Goal: Contribute content: Contribute content

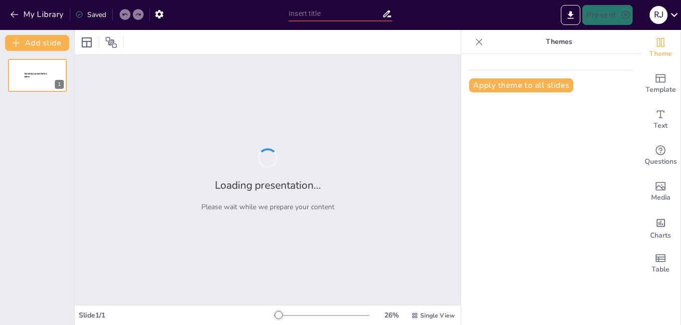
type input "El Futuro de la Educación: Herramientas Digitales y Aprendizaje"
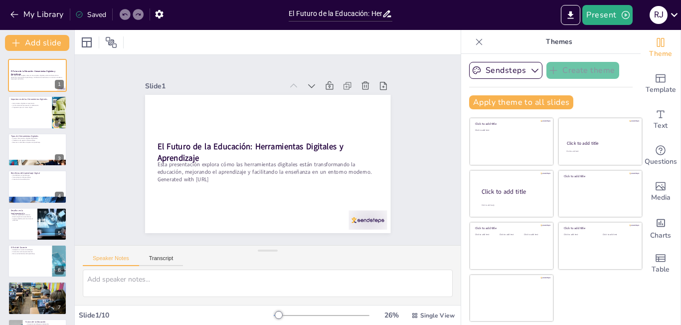
scroll to position [109, 0]
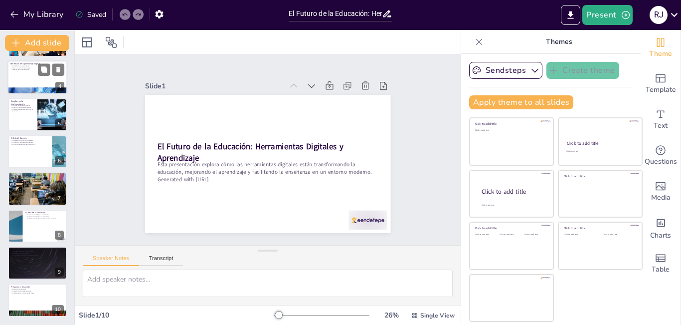
click at [28, 78] on div at bounding box center [37, 77] width 60 height 34
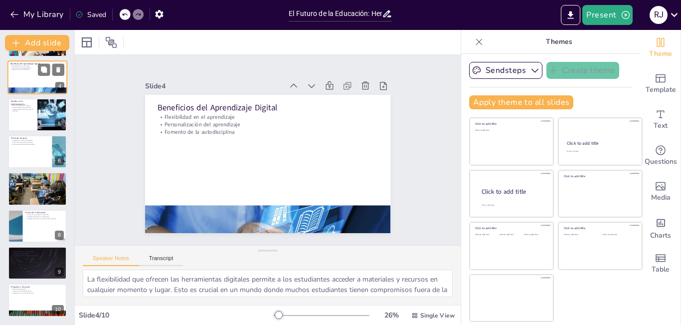
scroll to position [0, 0]
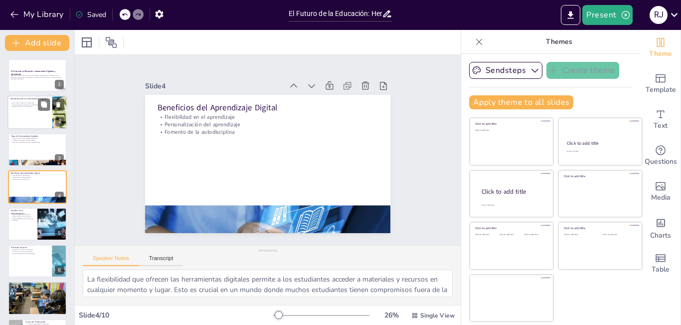
click at [26, 108] on div at bounding box center [37, 113] width 60 height 34
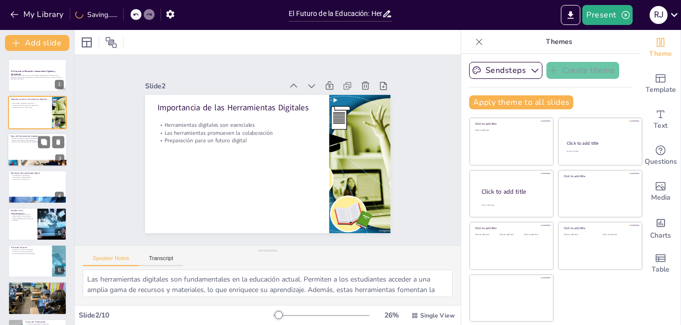
click at [27, 145] on div at bounding box center [37, 150] width 60 height 34
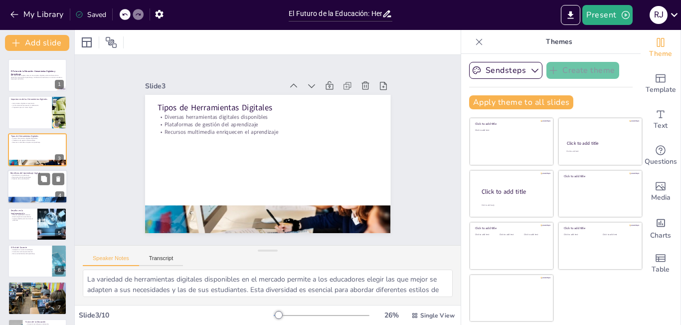
click at [32, 179] on p "Fomento de la autodisciplina" at bounding box center [37, 179] width 54 height 2
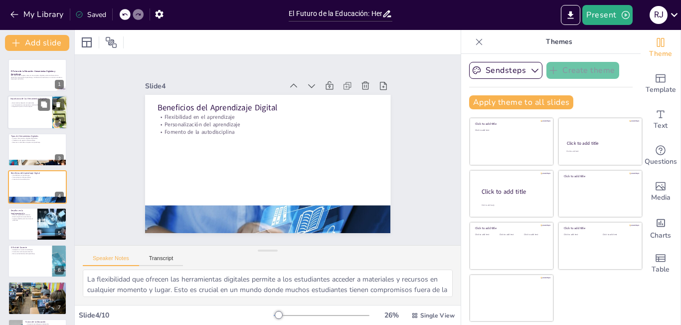
click at [32, 109] on div at bounding box center [37, 113] width 60 height 34
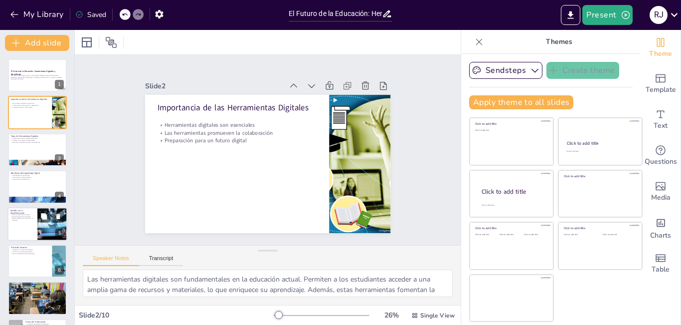
click at [33, 220] on p "Superar desafíos para maximizar el potencial" at bounding box center [22, 218] width 24 height 3
type textarea "La falta de capacitación docente es un obstáculo significativo en la implementa…"
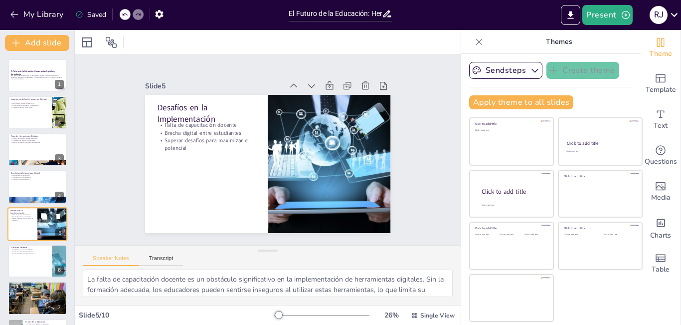
scroll to position [36, 0]
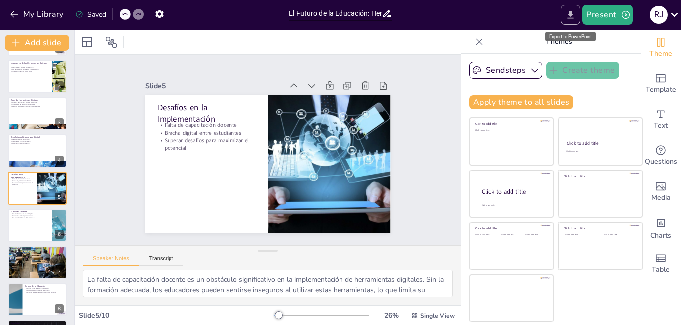
click at [571, 17] on icon "Export to PowerPoint" at bounding box center [570, 15] width 10 height 10
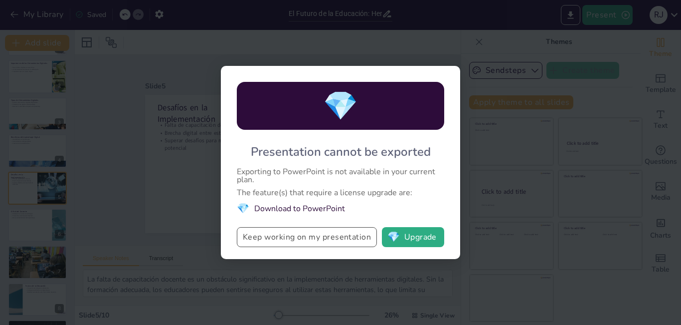
click at [325, 236] on button "Keep working on my presentation" at bounding box center [307, 237] width 140 height 20
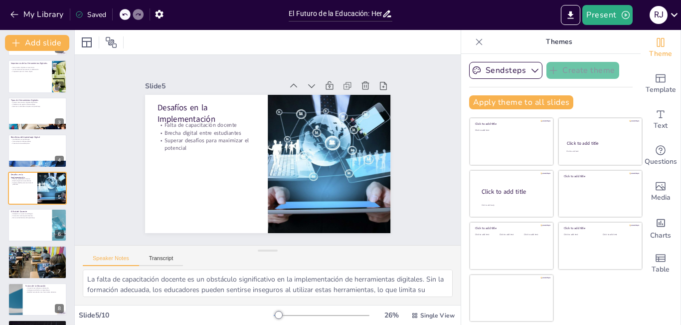
click at [474, 44] on icon at bounding box center [479, 42] width 10 height 10
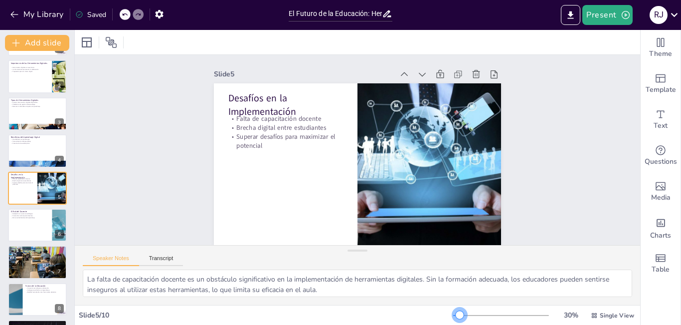
click at [456, 312] on div at bounding box center [460, 315] width 8 height 8
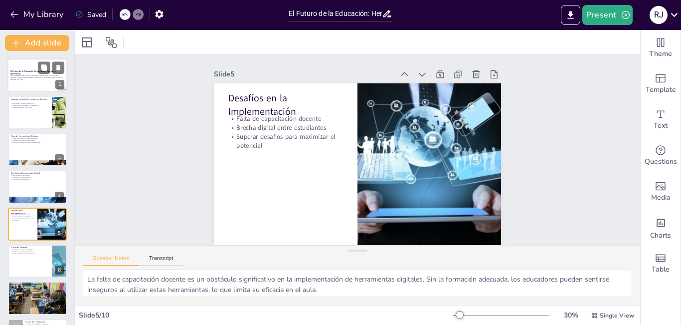
click at [34, 73] on p "El Futuro de la Educación: Herramientas Digitales y Aprendizaje" at bounding box center [37, 72] width 54 height 5
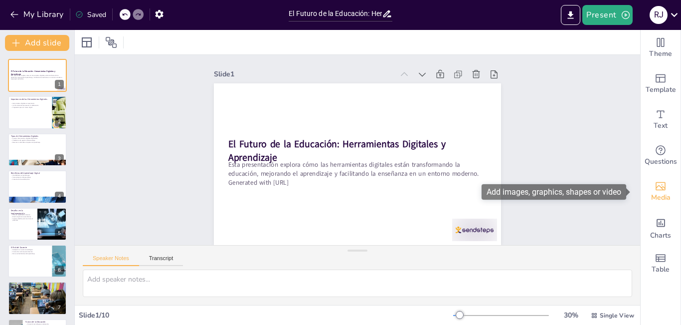
click at [655, 190] on icon "Add images, graphics, shapes or video" at bounding box center [661, 186] width 12 height 12
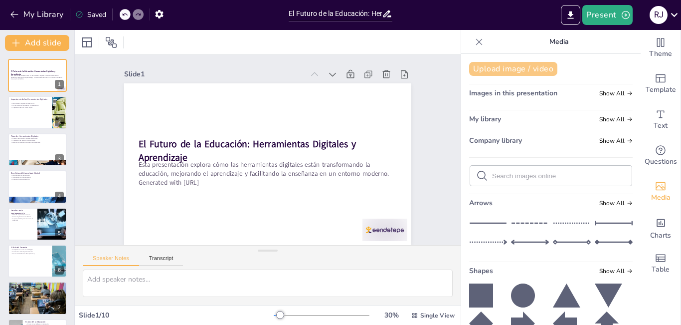
click at [526, 68] on button "Upload image / video" at bounding box center [513, 69] width 88 height 14
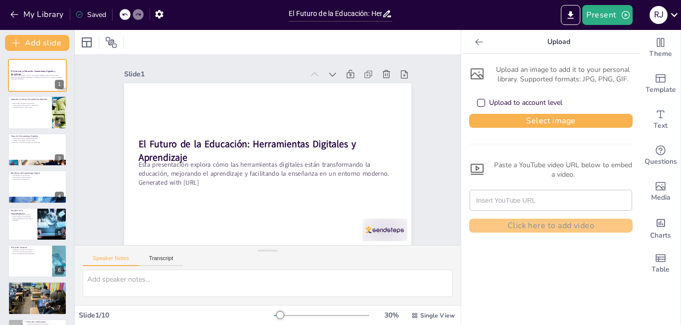
click at [477, 101] on div "Upload to account level" at bounding box center [481, 103] width 8 height 8
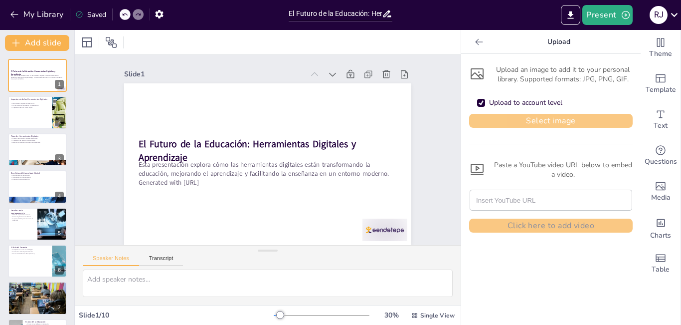
click at [538, 122] on button "Select image" at bounding box center [551, 121] width 164 height 14
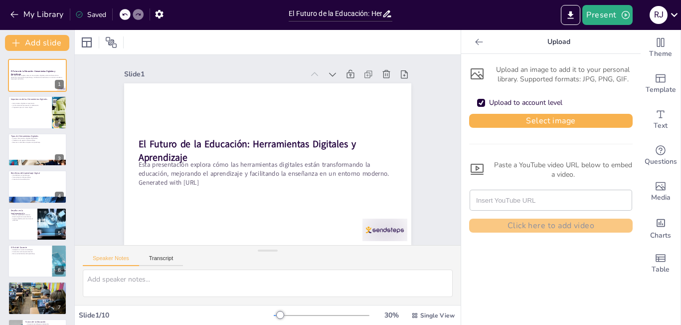
click at [474, 43] on icon at bounding box center [479, 42] width 10 height 10
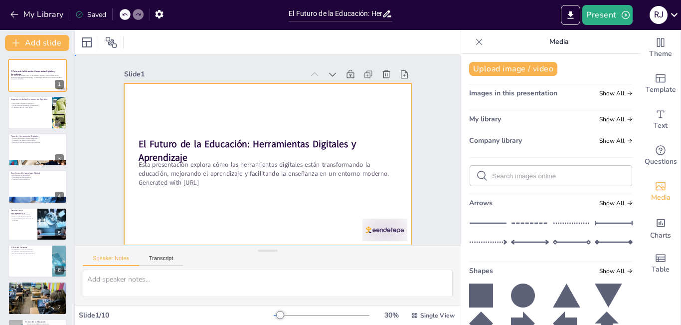
click at [197, 136] on div at bounding box center [262, 137] width 328 height 264
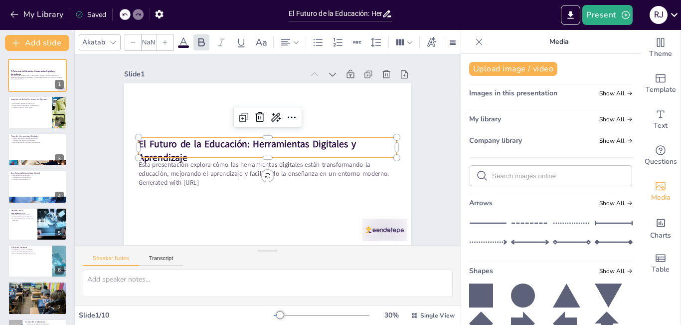
type input "48"
click at [193, 152] on p "El Futuro de la Educación: Herramientas Digitales y Aprendizaje" at bounding box center [268, 150] width 258 height 27
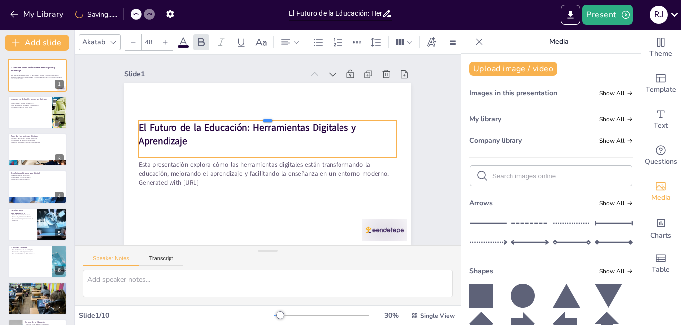
drag, startPoint x: 201, startPoint y: 136, endPoint x: 206, endPoint y: 119, distance: 17.2
click at [206, 119] on div at bounding box center [268, 117] width 258 height 8
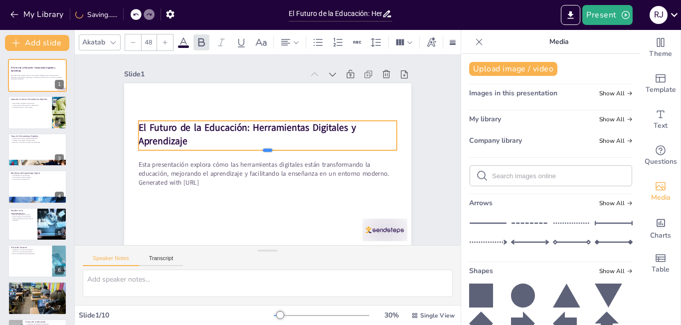
drag, startPoint x: 258, startPoint y: 158, endPoint x: 258, endPoint y: 150, distance: 7.5
click at [258, 150] on div at bounding box center [268, 154] width 258 height 35
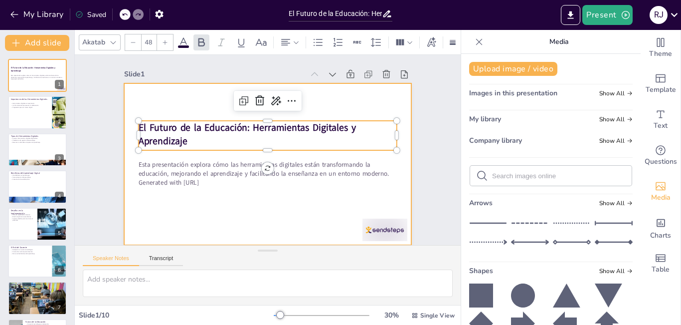
click at [245, 199] on div at bounding box center [267, 164] width 287 height 162
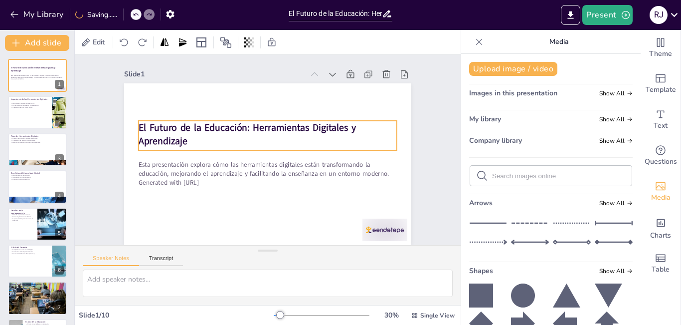
click at [180, 137] on p "El Futuro de la Educación: Herramientas Digitales y Aprendizaje" at bounding box center [268, 134] width 258 height 27
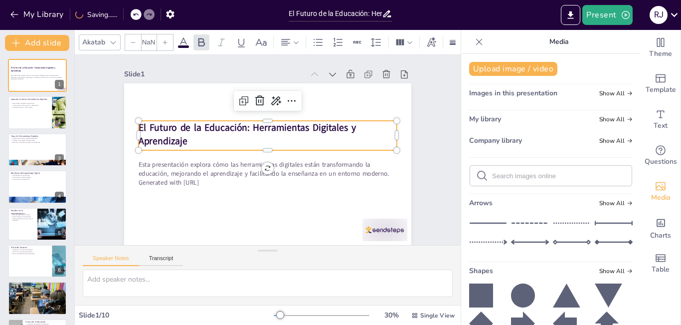
type input "48"
click at [286, 99] on icon at bounding box center [292, 101] width 12 height 12
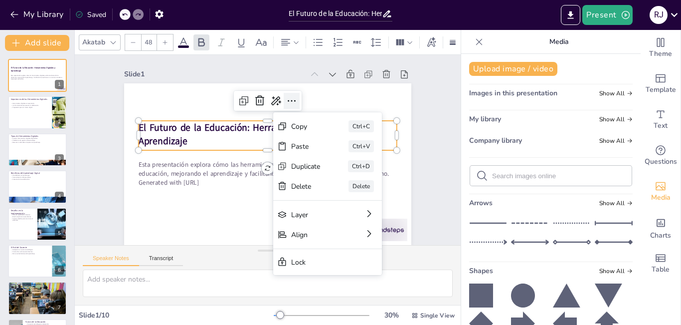
click at [286, 99] on icon at bounding box center [292, 101] width 12 height 12
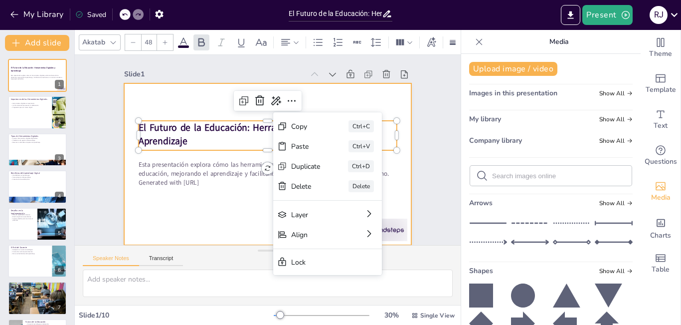
click at [220, 204] on div at bounding box center [267, 164] width 287 height 162
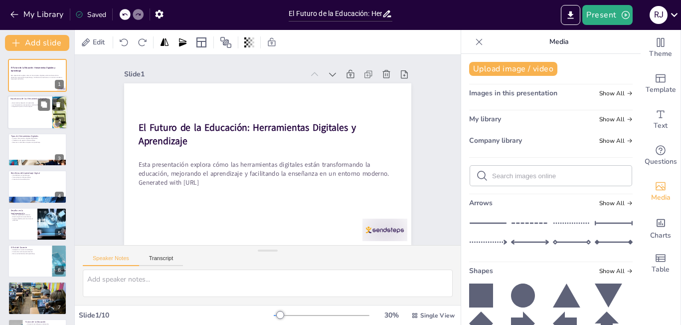
click at [36, 110] on div at bounding box center [37, 113] width 60 height 34
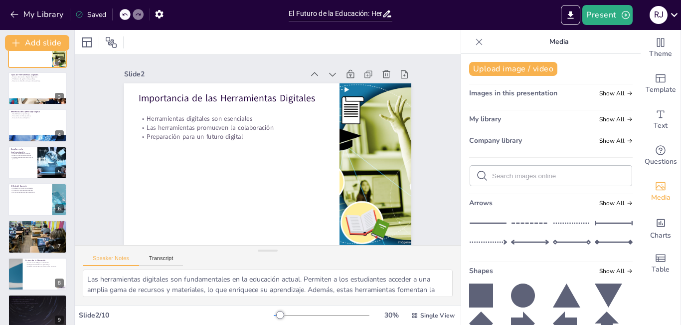
scroll to position [109, 0]
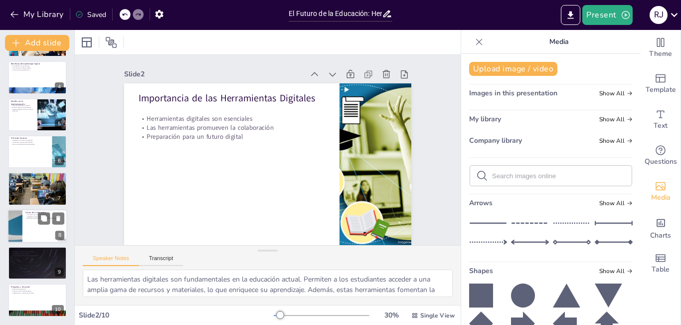
click at [38, 241] on div at bounding box center [37, 226] width 60 height 34
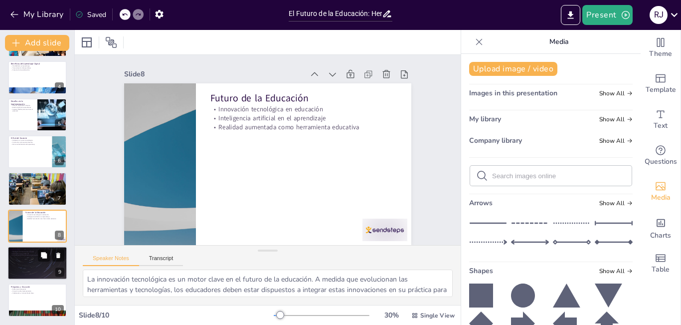
click at [41, 265] on div at bounding box center [37, 263] width 60 height 34
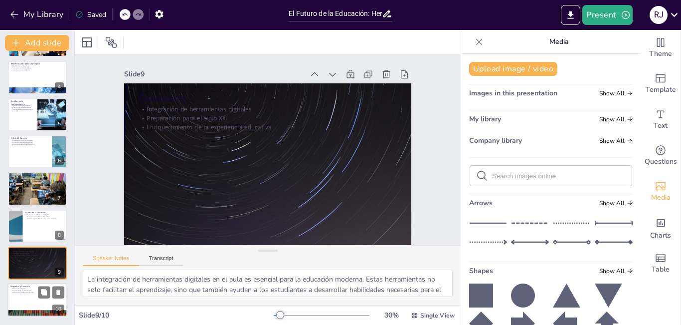
click at [51, 287] on div at bounding box center [51, 292] width 26 height 12
type textarea "El espacio para preguntas es una parte vital de la presentación. Permite a los …"
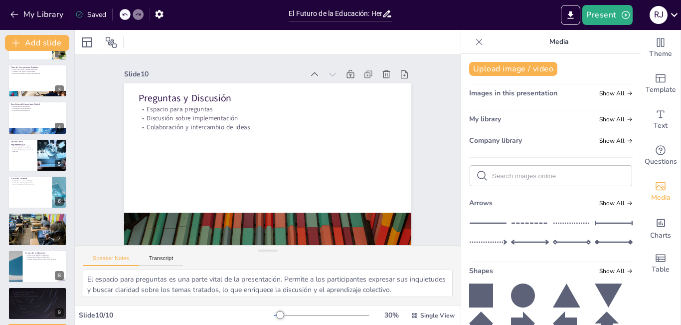
scroll to position [0, 0]
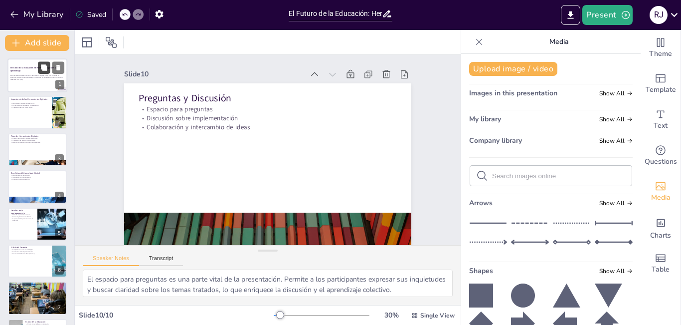
click at [47, 73] on button at bounding box center [44, 67] width 12 height 12
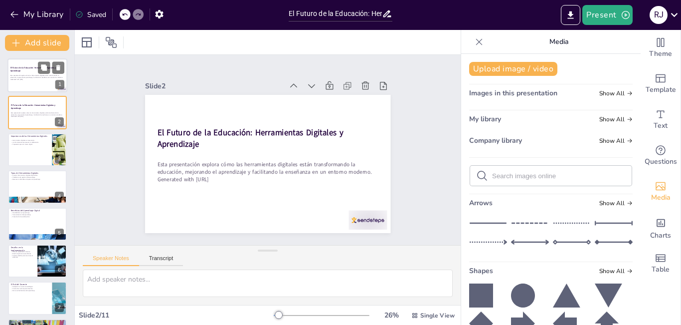
click at [23, 82] on div at bounding box center [37, 75] width 60 height 34
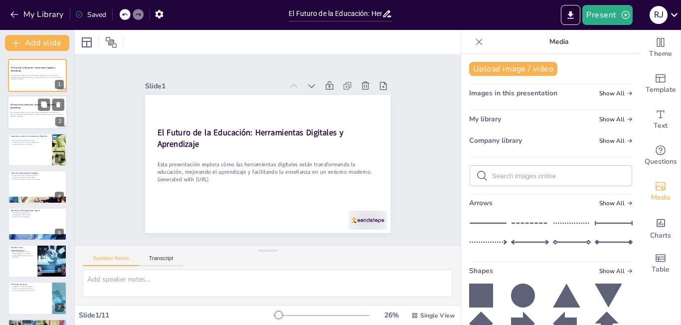
click at [33, 106] on p "El Futuro de la Educación: Herramientas Digitales y Aprendizaje" at bounding box center [37, 105] width 54 height 5
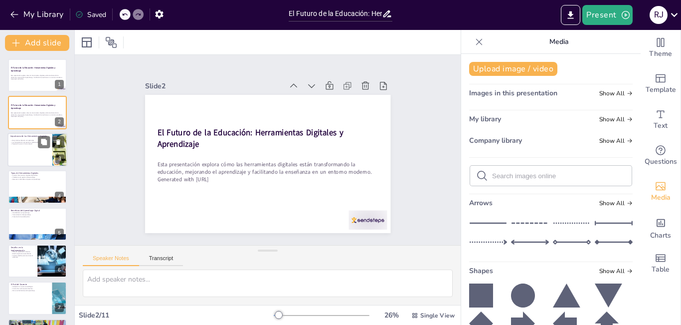
click at [34, 149] on div at bounding box center [37, 150] width 60 height 34
type textarea "Las herramientas digitales son fundamentales en la educación actual. Permiten a…"
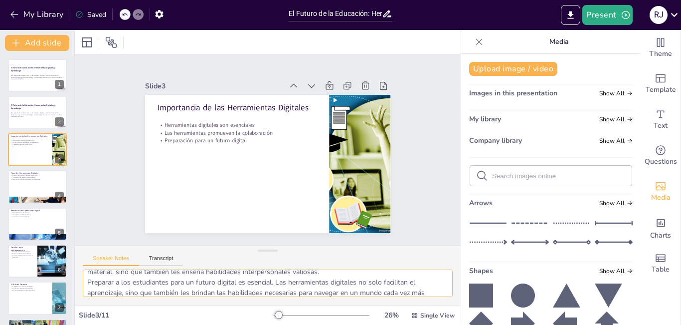
scroll to position [76, 0]
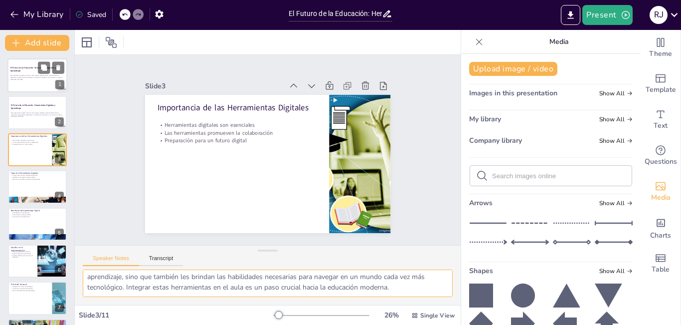
click at [37, 77] on p "Esta presentación explora cómo las herramientas digitales están transformando l…" at bounding box center [37, 75] width 54 height 3
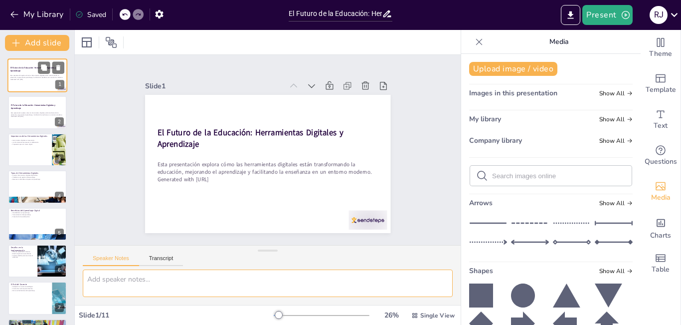
scroll to position [0, 0]
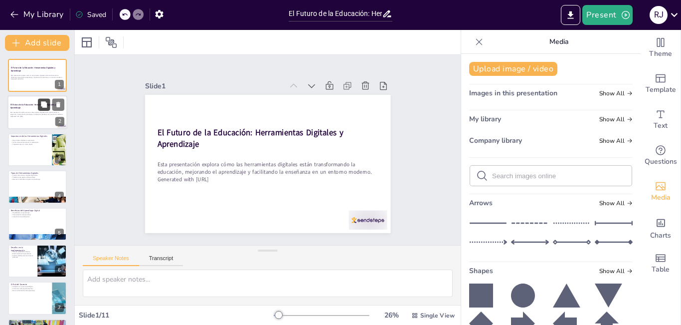
click at [45, 109] on button at bounding box center [44, 105] width 12 height 12
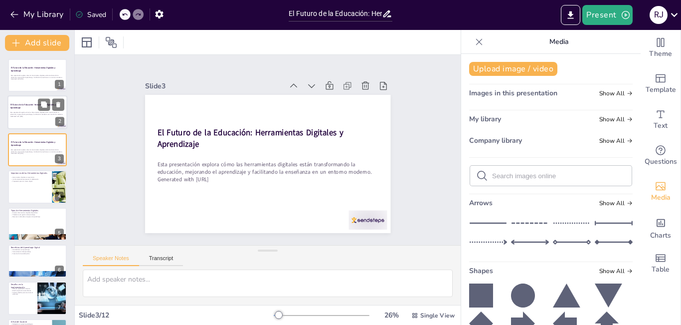
click at [28, 117] on p "Generated with [URL]" at bounding box center [37, 116] width 54 height 2
click at [30, 145] on p "El Futuro de la Educación: Herramientas Digitales y Aprendizaje" at bounding box center [37, 143] width 54 height 5
click at [30, 115] on p "Generated with [URL]" at bounding box center [37, 116] width 54 height 2
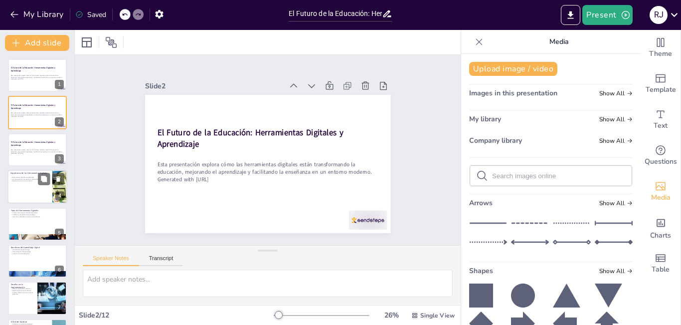
click at [24, 173] on p "Importancia de las Herramientas Digitales" at bounding box center [29, 173] width 39 height 3
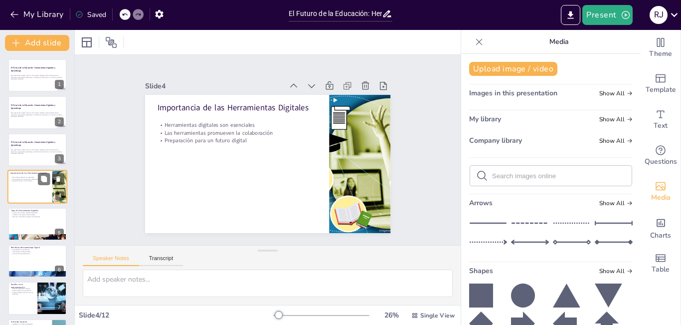
type textarea "Las herramientas digitales son fundamentales en la educación actual. Permiten a…"
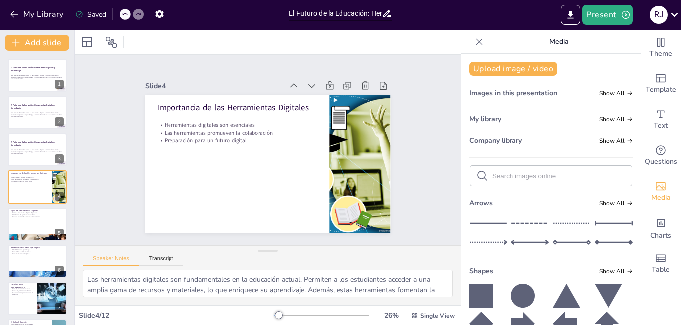
click at [123, 18] on div at bounding box center [125, 14] width 11 height 11
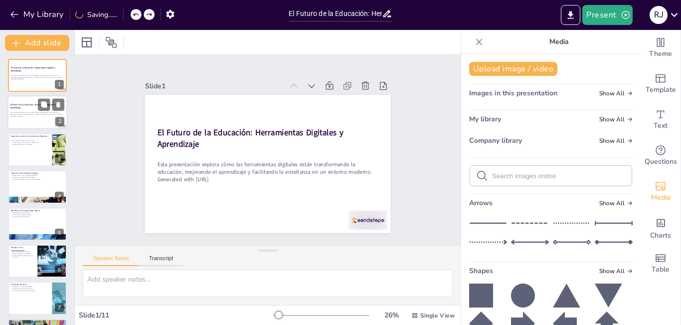
click at [25, 104] on strong "El Futuro de la Educación: Herramientas Digitales y Aprendizaje" at bounding box center [32, 105] width 45 height 5
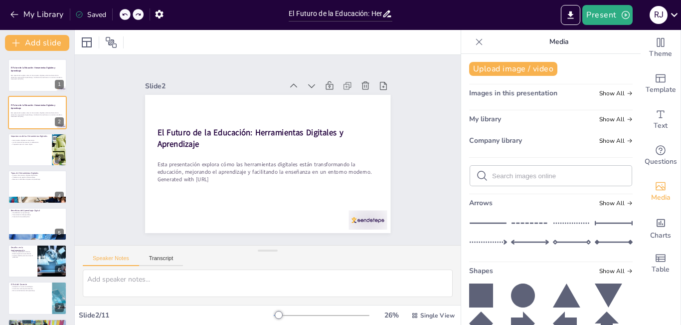
click at [124, 17] on icon at bounding box center [125, 14] width 6 height 6
type textarea "El espacio para preguntas es una parte vital de la presentación. Permite a los …"
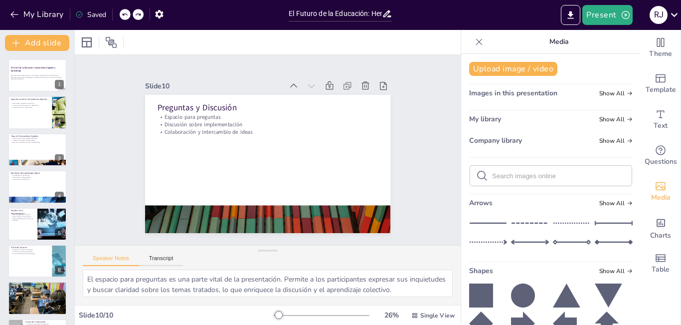
click at [123, 17] on icon at bounding box center [125, 14] width 6 height 6
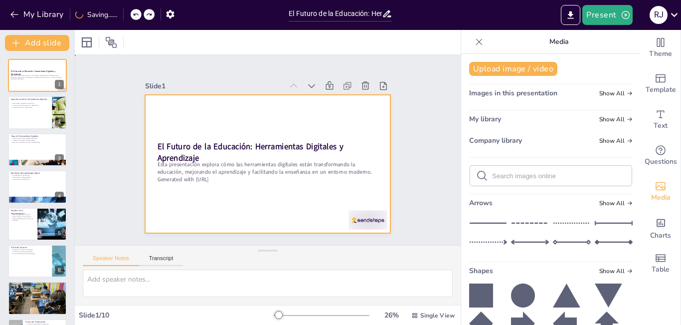
click at [180, 136] on div at bounding box center [267, 164] width 245 height 138
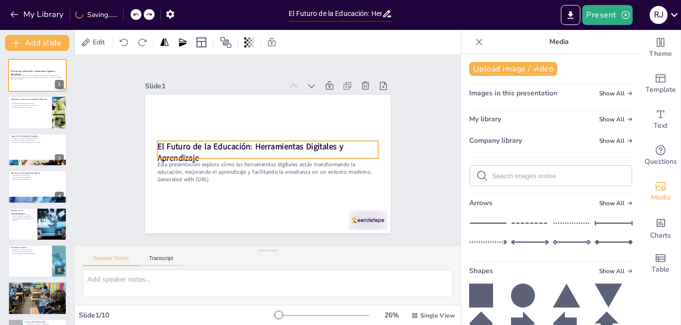
click at [174, 145] on strong "El Futuro de la Educación: Herramientas Digitales y Aprendizaje" at bounding box center [250, 144] width 187 height 30
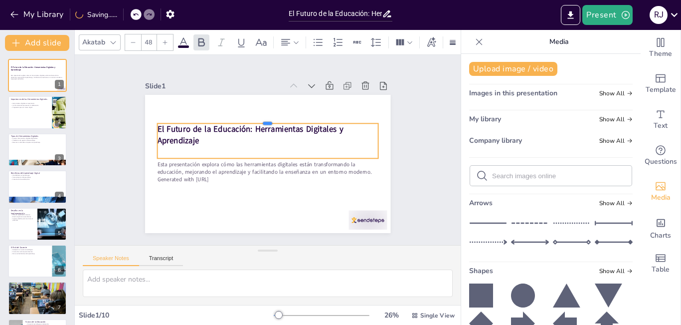
drag, startPoint x: 176, startPoint y: 135, endPoint x: 179, endPoint y: 118, distance: 17.7
click at [185, 118] on div at bounding box center [282, 123] width 195 height 117
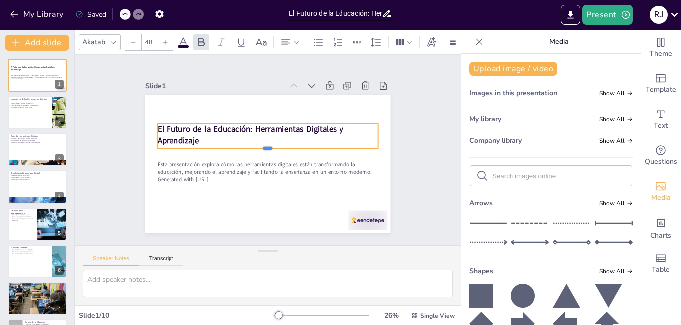
drag, startPoint x: 259, startPoint y: 157, endPoint x: 233, endPoint y: 146, distance: 28.6
click at [255, 146] on div at bounding box center [267, 152] width 220 height 31
click at [20, 116] on div at bounding box center [37, 113] width 60 height 34
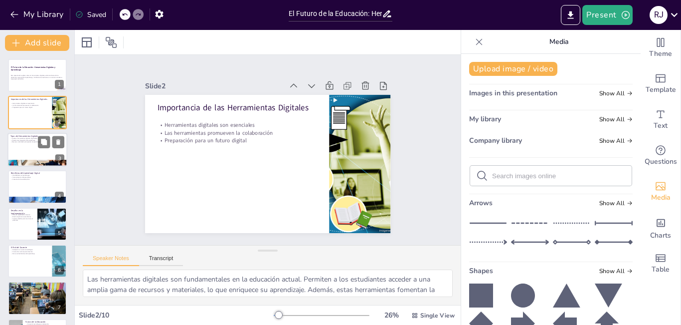
click at [20, 151] on div at bounding box center [37, 150] width 60 height 34
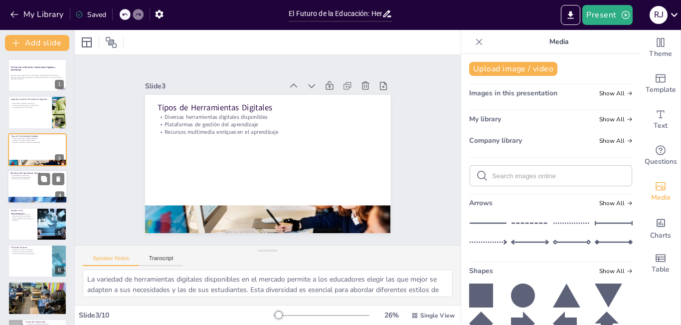
click at [20, 187] on div at bounding box center [37, 187] width 60 height 34
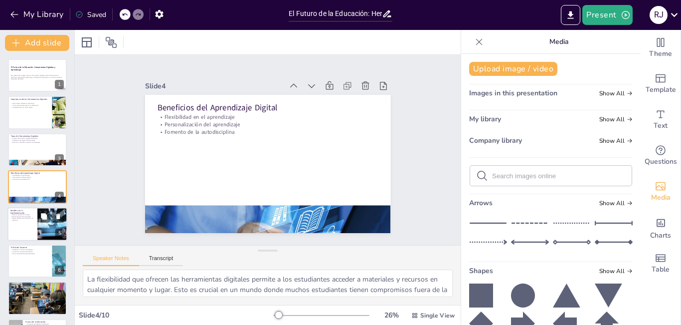
click at [24, 229] on div at bounding box center [37, 224] width 60 height 34
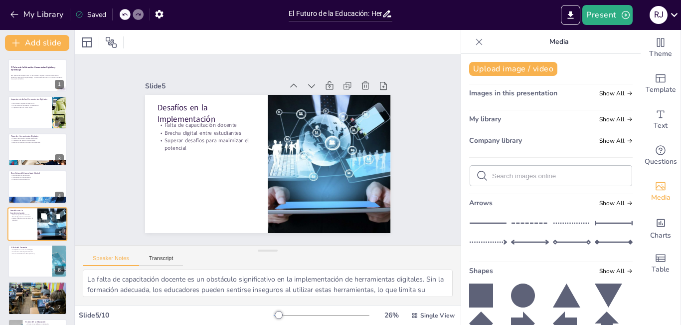
scroll to position [36, 0]
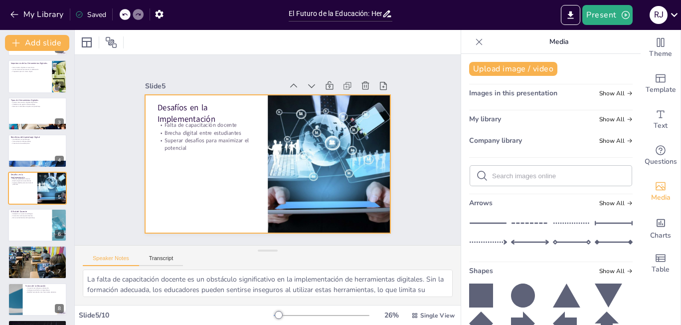
click at [179, 143] on p "Superar desafíos para maximizar el potencial" at bounding box center [211, 125] width 98 height 45
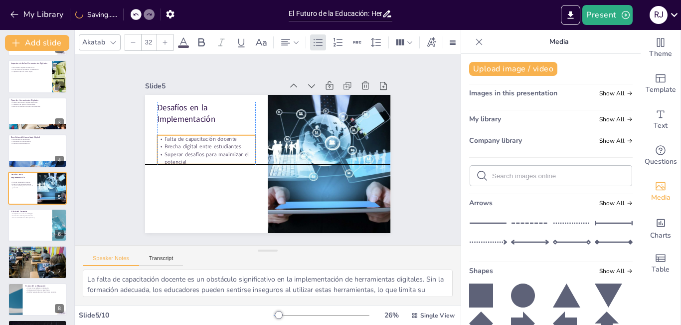
drag, startPoint x: 181, startPoint y: 146, endPoint x: 178, endPoint y: 161, distance: 15.4
click at [178, 161] on p "Superar desafíos para maximizar el potencial" at bounding box center [205, 151] width 99 height 25
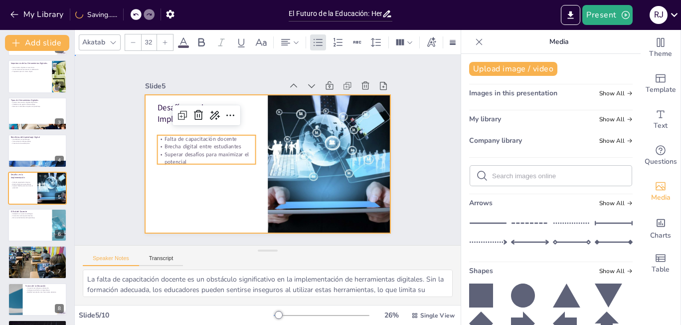
click at [175, 203] on div at bounding box center [265, 163] width 269 height 186
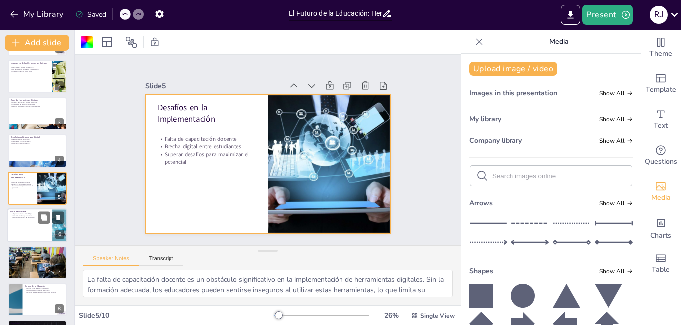
click at [23, 232] on div at bounding box center [37, 225] width 60 height 34
type textarea "La adaptación a nuevas metodologías es vital para los docentes en la era digita…"
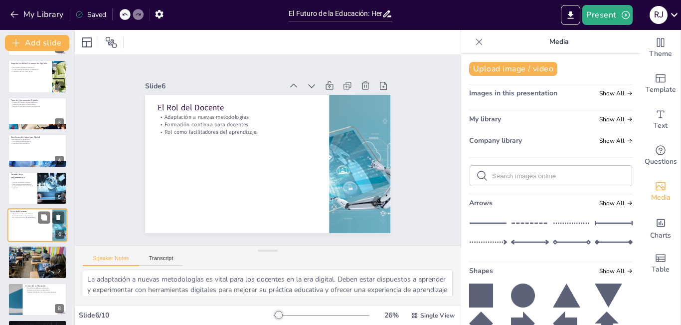
scroll to position [73, 0]
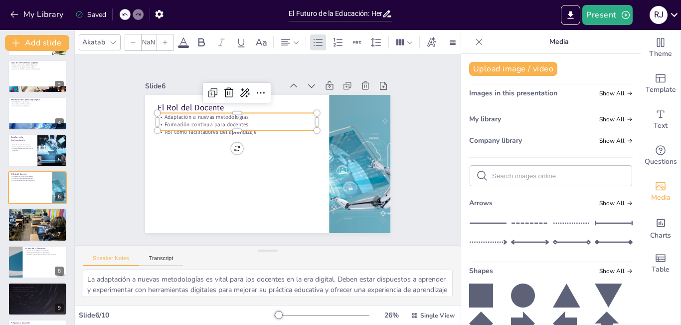
type input "32"
click at [178, 130] on div "El Rol del Docente Adaptación a nuevas metodologías Formación continua para doc…" at bounding box center [267, 164] width 245 height 138
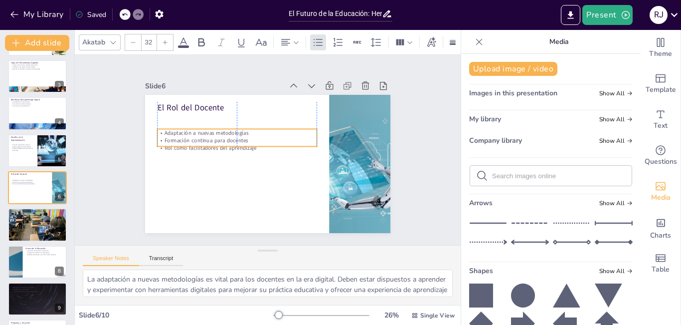
drag, startPoint x: 182, startPoint y: 109, endPoint x: 180, endPoint y: 125, distance: 16.1
click at [180, 125] on p "Adaptación a nuevas metodologías" at bounding box center [239, 129] width 160 height 24
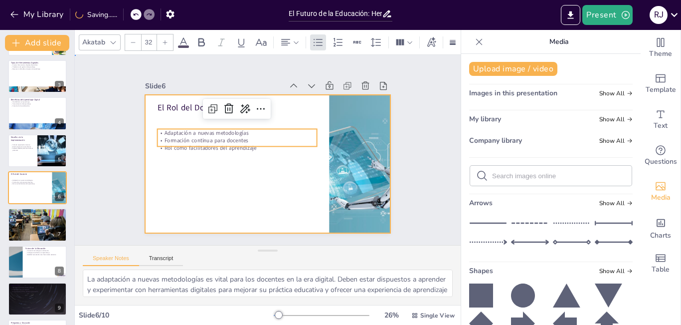
click at [182, 178] on div at bounding box center [267, 164] width 245 height 138
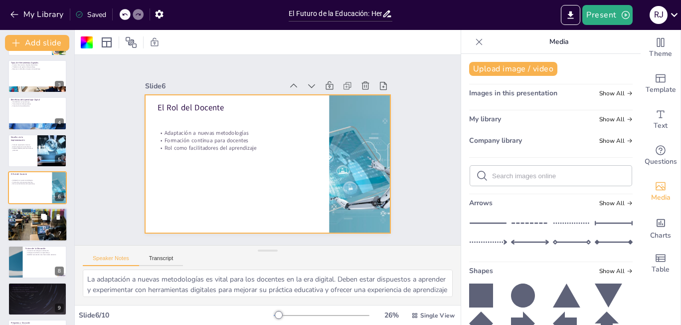
click at [25, 232] on div at bounding box center [37, 225] width 60 height 34
type textarea "Conocer ejemplos de herramientas digitales populares es importante para los edu…"
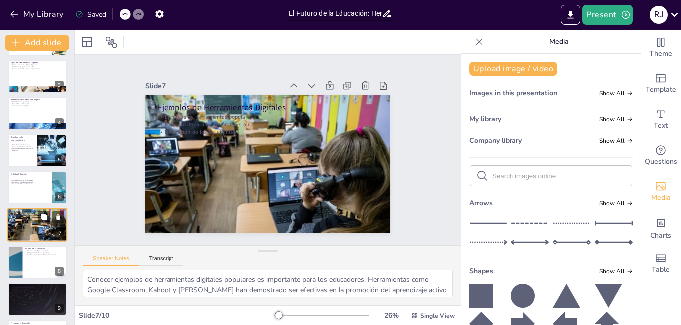
scroll to position [109, 0]
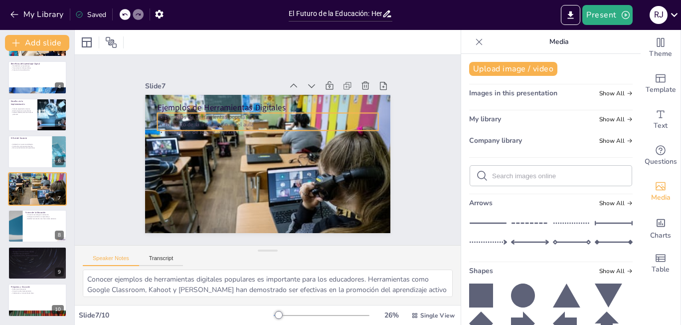
click at [234, 115] on p "Ejemplos de herramientas populares" at bounding box center [267, 116] width 221 height 7
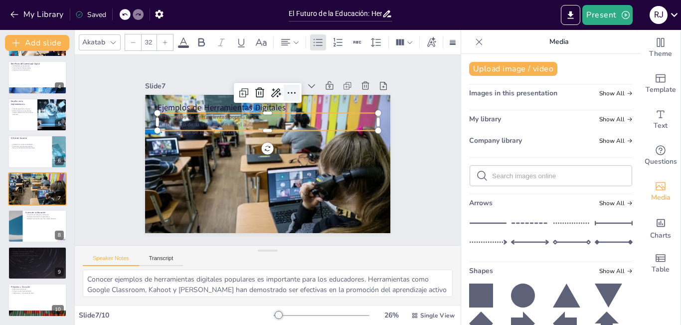
click at [291, 89] on icon at bounding box center [297, 95] width 13 height 13
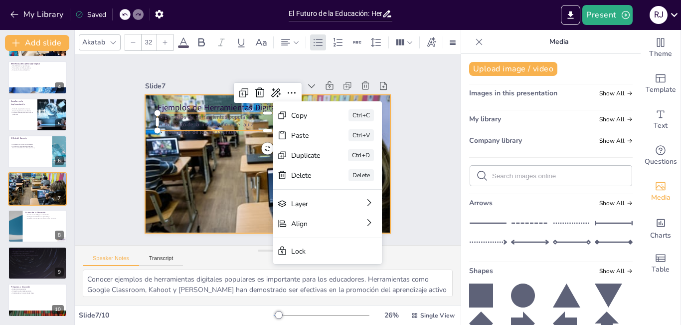
click at [210, 146] on div at bounding box center [257, 159] width 267 height 275
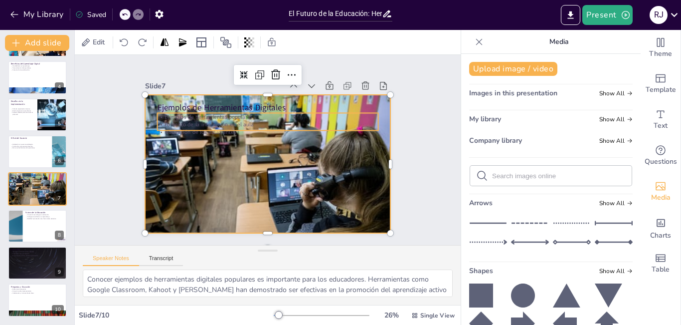
click at [209, 124] on p "Fomento de la interacción en el aula" at bounding box center [270, 124] width 220 height 31
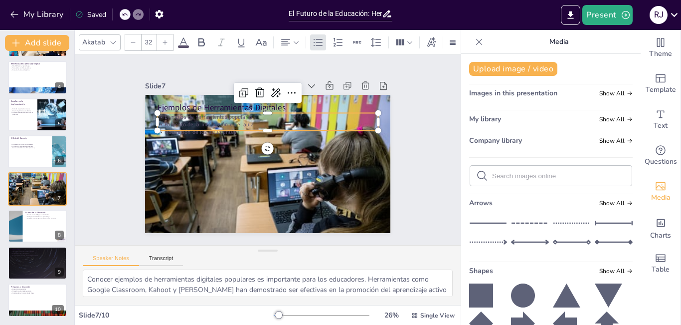
click at [184, 36] on icon at bounding box center [184, 42] width 12 height 12
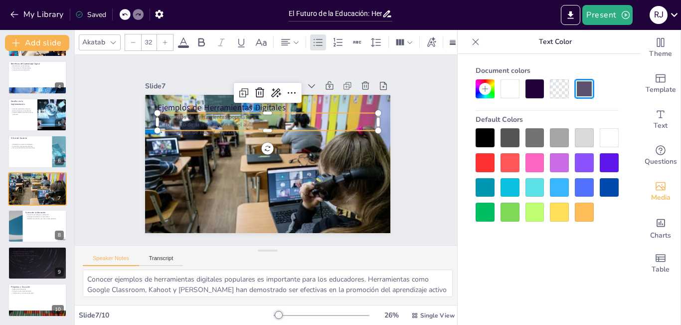
click at [556, 209] on div at bounding box center [559, 211] width 19 height 19
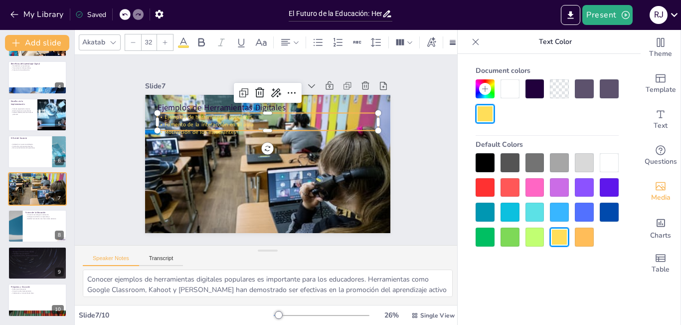
click at [486, 181] on div at bounding box center [485, 187] width 19 height 19
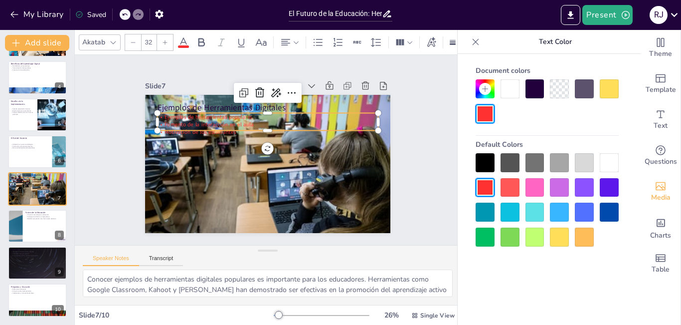
click at [485, 164] on div at bounding box center [485, 162] width 19 height 19
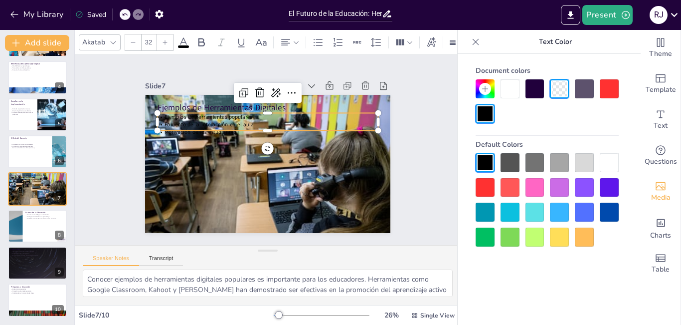
click at [584, 210] on div at bounding box center [584, 211] width 19 height 19
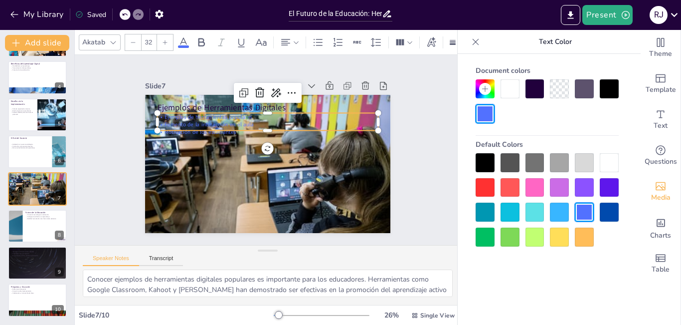
click at [605, 162] on div at bounding box center [609, 162] width 19 height 19
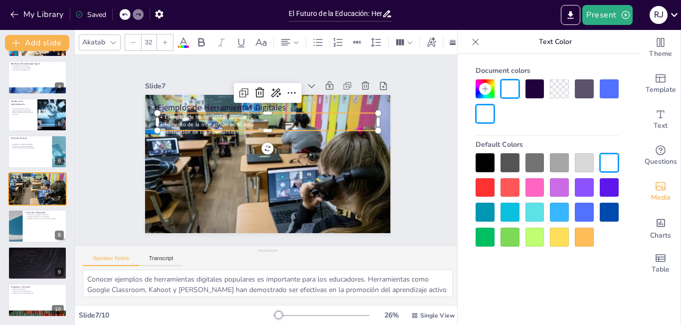
click at [163, 39] on icon at bounding box center [165, 42] width 6 height 6
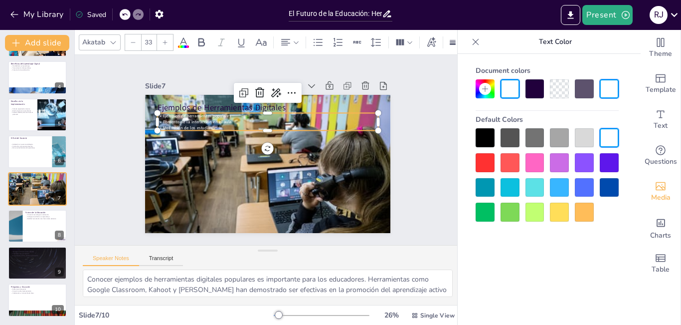
click at [163, 39] on icon at bounding box center [165, 42] width 6 height 6
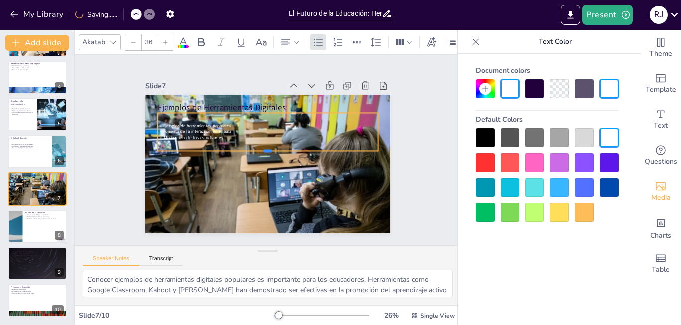
drag, startPoint x: 260, startPoint y: 127, endPoint x: 258, endPoint y: 147, distance: 20.0
click at [258, 147] on div at bounding box center [267, 154] width 220 height 31
type input "--"
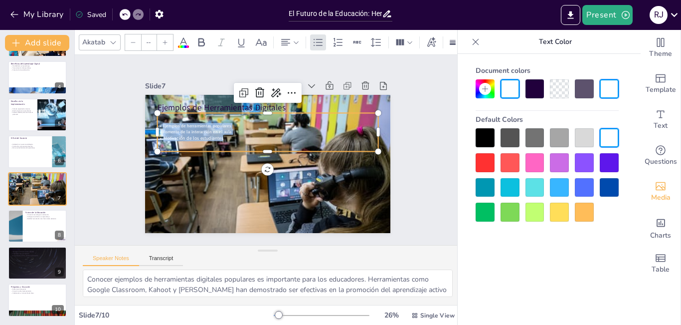
drag, startPoint x: 219, startPoint y: 133, endPoint x: 152, endPoint y: 121, distance: 68.3
click at [177, 121] on div "Ejemplos de herramientas populares Fomento de la interacción en el aula Motivac…" at bounding box center [277, 134] width 200 height 126
click at [163, 39] on icon at bounding box center [165, 42] width 6 height 6
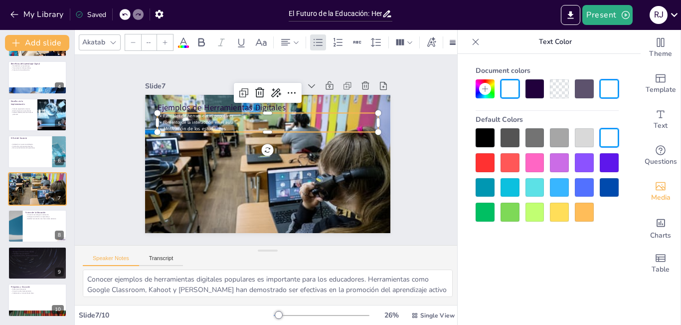
click at [163, 39] on icon at bounding box center [165, 42] width 6 height 6
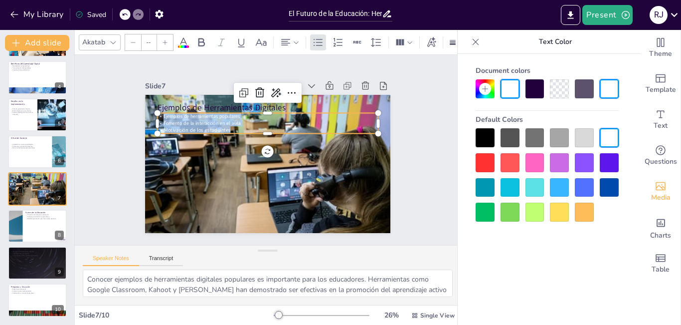
click at [163, 39] on icon at bounding box center [165, 42] width 6 height 6
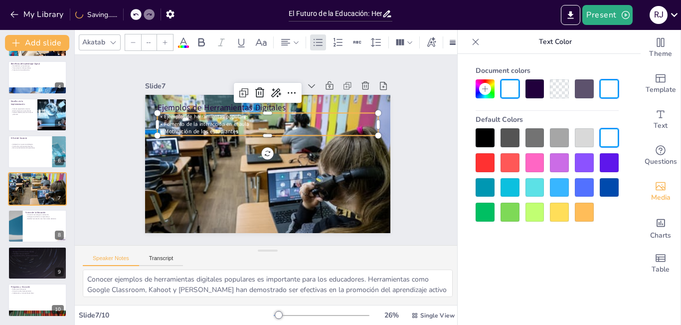
click at [163, 39] on icon at bounding box center [165, 42] width 6 height 6
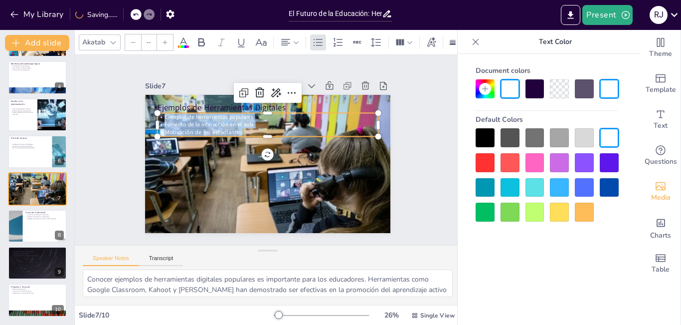
click at [163, 39] on icon at bounding box center [165, 42] width 6 height 6
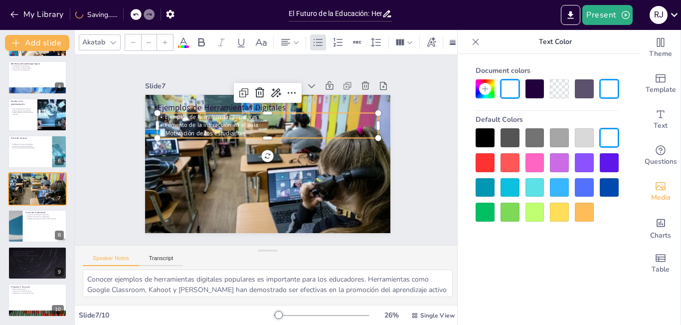
click at [163, 39] on icon at bounding box center [165, 42] width 6 height 6
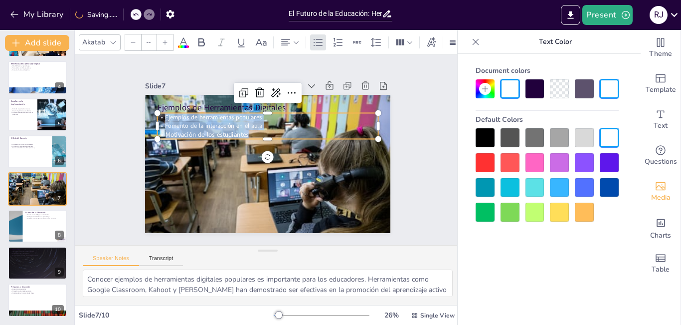
click at [163, 39] on icon at bounding box center [165, 42] width 6 height 6
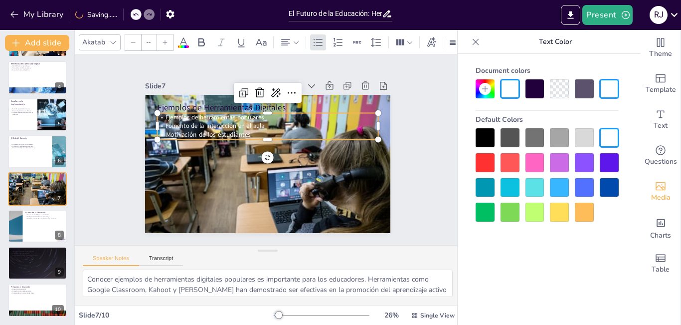
click at [163, 39] on icon at bounding box center [165, 42] width 6 height 6
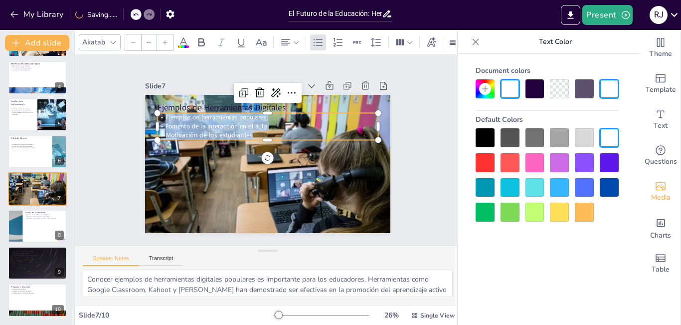
click at [163, 39] on icon at bounding box center [165, 42] width 6 height 6
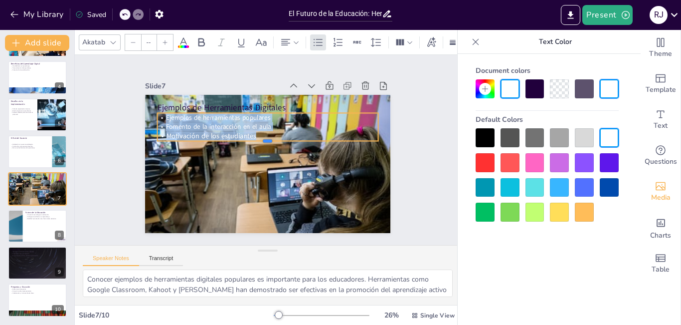
click at [251, 140] on div at bounding box center [268, 144] width 220 height 31
click at [277, 141] on div at bounding box center [267, 145] width 221 height 8
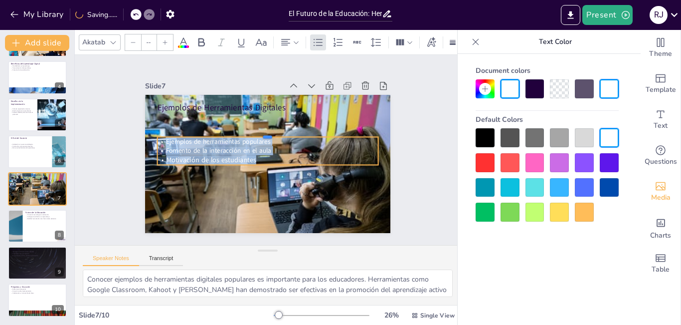
drag, startPoint x: 303, startPoint y: 108, endPoint x: 289, endPoint y: 132, distance: 27.5
click at [289, 132] on div at bounding box center [269, 132] width 220 height 31
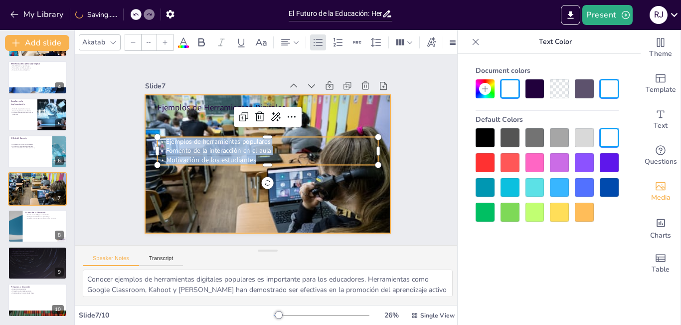
click at [315, 117] on div at bounding box center [267, 164] width 245 height 138
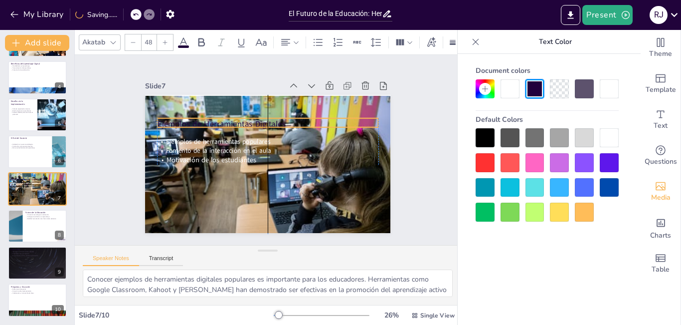
drag, startPoint x: 232, startPoint y: 106, endPoint x: 230, endPoint y: 123, distance: 16.6
click at [230, 123] on p "Ejemplos de Herramientas Digitales" at bounding box center [267, 123] width 221 height 11
click at [273, 119] on p "Ejemplos de Herramientas Digitales" at bounding box center [267, 123] width 221 height 11
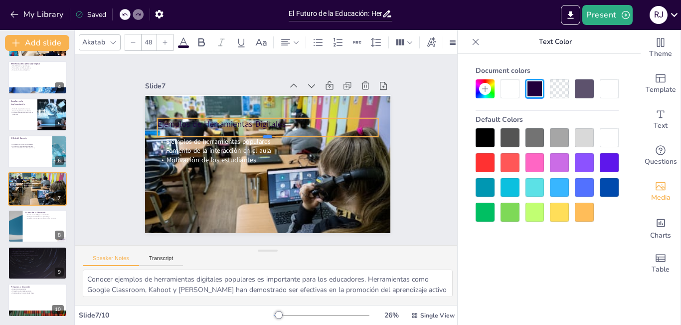
drag, startPoint x: 260, startPoint y: 123, endPoint x: 257, endPoint y: 133, distance: 9.8
click at [257, 133] on div at bounding box center [269, 140] width 220 height 31
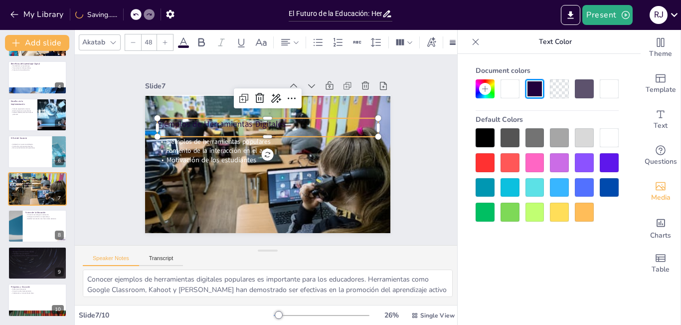
click at [274, 118] on p "Ejemplos de Herramientas Digitales" at bounding box center [267, 123] width 221 height 11
click at [272, 118] on p "Ejemplos de Herramientas Digitales" at bounding box center [267, 123] width 221 height 11
click at [272, 118] on p "Ejemplos de Herramientas Digitales" at bounding box center [270, 124] width 221 height 34
drag, startPoint x: 276, startPoint y: 124, endPoint x: 149, endPoint y: 122, distance: 126.7
click at [149, 122] on div "Ejemplos de herramientas populares Fomento de la interacción en el aula Motivac…" at bounding box center [267, 164] width 245 height 138
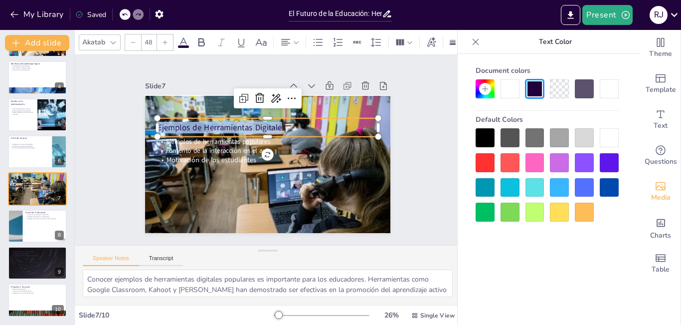
click at [181, 41] on icon at bounding box center [184, 42] width 12 height 12
click at [183, 38] on icon at bounding box center [183, 41] width 9 height 9
click at [164, 39] on icon at bounding box center [165, 42] width 6 height 6
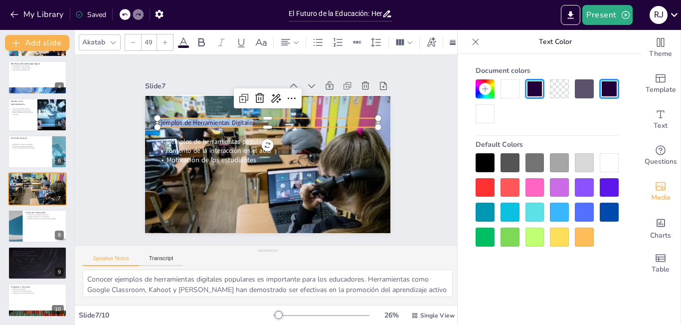
click at [164, 39] on icon at bounding box center [165, 42] width 6 height 6
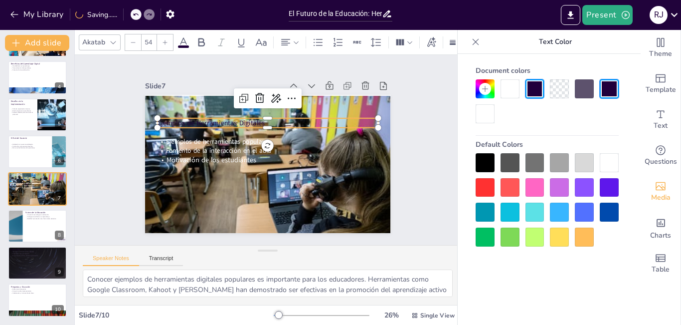
click at [256, 118] on span "Ejemplos de Herramientas Digitales" at bounding box center [210, 122] width 107 height 9
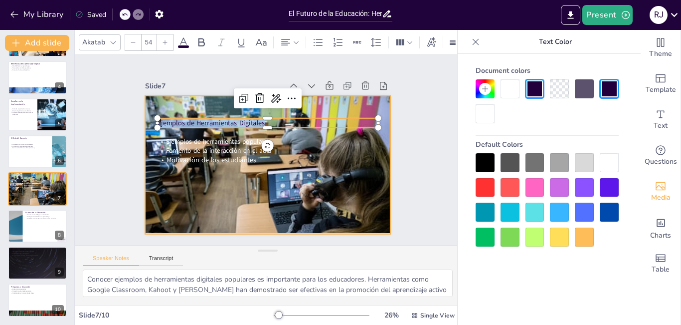
drag, startPoint x: 259, startPoint y: 118, endPoint x: 141, endPoint y: 117, distance: 118.7
click at [142, 117] on div "Ejemplos de herramientas populares Fomento de la interacción en el aula Motivac…" at bounding box center [255, 155] width 226 height 281
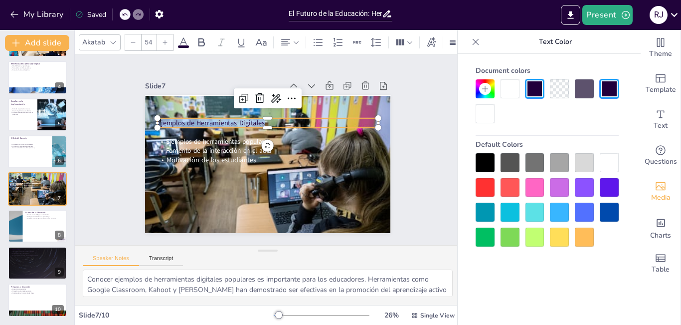
click at [169, 41] on div at bounding box center [165, 42] width 16 height 16
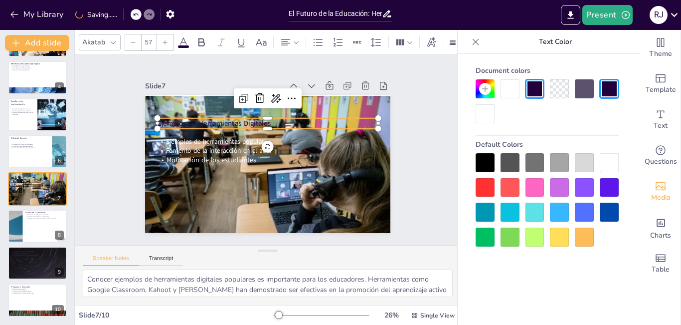
click at [169, 41] on div at bounding box center [165, 42] width 16 height 16
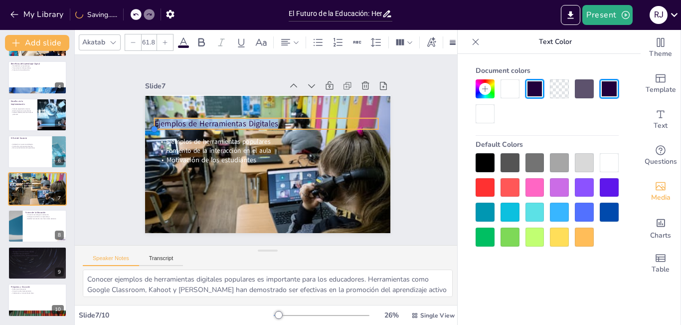
click at [157, 111] on div at bounding box center [161, 105] width 9 height 9
click at [259, 119] on span "Ejemplos de Herramientas Digitales" at bounding box center [216, 123] width 124 height 11
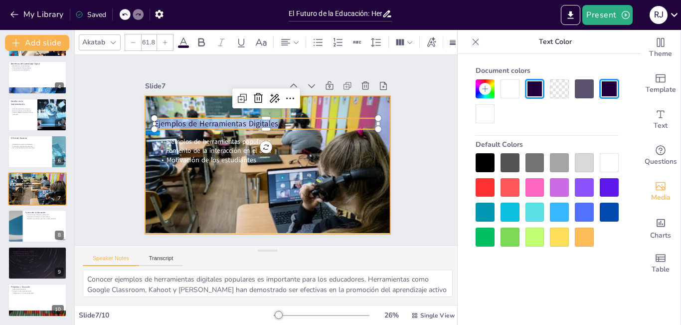
drag, startPoint x: 273, startPoint y: 119, endPoint x: 138, endPoint y: 115, distance: 135.2
click at [138, 115] on div "Ejemplos de herramientas populares Fomento de la interacción en el aula Motivac…" at bounding box center [266, 163] width 259 height 163
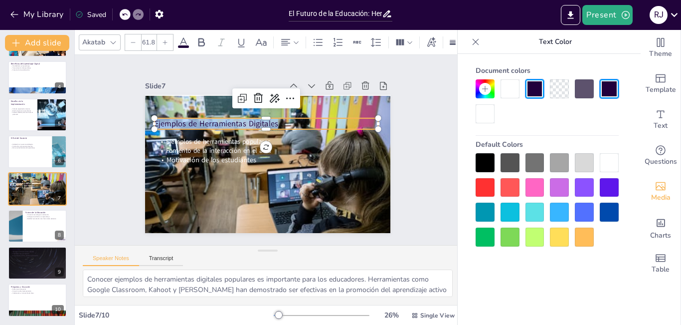
click at [185, 39] on icon at bounding box center [184, 42] width 12 height 12
click at [167, 40] on icon at bounding box center [165, 42] width 6 height 6
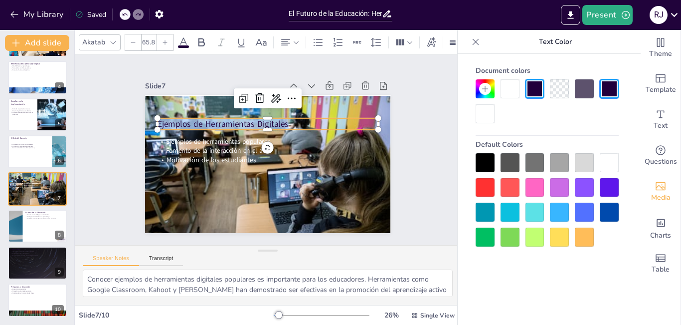
click at [167, 40] on icon at bounding box center [165, 42] width 6 height 6
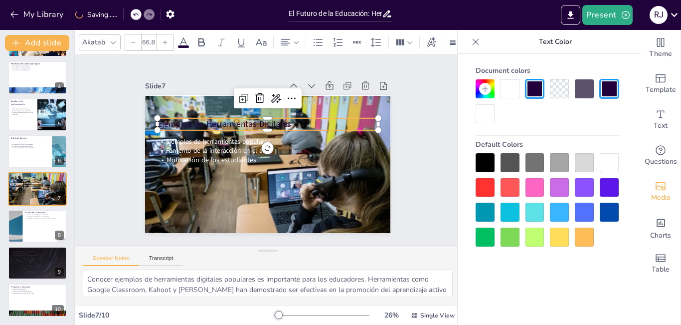
click at [167, 40] on icon at bounding box center [165, 42] width 6 height 6
type input "69.8"
click at [411, 180] on div "Slide 1 El Futuro de la Educación: Herramientas Digitales y Aprendizaje Esta pr…" at bounding box center [268, 150] width 386 height 190
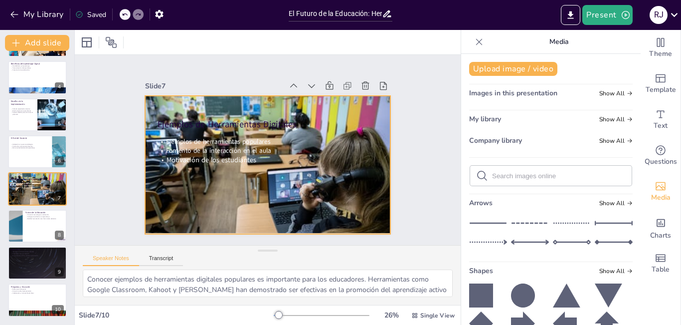
click at [275, 125] on span "Ejemplos de Herramientas Digitales" at bounding box center [226, 124] width 139 height 12
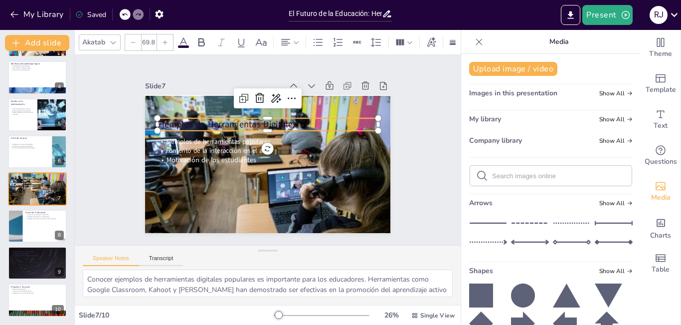
click at [229, 119] on span "Ejemplos de Herramientas Digitales" at bounding box center [269, 101] width 80 height 127
click at [162, 121] on span "Ejemplos de Herramientas Digitales" at bounding box center [226, 124] width 139 height 12
click at [175, 121] on span "Ejemplos de Herramientas Digitales" at bounding box center [241, 110] width 132 height 68
drag, startPoint x: 153, startPoint y: 120, endPoint x: 187, endPoint y: 120, distance: 34.4
click at [187, 120] on span "Ejemplos de Herramientas Digitales" at bounding box center [233, 116] width 139 height 41
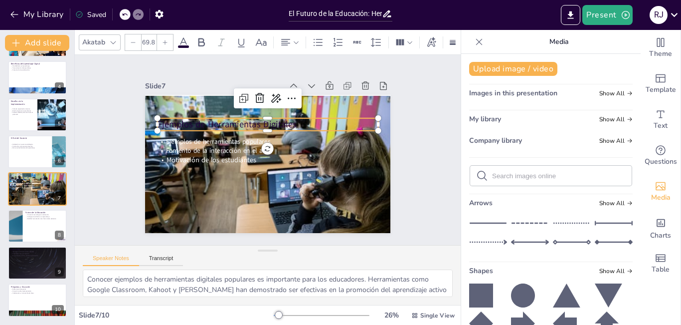
click at [292, 122] on p "Ejemplos de Herramientas Digitales" at bounding box center [270, 124] width 221 height 35
click at [292, 120] on p "Ejemplos de Herramientas Digitales" at bounding box center [267, 124] width 221 height 12
click at [135, 17] on div at bounding box center [138, 14] width 11 height 11
click at [125, 15] on icon at bounding box center [124, 14] width 5 height 2
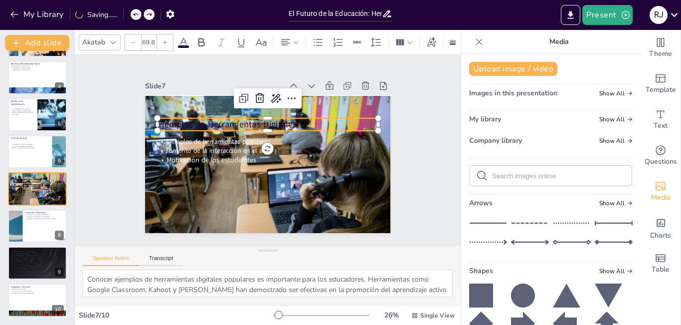
click at [286, 121] on span "Ejemplos de Herramientas Digitales" at bounding box center [230, 120] width 140 height 26
click at [280, 120] on span "Ejemplos de Herramientas Digitales" at bounding box center [226, 124] width 139 height 12
click at [280, 120] on span "Ejemplos de Herramientas Digitales" at bounding box center [230, 120] width 140 height 27
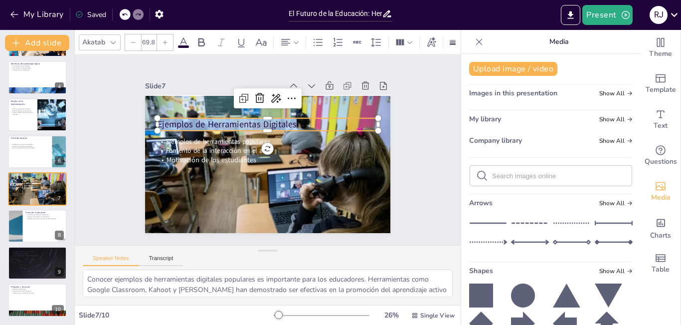
drag, startPoint x: 288, startPoint y: 120, endPoint x: 173, endPoint y: 113, distance: 115.9
click at [149, 118] on div "Ejemplos de herramientas populares Fomento de la interacción en el aula Motivac…" at bounding box center [266, 163] width 259 height 163
click at [184, 36] on icon at bounding box center [184, 42] width 12 height 12
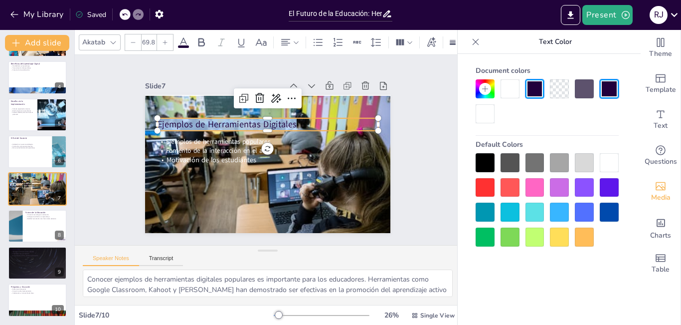
click at [603, 162] on div at bounding box center [609, 162] width 19 height 19
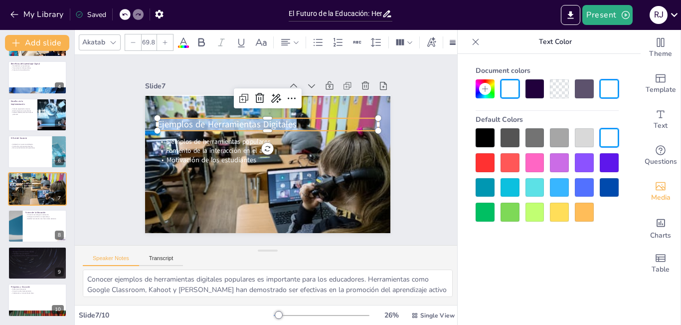
click at [162, 39] on icon at bounding box center [165, 42] width 6 height 6
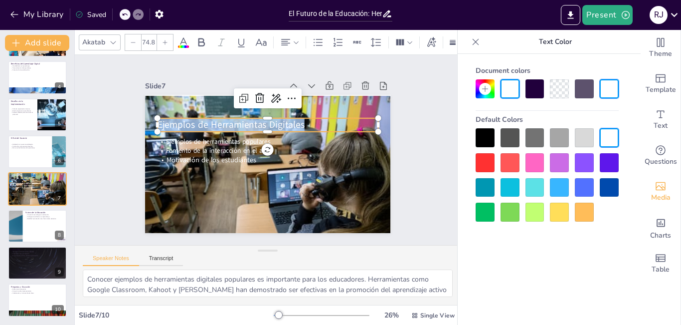
click at [162, 39] on icon at bounding box center [165, 42] width 6 height 6
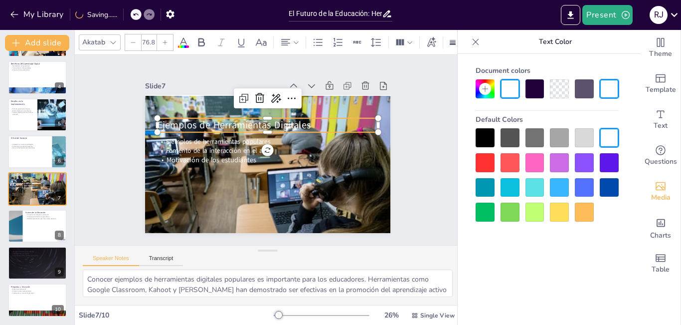
click at [162, 39] on icon at bounding box center [165, 42] width 6 height 6
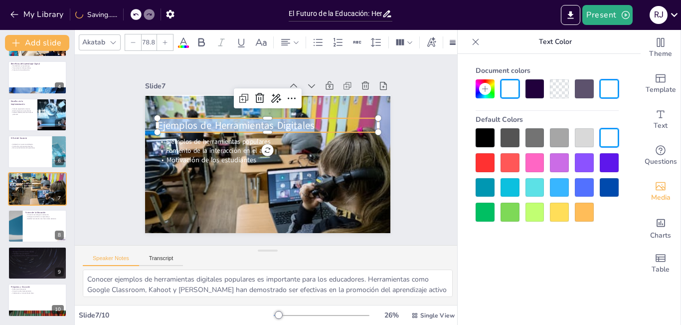
click at [162, 39] on icon at bounding box center [165, 42] width 6 height 6
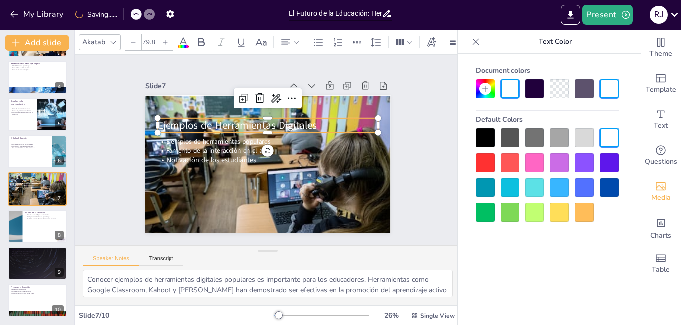
click at [162, 39] on icon at bounding box center [165, 42] width 6 height 6
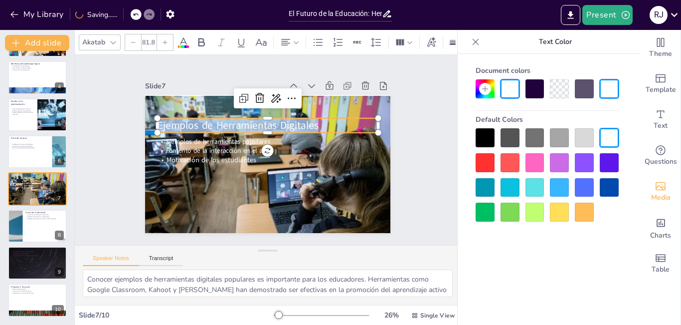
click at [162, 39] on icon at bounding box center [165, 42] width 6 height 6
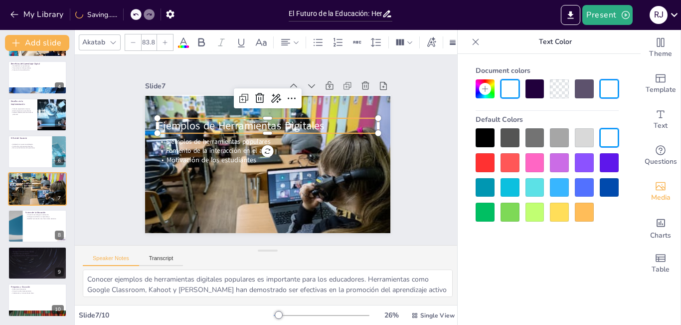
click at [162, 39] on icon at bounding box center [165, 42] width 6 height 6
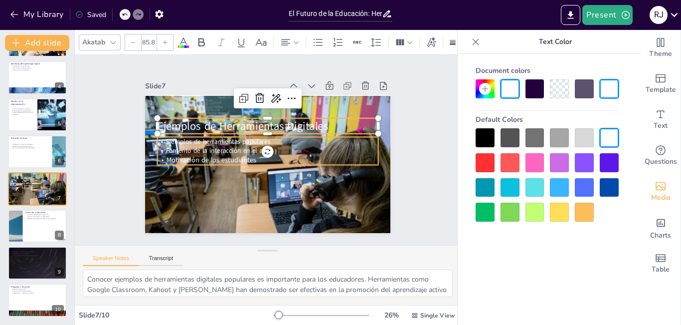
click at [234, 137] on span "Ejemplos de herramientas populares" at bounding box center [218, 141] width 105 height 9
type input "--"
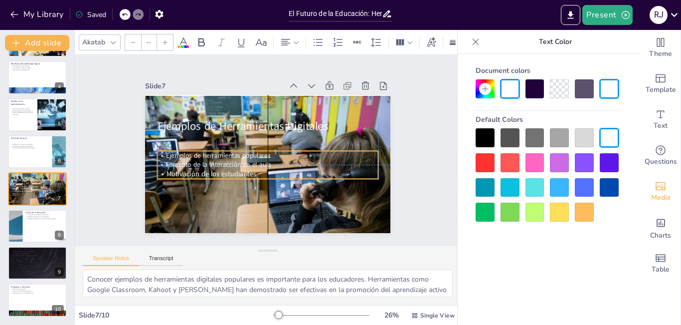
drag, startPoint x: 235, startPoint y: 133, endPoint x: 233, endPoint y: 148, distance: 15.1
click at [233, 151] on span "Ejemplos de herramientas populares" at bounding box center [218, 155] width 105 height 9
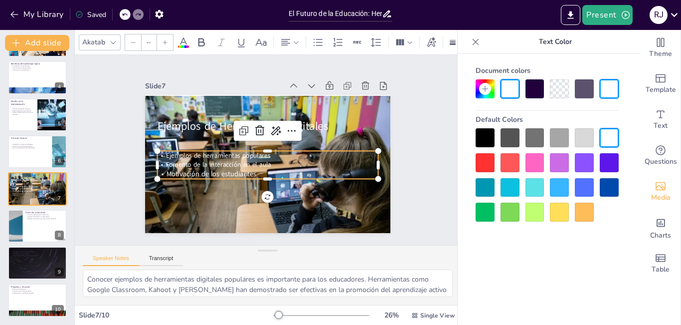
click at [426, 179] on div "Slide 1 El Futuro de la Educación: Herramientas Digitales y Aprendizaje Esta pr…" at bounding box center [267, 150] width 417 height 266
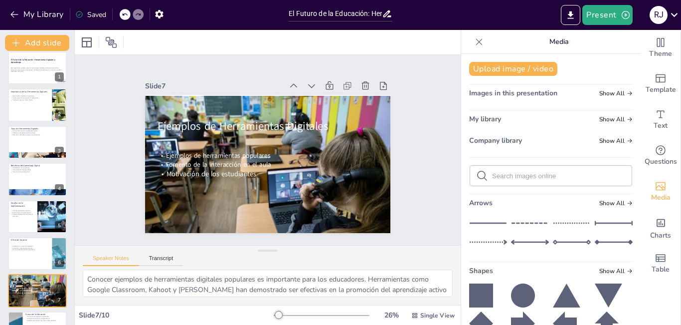
scroll to position [0, 0]
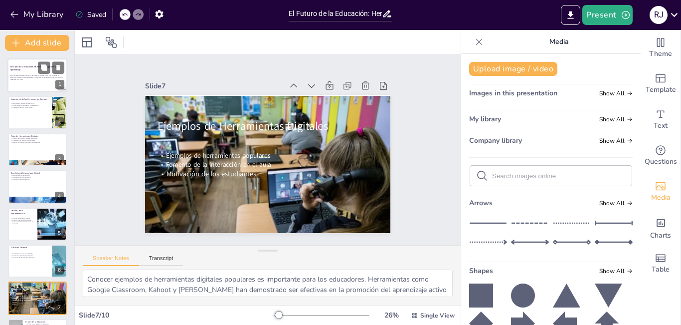
click at [29, 75] on p "Esta presentación explora cómo las herramientas digitales están transformando l…" at bounding box center [37, 75] width 54 height 3
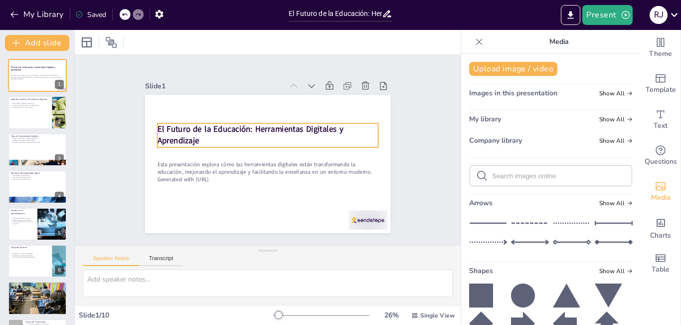
click at [189, 135] on strong "El Futuro de la Educación: Herramientas Digitales y Aprendizaje" at bounding box center [250, 135] width 186 height 22
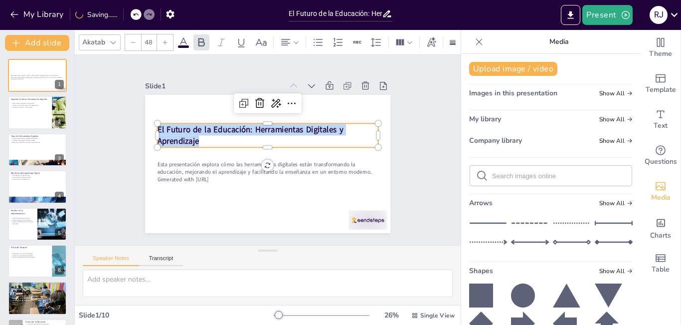
drag, startPoint x: 192, startPoint y: 137, endPoint x: 150, endPoint y: 127, distance: 43.2
click at [157, 127] on p "El Futuro de la Educación: Herramientas Digitales y Aprendizaje" at bounding box center [267, 135] width 221 height 23
click at [165, 40] on icon at bounding box center [165, 42] width 4 height 4
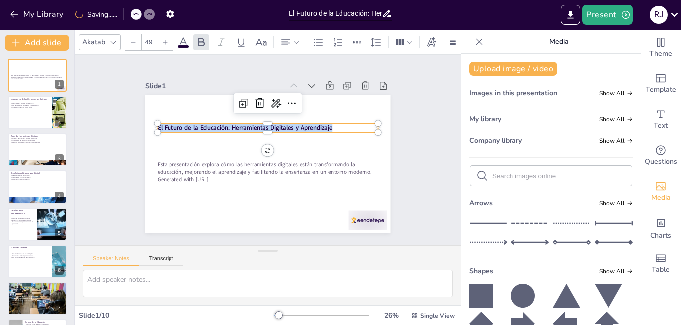
click at [165, 40] on icon at bounding box center [165, 42] width 4 height 4
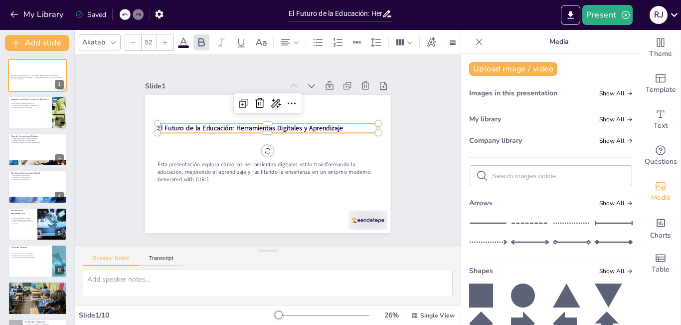
click at [165, 40] on icon at bounding box center [165, 42] width 4 height 4
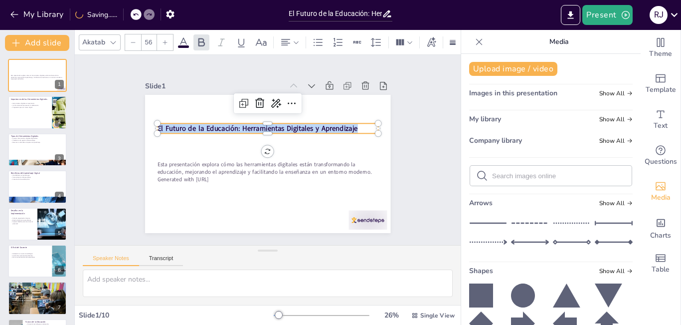
click at [165, 40] on icon at bounding box center [165, 42] width 4 height 4
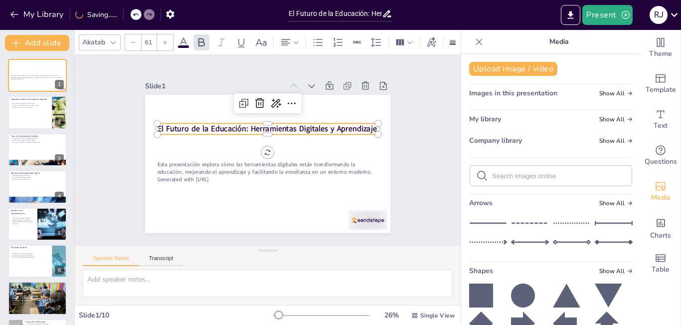
click at [165, 40] on icon at bounding box center [165, 42] width 4 height 4
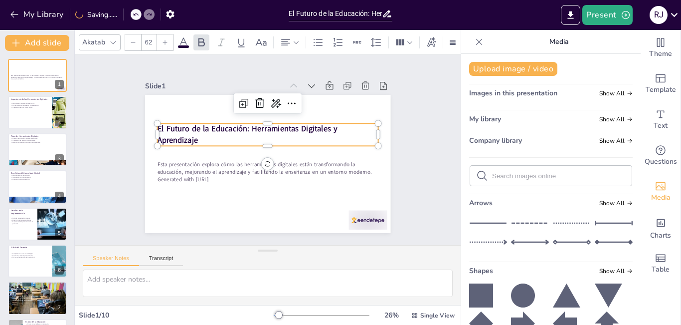
click at [165, 40] on icon at bounding box center [165, 42] width 4 height 4
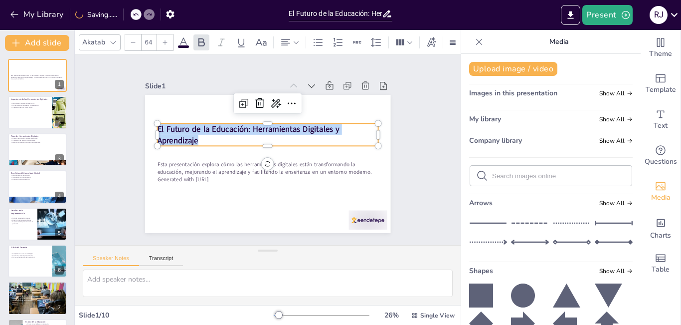
click at [165, 40] on icon at bounding box center [165, 42] width 4 height 4
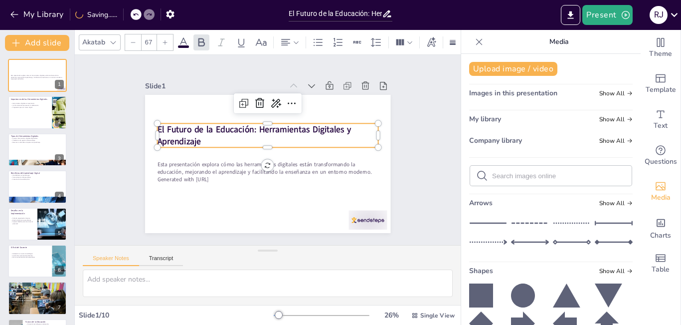
click at [165, 40] on icon at bounding box center [165, 42] width 4 height 4
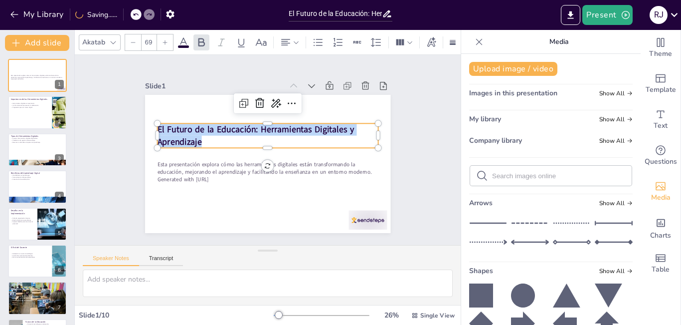
click at [165, 40] on icon at bounding box center [165, 42] width 4 height 4
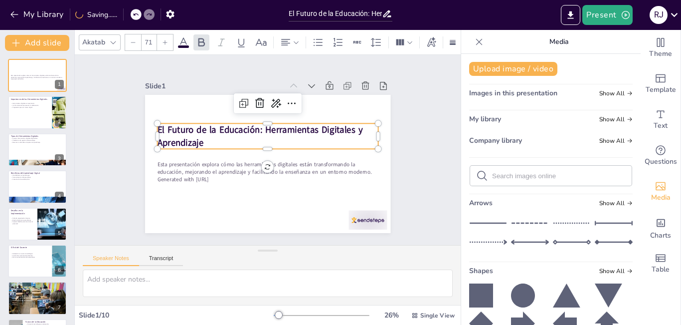
click at [165, 40] on icon at bounding box center [165, 42] width 4 height 4
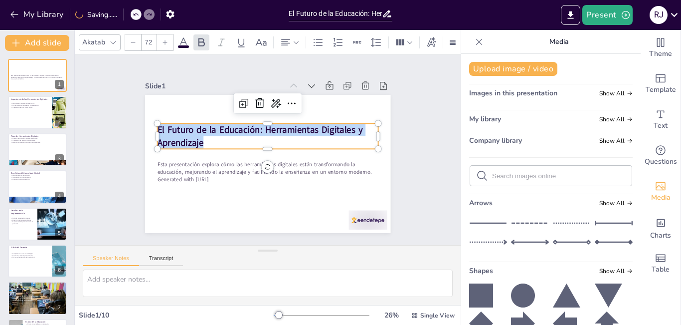
click at [165, 40] on icon at bounding box center [165, 42] width 4 height 4
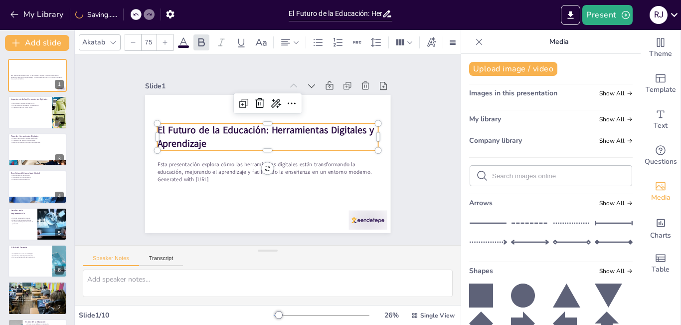
click at [165, 40] on icon at bounding box center [165, 42] width 4 height 4
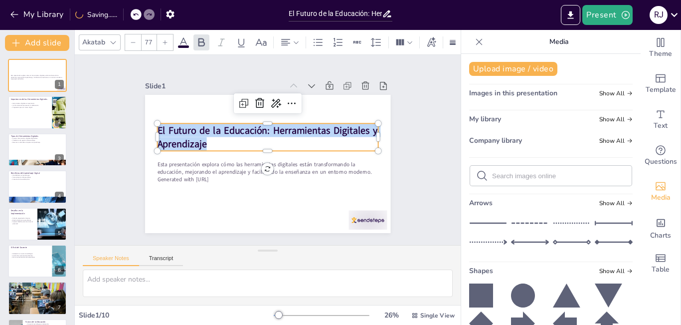
click at [165, 40] on icon at bounding box center [165, 42] width 4 height 4
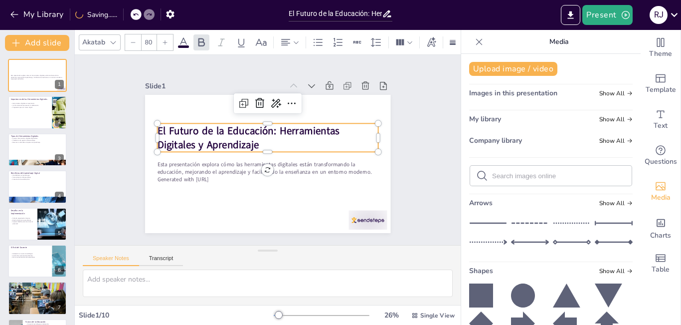
click at [165, 40] on icon at bounding box center [165, 42] width 4 height 4
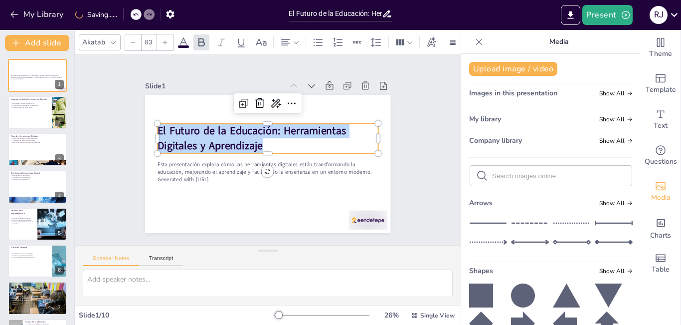
click at [165, 40] on icon at bounding box center [165, 42] width 4 height 4
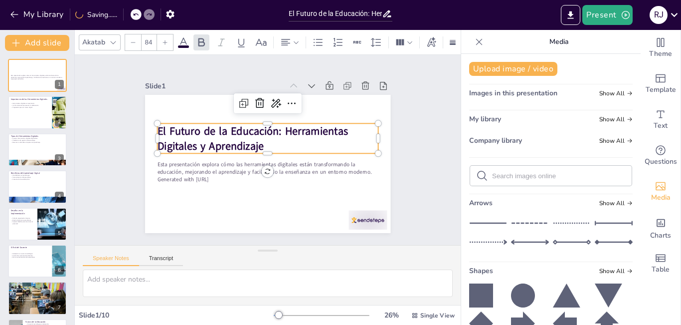
click at [165, 40] on icon at bounding box center [165, 42] width 4 height 4
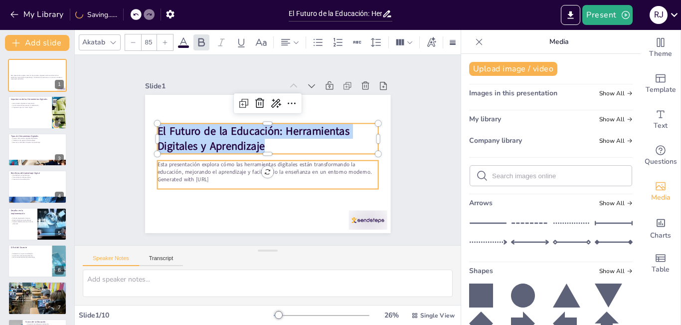
click at [212, 178] on p "Generated with [URL]" at bounding box center [265, 179] width 220 height 31
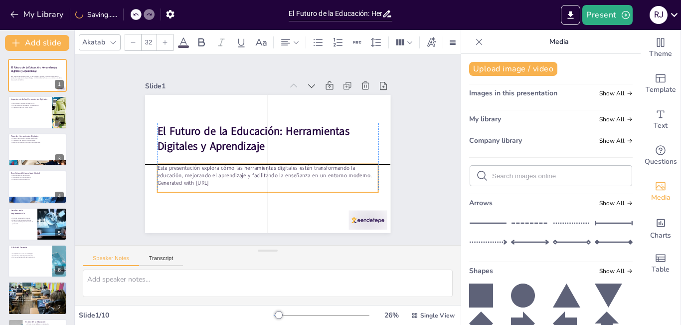
click at [219, 179] on p "Generated with [URL]" at bounding box center [267, 182] width 221 height 7
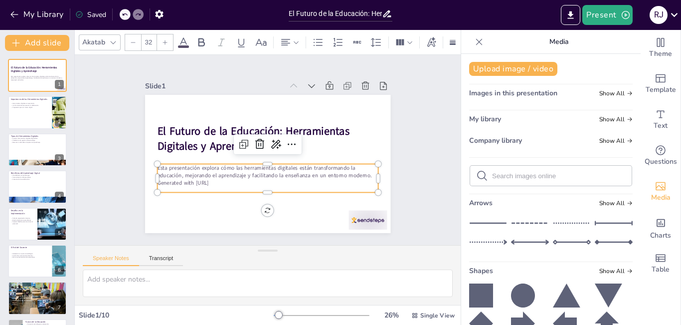
click at [217, 180] on p "Generated with [URL]" at bounding box center [267, 182] width 221 height 7
click at [215, 180] on p "Generated with [URL]" at bounding box center [267, 182] width 221 height 7
drag, startPoint x: 220, startPoint y: 180, endPoint x: 151, endPoint y: 180, distance: 69.8
click at [154, 180] on p "Generated with [URL]" at bounding box center [264, 185] width 220 height 30
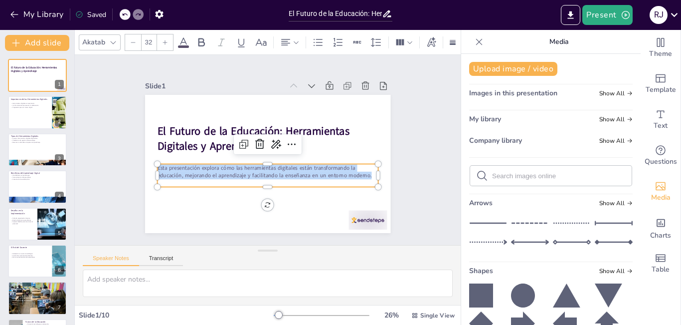
drag, startPoint x: 363, startPoint y: 173, endPoint x: 157, endPoint y: 163, distance: 206.7
click at [153, 164] on div "El Futuro de la Educación: Herramientas Digitales y Aprendizaje Esta presentaci…" at bounding box center [267, 164] width 245 height 138
click at [163, 40] on icon at bounding box center [165, 42] width 4 height 4
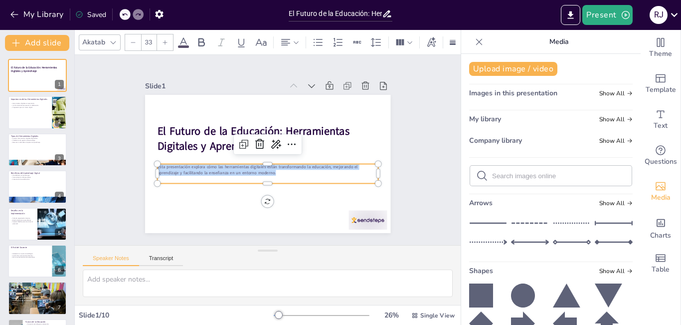
click at [163, 40] on icon at bounding box center [165, 42] width 4 height 4
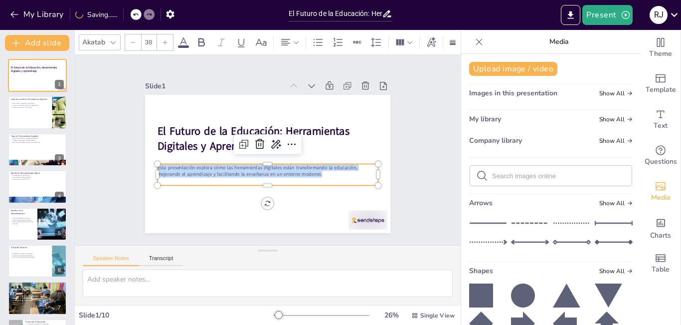
click at [163, 40] on icon at bounding box center [165, 42] width 4 height 4
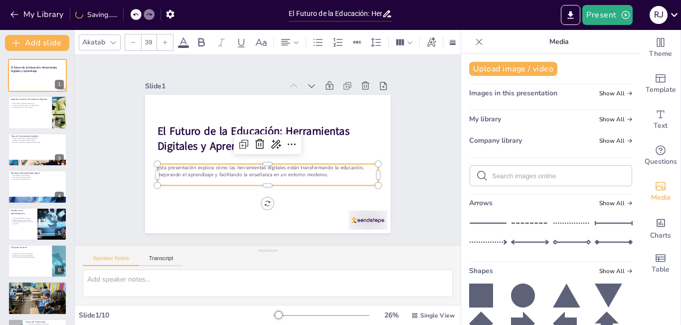
click at [163, 40] on icon at bounding box center [165, 42] width 4 height 4
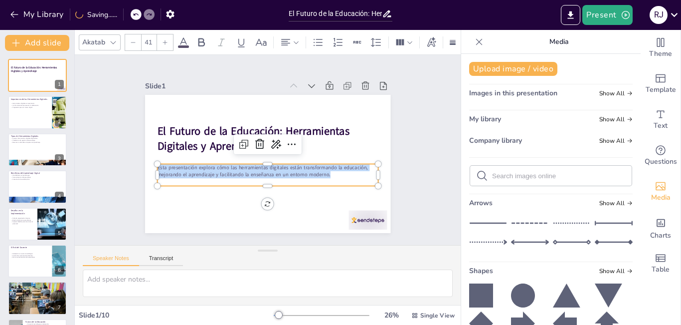
click at [163, 40] on icon at bounding box center [165, 42] width 4 height 4
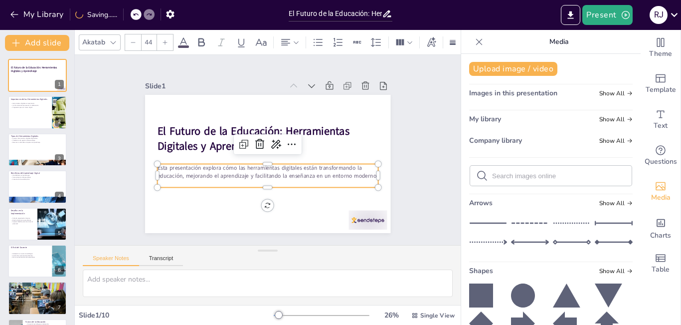
click at [163, 40] on icon at bounding box center [165, 42] width 4 height 4
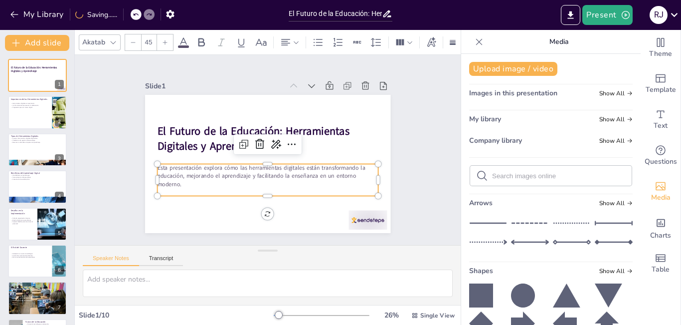
click at [163, 40] on icon at bounding box center [165, 42] width 4 height 4
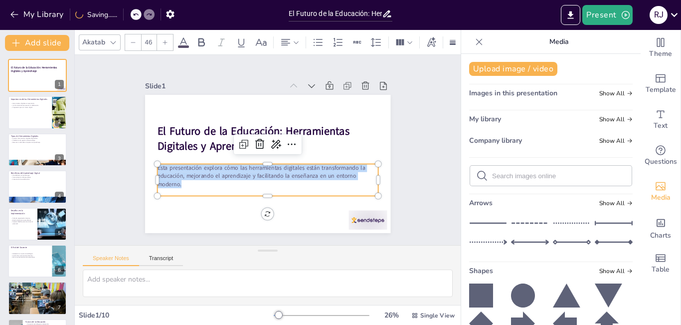
click at [163, 40] on icon at bounding box center [165, 42] width 4 height 4
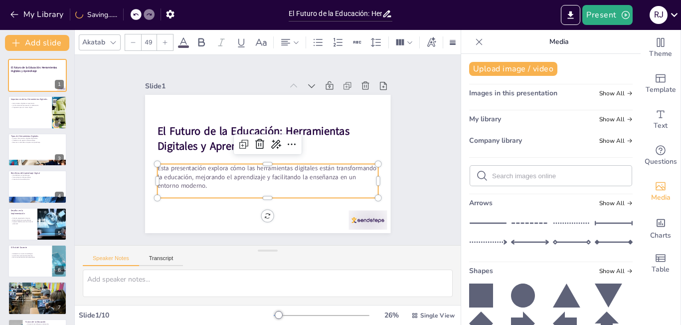
click at [163, 40] on icon at bounding box center [165, 42] width 4 height 4
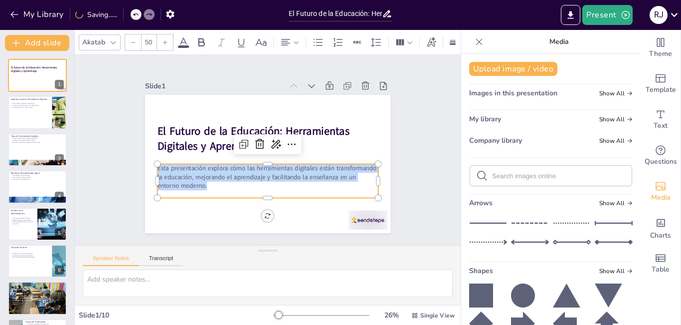
click at [163, 40] on icon at bounding box center [165, 42] width 4 height 4
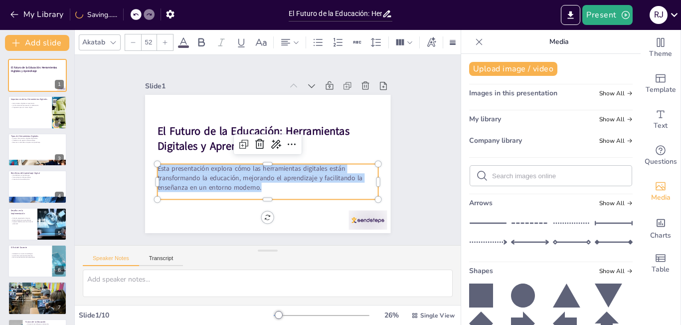
click at [163, 40] on icon at bounding box center [165, 42] width 4 height 4
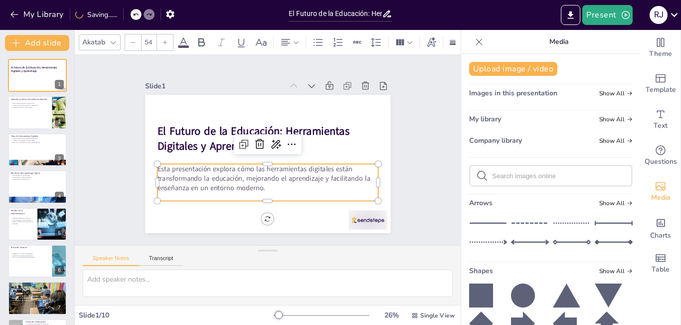
click at [163, 40] on icon at bounding box center [165, 42] width 4 height 4
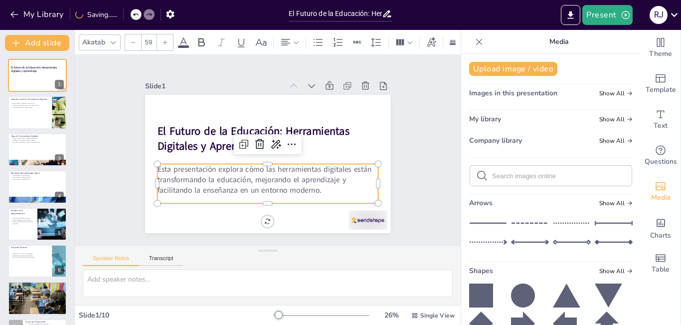
click at [163, 40] on icon at bounding box center [165, 42] width 4 height 4
type input "60"
click at [402, 168] on div "Slide 1 El Futuro de la Educación: Herramientas Digitales y Aprendizaje Esta pr…" at bounding box center [267, 150] width 301 height 166
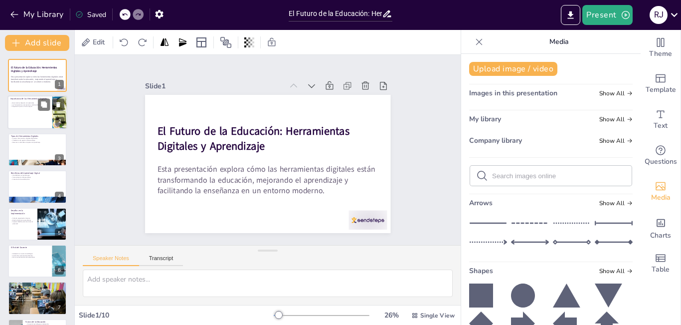
click at [38, 118] on div at bounding box center [37, 113] width 60 height 34
type textarea "Las herramientas digitales son fundamentales en la educación actual. Permiten a…"
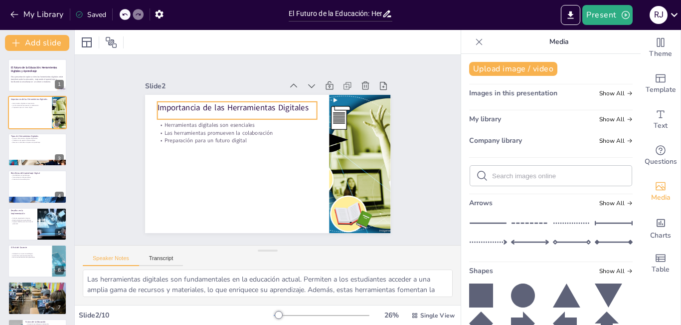
click at [266, 103] on p "Importancia de las Herramientas Digitales" at bounding box center [242, 104] width 160 height 28
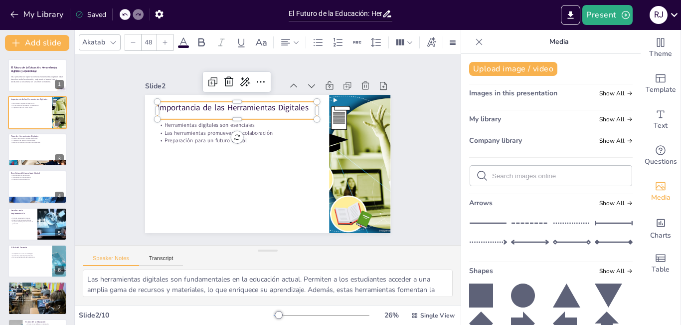
click at [171, 103] on p "Importancia de las Herramientas Digitales" at bounding box center [237, 107] width 160 height 11
click at [301, 107] on p "Importancia de las Herramientas Digitales" at bounding box center [242, 104] width 160 height 28
click at [301, 107] on p "Importancia de las Herramientas Digitales" at bounding box center [237, 107] width 160 height 11
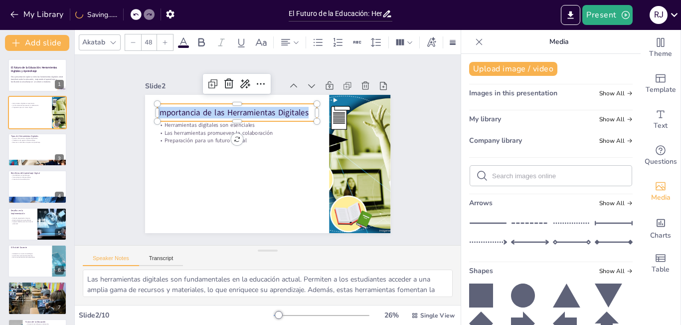
drag, startPoint x: 301, startPoint y: 109, endPoint x: 132, endPoint y: 109, distance: 169.0
click at [132, 109] on div "Slide 1 El Futuro de la Educación: Herramientas Digitales y Aprendizaje Esta pr…" at bounding box center [267, 150] width 301 height 166
click at [165, 40] on icon at bounding box center [165, 42] width 6 height 6
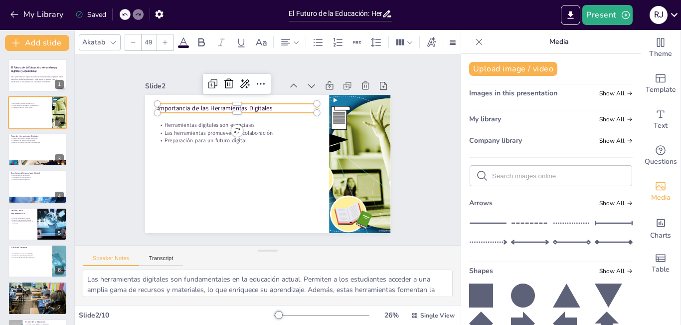
click at [165, 40] on icon at bounding box center [165, 42] width 6 height 6
drag, startPoint x: 152, startPoint y: 36, endPoint x: 146, endPoint y: 36, distance: 6.5
click at [146, 36] on input "51" at bounding box center [149, 42] width 14 height 16
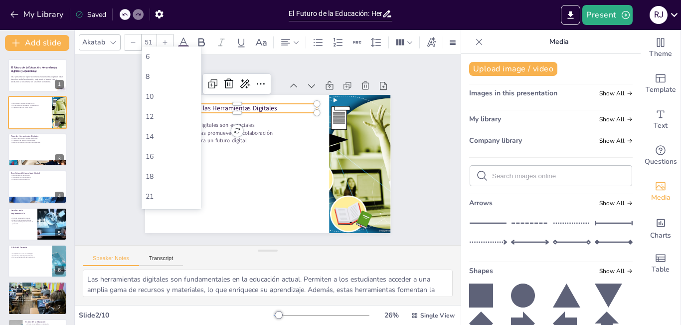
type input "5"
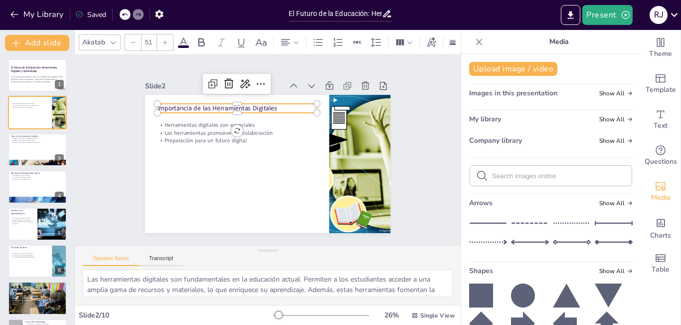
click at [164, 39] on icon at bounding box center [165, 42] width 6 height 6
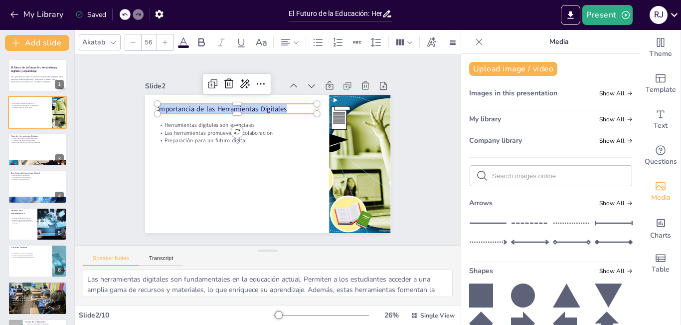
click at [164, 39] on icon at bounding box center [165, 42] width 6 height 6
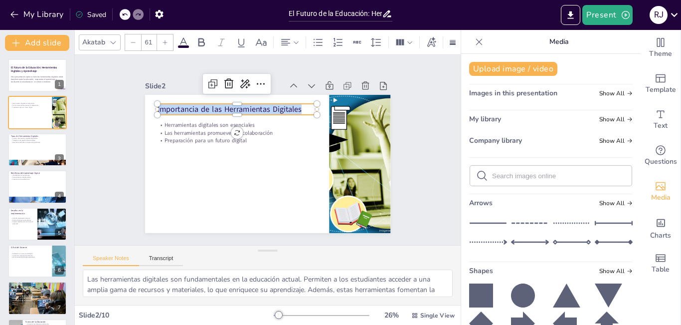
click at [164, 39] on icon at bounding box center [165, 42] width 6 height 6
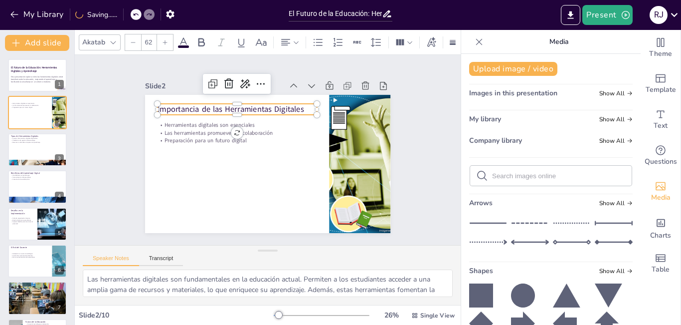
click at [164, 39] on icon at bounding box center [165, 42] width 6 height 6
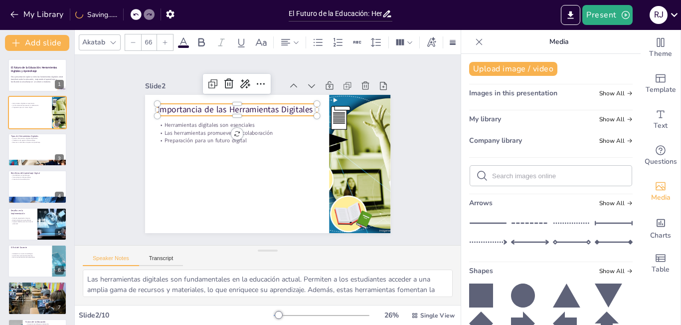
click at [164, 39] on icon at bounding box center [165, 42] width 6 height 6
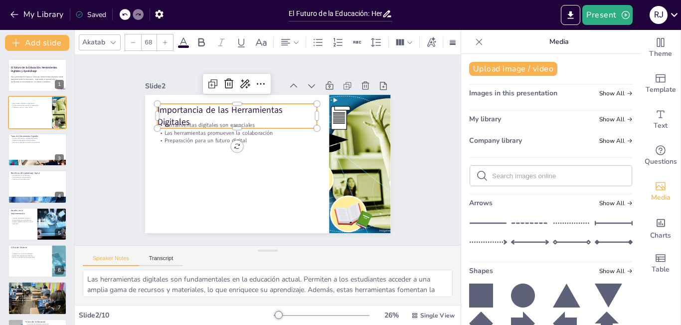
click at [164, 39] on icon at bounding box center [165, 42] width 6 height 6
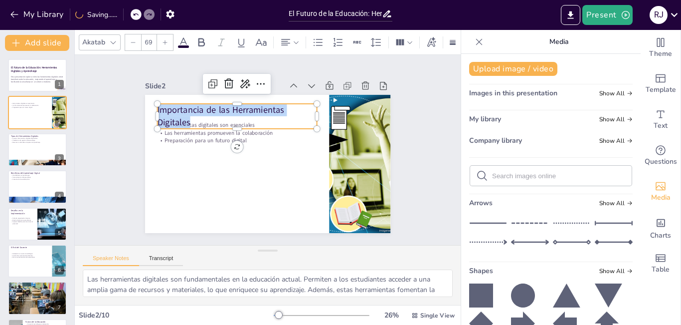
click at [164, 39] on icon at bounding box center [165, 42] width 6 height 6
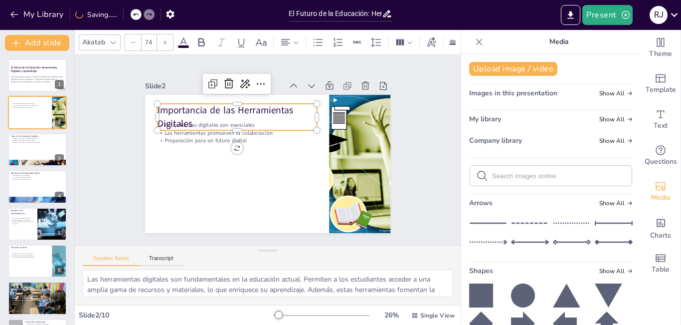
click at [164, 39] on icon at bounding box center [165, 42] width 6 height 6
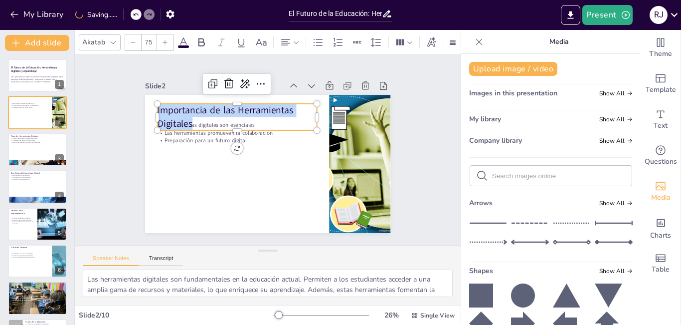
click at [164, 39] on icon at bounding box center [165, 42] width 6 height 6
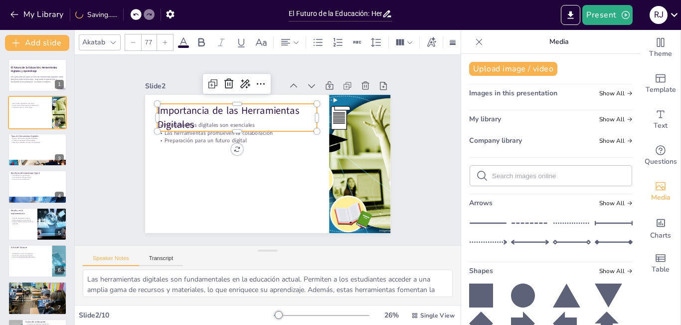
click at [164, 39] on icon at bounding box center [165, 42] width 6 height 6
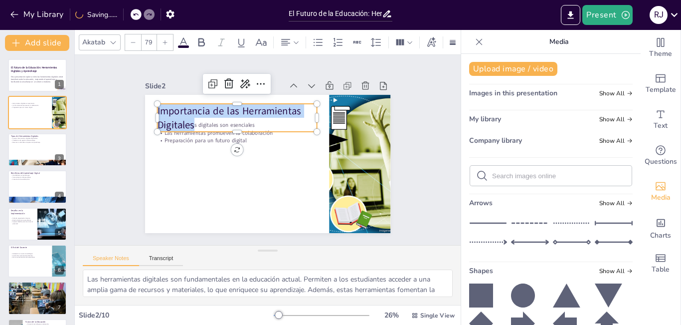
click at [164, 39] on icon at bounding box center [165, 42] width 6 height 6
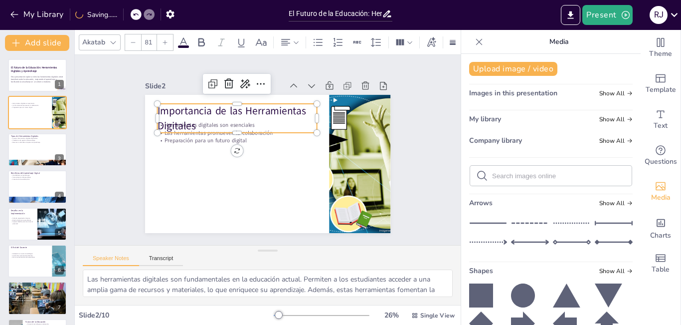
click at [164, 39] on icon at bounding box center [165, 42] width 6 height 6
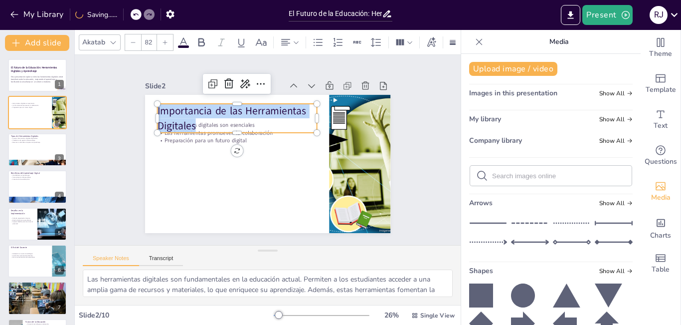
click at [164, 39] on icon at bounding box center [165, 42] width 6 height 6
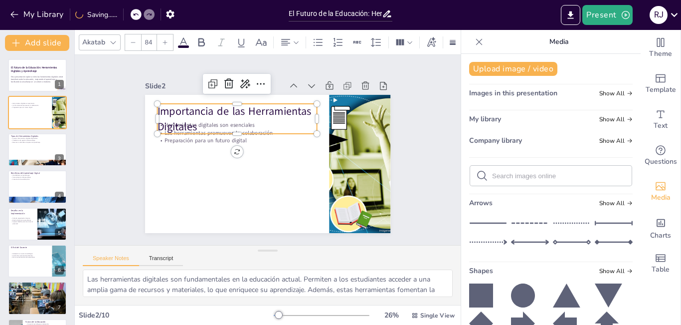
click at [164, 39] on icon at bounding box center [165, 42] width 6 height 6
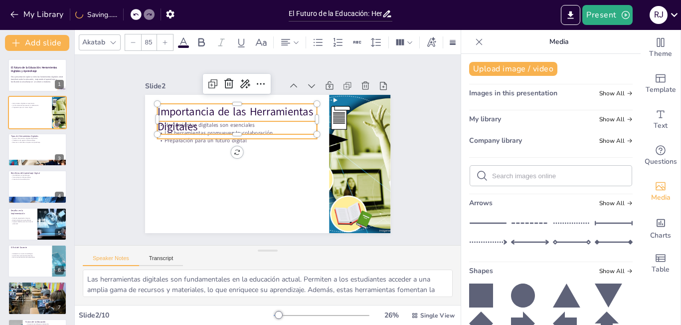
click at [177, 137] on div "Herramientas digitales son esenciales Las herramientas promueven la colaboració…" at bounding box center [267, 164] width 245 height 138
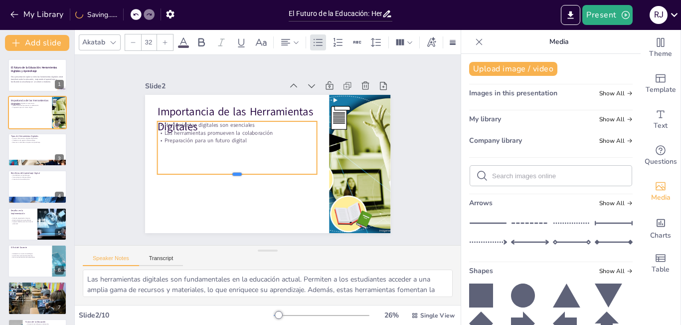
drag, startPoint x: 177, startPoint y: 137, endPoint x: 175, endPoint y: 174, distance: 37.0
click at [175, 174] on div at bounding box center [237, 178] width 160 height 8
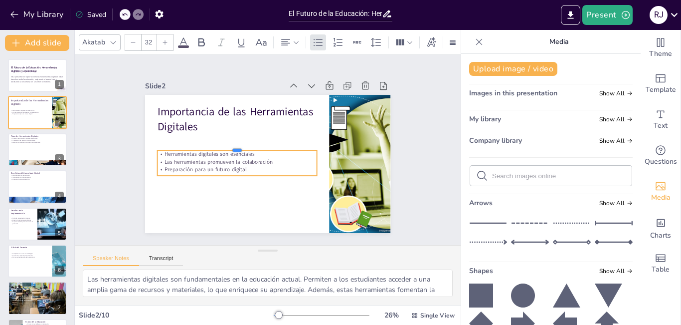
drag, startPoint x: 230, startPoint y: 116, endPoint x: 230, endPoint y: 145, distance: 28.9
click at [230, 145] on div at bounding box center [237, 146] width 160 height 8
click at [241, 165] on p "Preparación para un futuro digital" at bounding box center [242, 124] width 41 height 158
click at [241, 165] on p "Preparación para un futuro digital" at bounding box center [236, 166] width 160 height 24
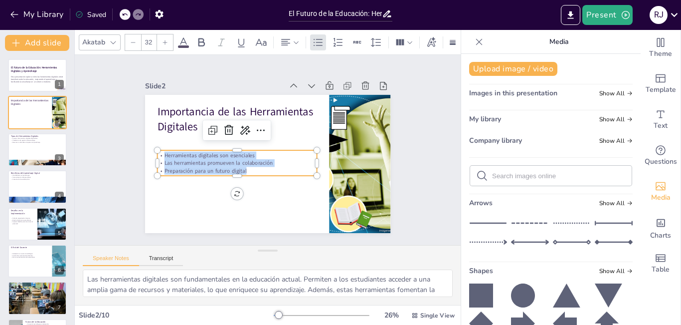
drag, startPoint x: 240, startPoint y: 165, endPoint x: 149, endPoint y: 153, distance: 91.6
click at [149, 153] on div "Importancia de las Herramientas Digitales Herramientas digitales son esenciales…" at bounding box center [266, 163] width 259 height 163
click at [163, 39] on icon at bounding box center [165, 42] width 6 height 6
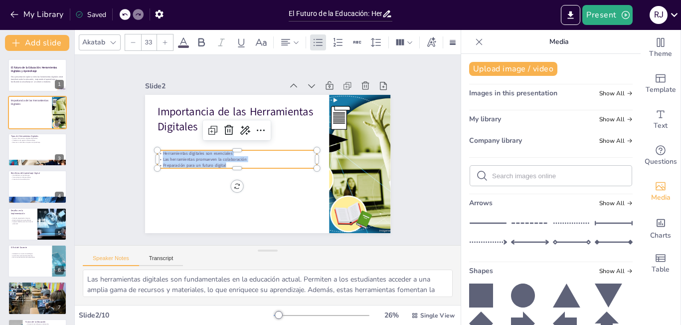
click at [163, 39] on icon at bounding box center [165, 42] width 6 height 6
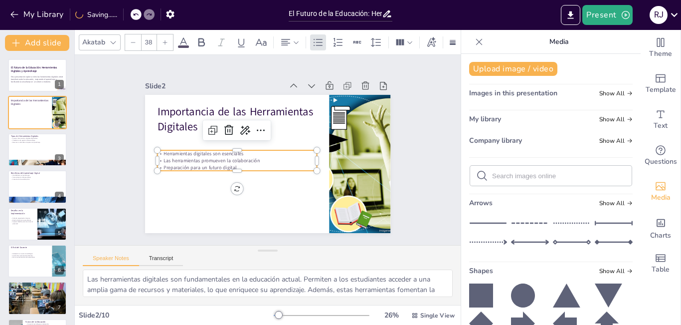
click at [163, 39] on icon at bounding box center [165, 42] width 6 height 6
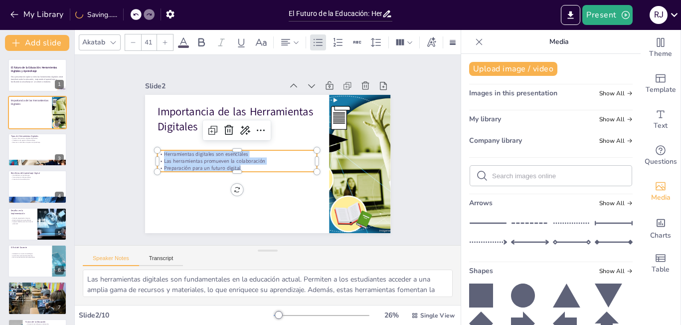
click at [163, 39] on icon at bounding box center [165, 42] width 6 height 6
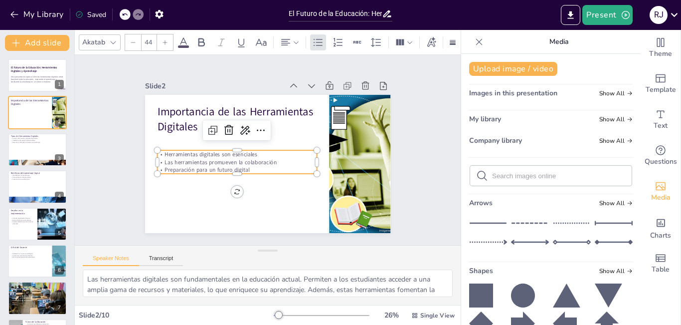
click at [163, 39] on icon at bounding box center [165, 42] width 6 height 6
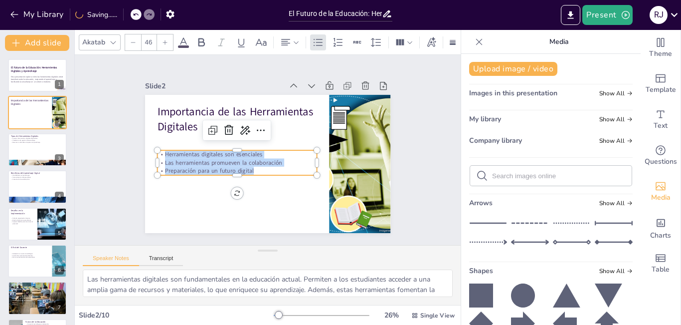
click at [163, 39] on icon at bounding box center [165, 42] width 6 height 6
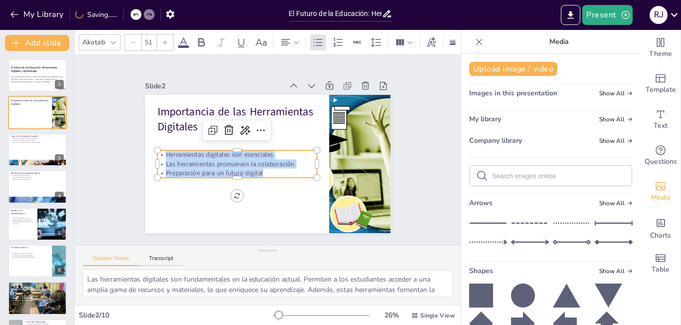
click at [163, 39] on icon at bounding box center [165, 42] width 6 height 6
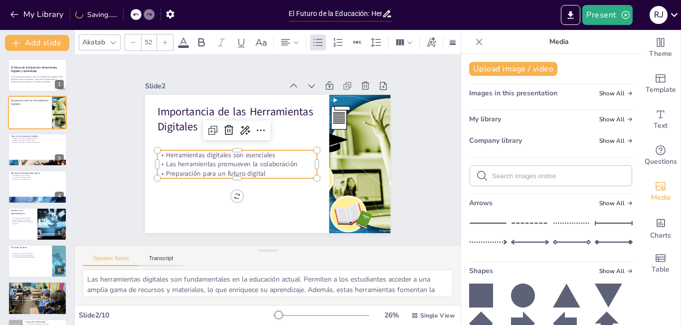
click at [163, 39] on icon at bounding box center [165, 42] width 6 height 6
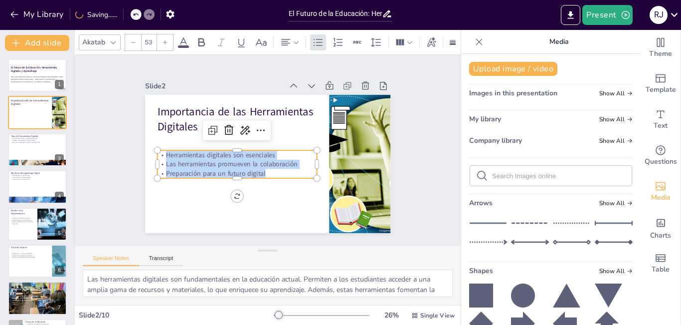
click at [163, 39] on icon at bounding box center [165, 42] width 6 height 6
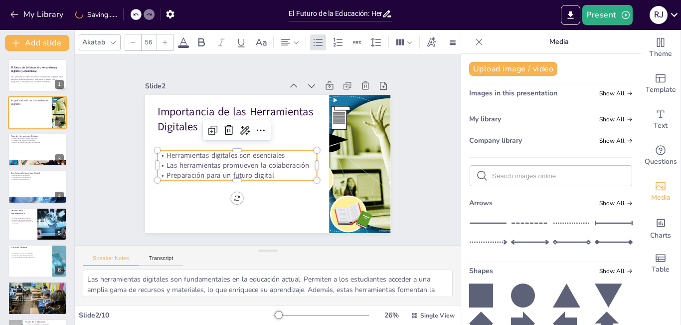
click at [163, 39] on icon at bounding box center [165, 42] width 6 height 6
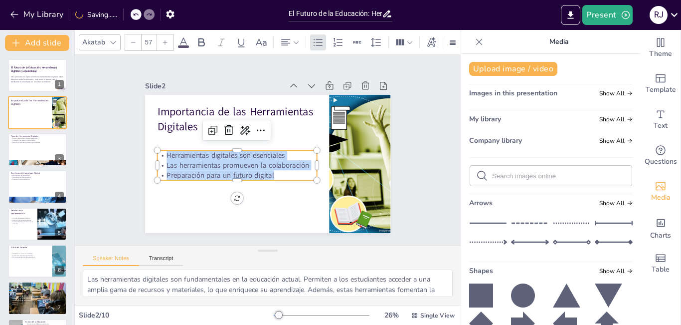
click at [163, 39] on icon at bounding box center [165, 42] width 6 height 6
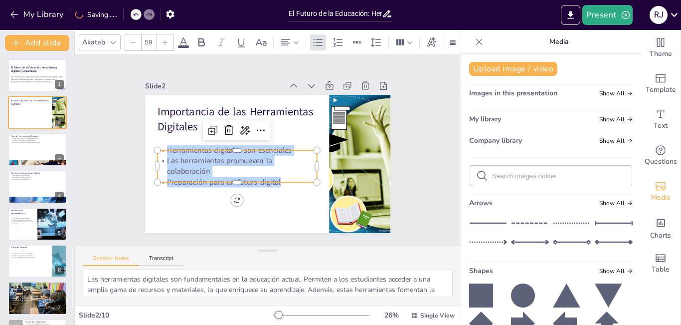
click at [163, 39] on icon at bounding box center [165, 42] width 6 height 6
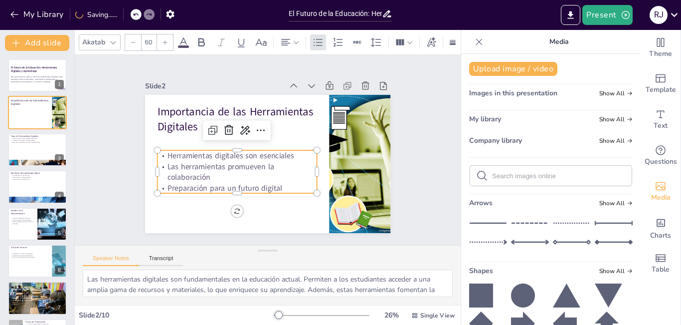
click at [163, 39] on icon at bounding box center [165, 42] width 6 height 6
click at [136, 39] on icon at bounding box center [133, 42] width 6 height 6
type input "60"
click at [236, 148] on span "Herramientas digitales son esenciales" at bounding box center [254, 114] width 36 height 126
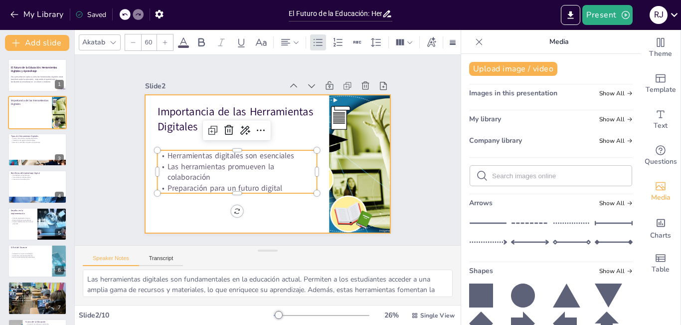
click at [187, 207] on div at bounding box center [266, 163] width 259 height 163
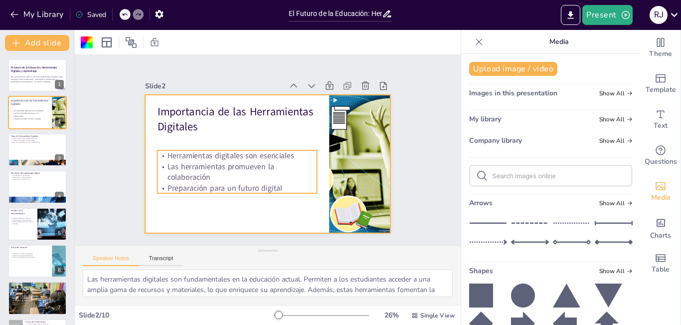
click at [273, 175] on p "Las herramientas promueven la colaboración" at bounding box center [237, 171] width 160 height 21
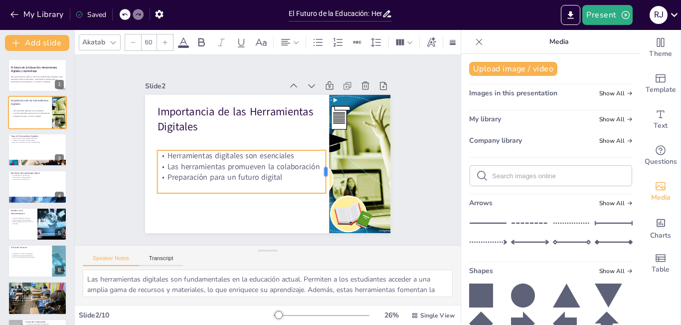
drag, startPoint x: 310, startPoint y: 168, endPoint x: 305, endPoint y: 167, distance: 5.2
click at [326, 168] on div at bounding box center [330, 171] width 8 height 43
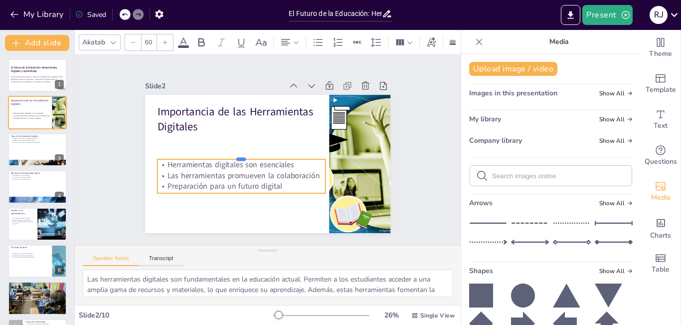
drag, startPoint x: 263, startPoint y: 146, endPoint x: 256, endPoint y: 155, distance: 11.7
click at [256, 155] on div at bounding box center [241, 152] width 168 height 25
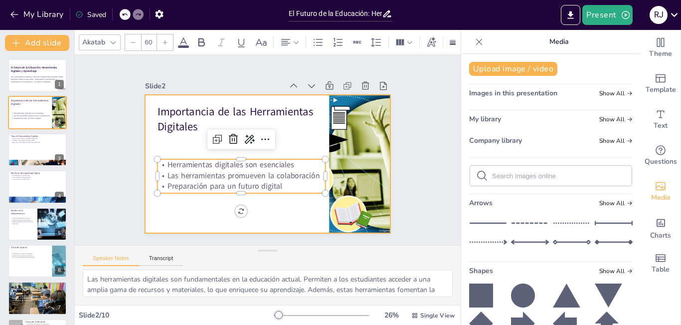
click at [182, 207] on div at bounding box center [267, 164] width 245 height 138
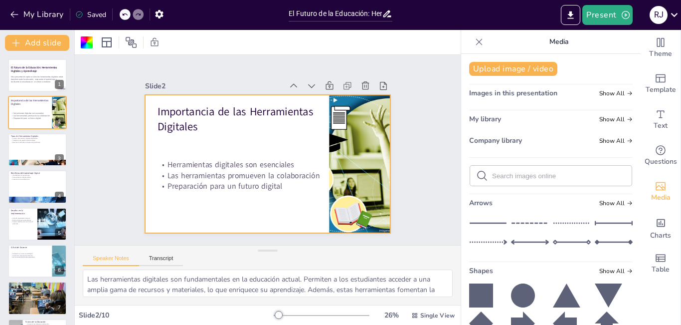
click at [418, 174] on div "Slide 1 El Futuro de la Educación: Herramientas Digitales y Aprendizaje Esta pr…" at bounding box center [268, 150] width 386 height 190
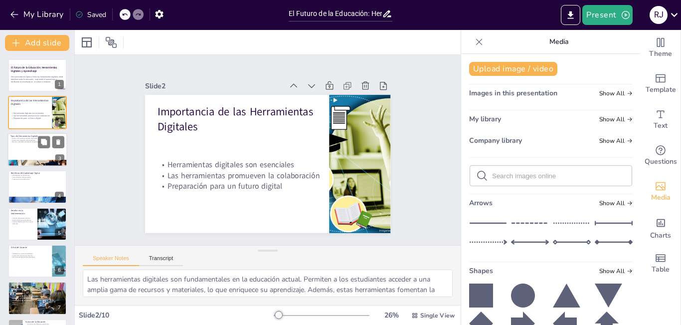
click at [37, 143] on p "Recursos multimedia enriquecen el aprendizaje" at bounding box center [37, 142] width 54 height 2
type textarea "La variedad de herramientas digitales disponibles en el mercado permite a los e…"
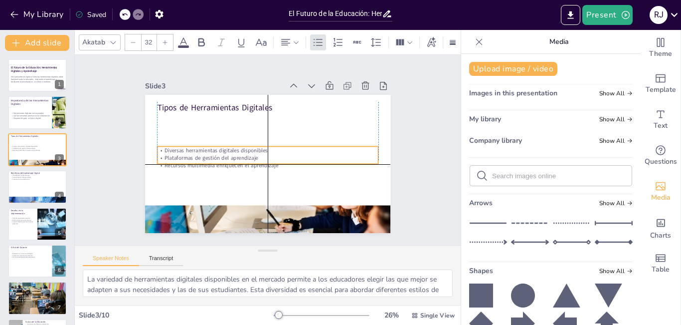
drag, startPoint x: 243, startPoint y: 126, endPoint x: 241, endPoint y: 156, distance: 29.5
click at [241, 156] on div "Diversas herramientas digitales disponibles Plataformas de gestión del aprendiz…" at bounding box center [267, 157] width 221 height 23
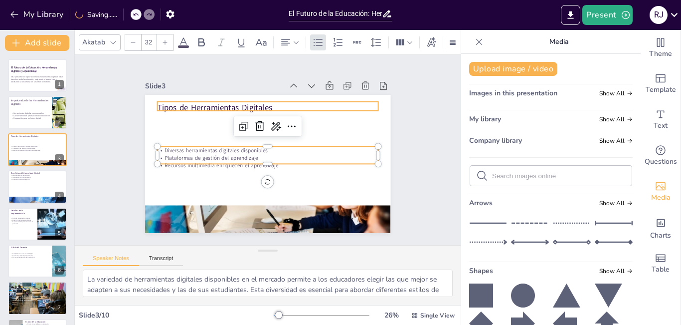
click at [240, 103] on p "Tipos de Herramientas Digitales" at bounding box center [267, 107] width 221 height 11
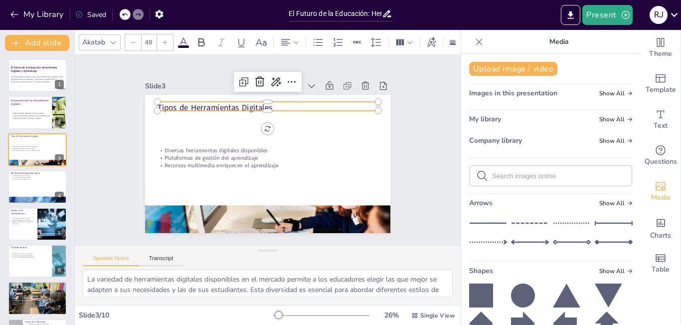
click at [257, 99] on p "Tipos de Herramientas Digitales" at bounding box center [272, 107] width 221 height 34
click at [257, 102] on p "Tipos de Herramientas Digitales" at bounding box center [267, 107] width 221 height 11
drag, startPoint x: 266, startPoint y: 105, endPoint x: 147, endPoint y: 106, distance: 119.2
click at [147, 106] on div "Diversas herramientas digitales disponibles Plataformas de gestión del aprendiz…" at bounding box center [267, 164] width 245 height 138
click at [165, 40] on icon at bounding box center [165, 42] width 4 height 4
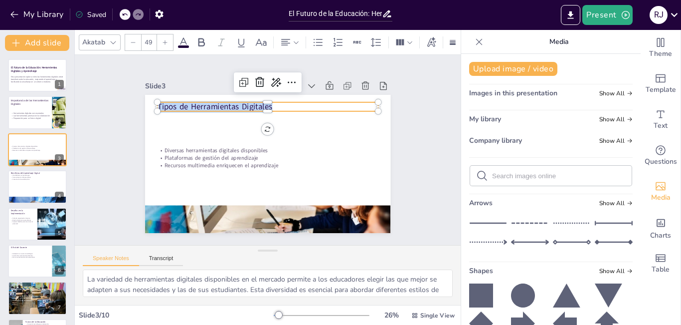
click at [165, 40] on icon at bounding box center [165, 42] width 4 height 4
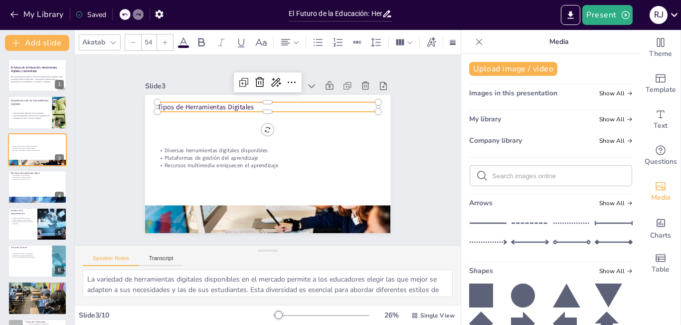
click at [165, 40] on icon at bounding box center [165, 42] width 4 height 4
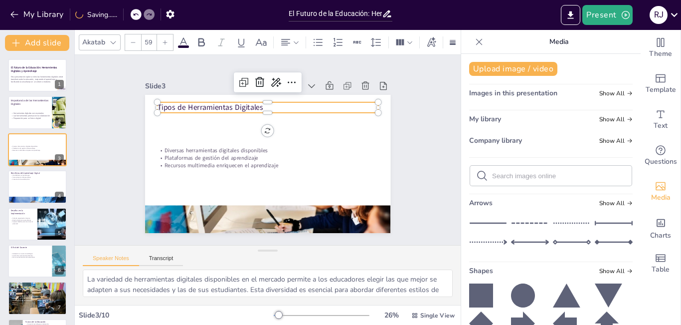
click at [165, 40] on icon at bounding box center [165, 42] width 4 height 4
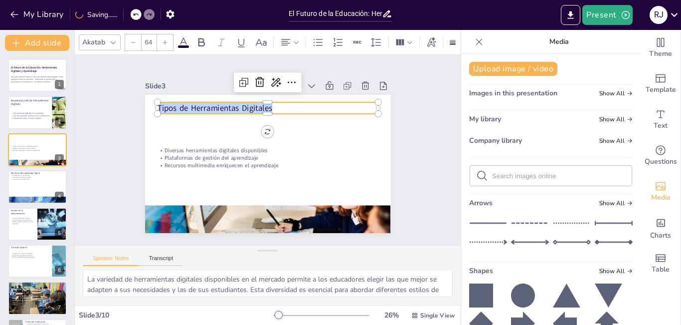
click at [165, 40] on icon at bounding box center [165, 42] width 4 height 4
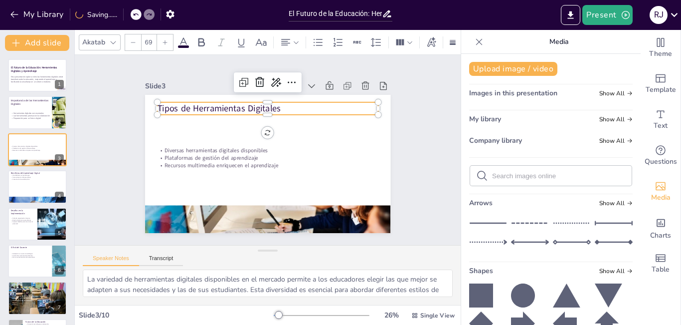
click at [165, 40] on icon at bounding box center [165, 42] width 4 height 4
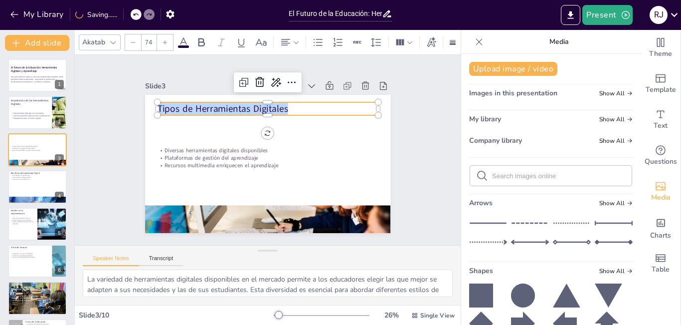
click at [165, 40] on icon at bounding box center [165, 42] width 4 height 4
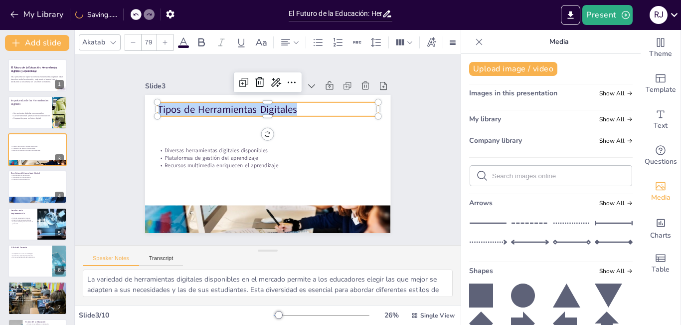
click at [165, 40] on icon at bounding box center [165, 42] width 4 height 4
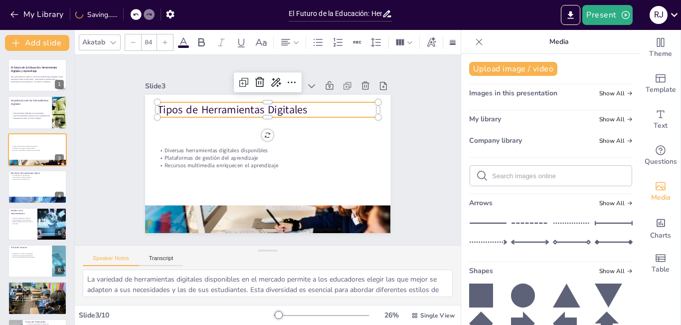
click at [166, 39] on icon at bounding box center [165, 42] width 6 height 6
type input "85"
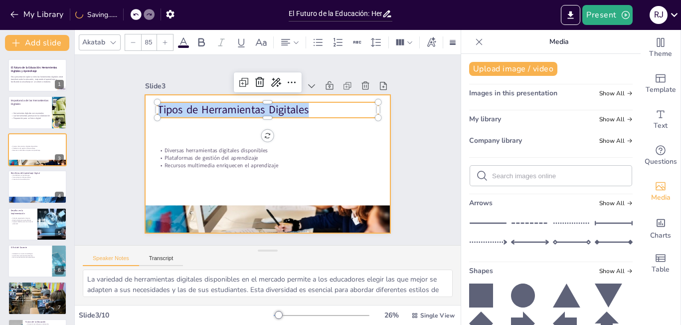
click at [284, 140] on div at bounding box center [267, 164] width 245 height 138
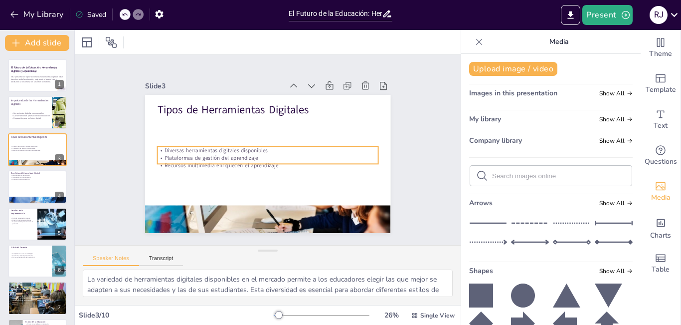
click at [262, 162] on p "Recursos multimedia enriquecen el aprendizaje" at bounding box center [267, 165] width 221 height 7
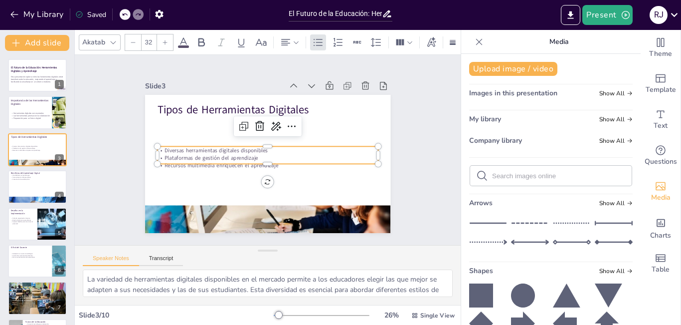
click at [262, 159] on p "Recursos multimedia enriquecen el aprendizaje" at bounding box center [266, 165] width 220 height 30
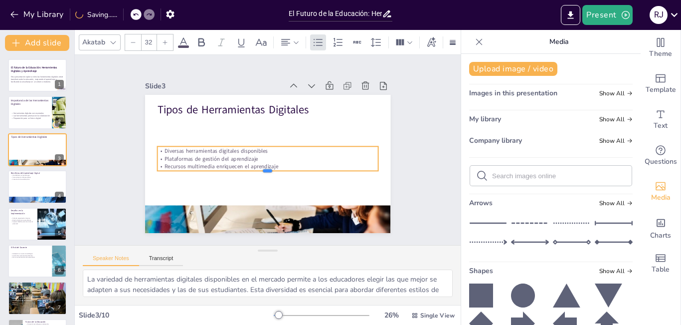
drag, startPoint x: 262, startPoint y: 160, endPoint x: 264, endPoint y: 167, distance: 7.3
click at [258, 167] on div at bounding box center [242, 152] width 31 height 220
click at [275, 164] on p "Recursos multimedia enriquecen el aprendizaje" at bounding box center [267, 166] width 221 height 7
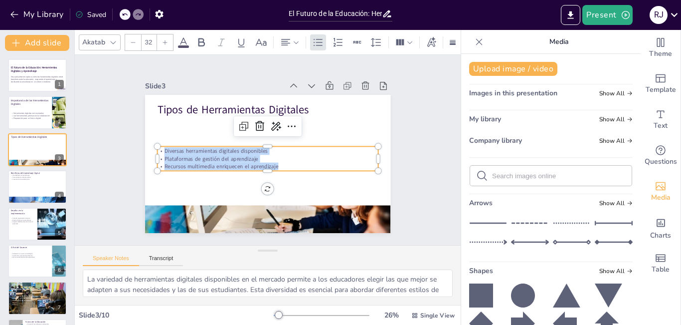
drag, startPoint x: 274, startPoint y: 164, endPoint x: 156, endPoint y: 148, distance: 119.2
click at [157, 148] on div "Diversas herramientas digitales disponibles Plataformas de gestión del aprendiz…" at bounding box center [267, 158] width 221 height 23
click at [163, 40] on icon at bounding box center [165, 42] width 6 height 6
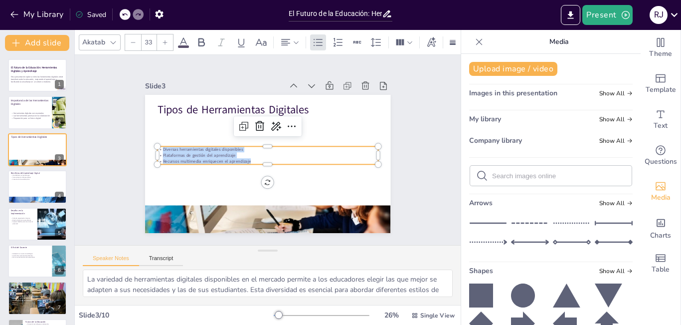
click at [163, 40] on icon at bounding box center [165, 42] width 6 height 6
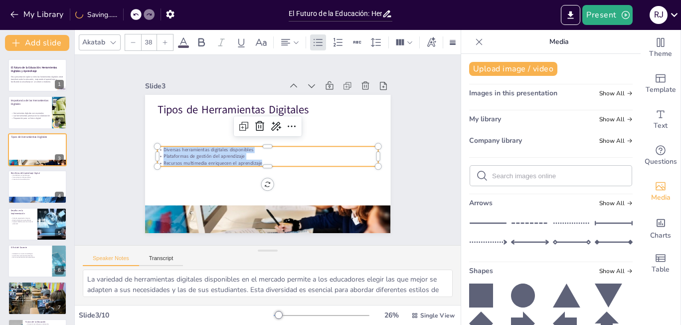
click at [163, 40] on icon at bounding box center [165, 42] width 6 height 6
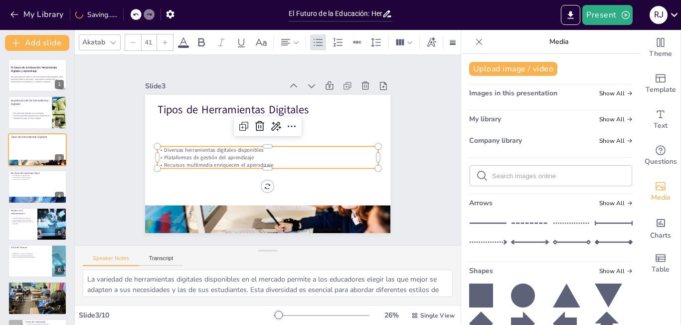
click at [163, 40] on icon at bounding box center [165, 42] width 6 height 6
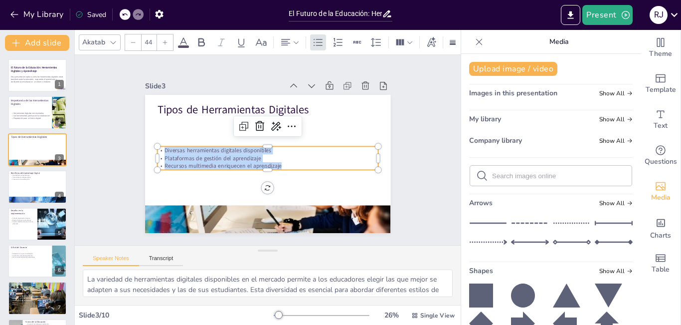
click at [163, 40] on icon at bounding box center [165, 42] width 6 height 6
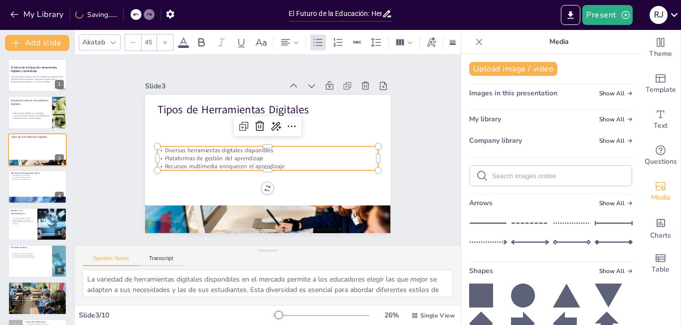
click at [163, 40] on icon at bounding box center [165, 42] width 6 height 6
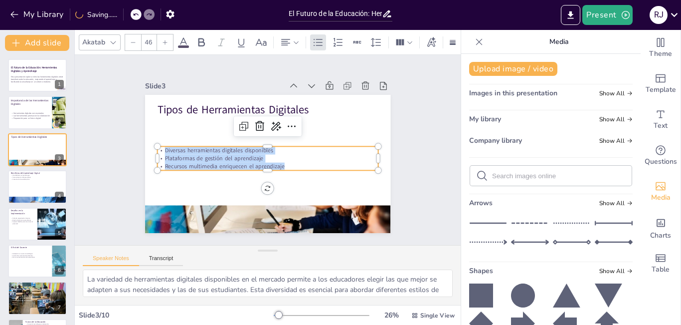
click at [163, 40] on icon at bounding box center [165, 42] width 6 height 6
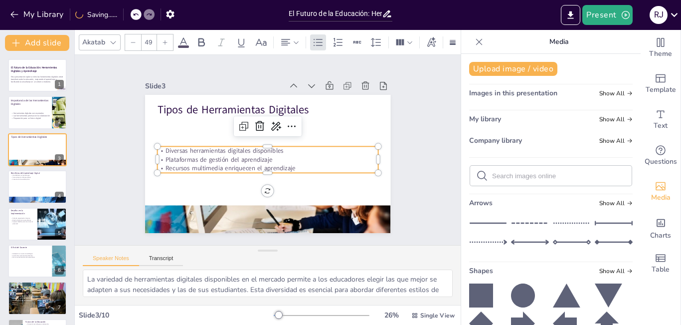
click at [163, 40] on icon at bounding box center [165, 42] width 6 height 6
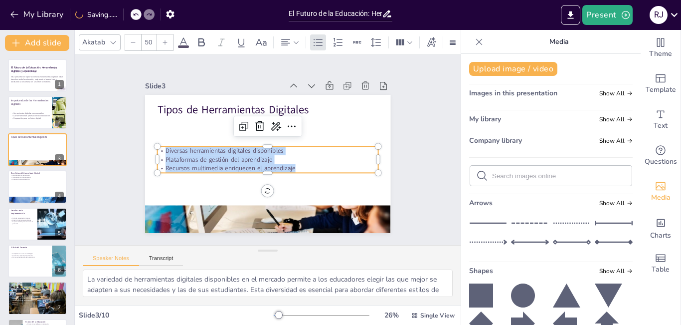
click at [163, 40] on icon at bounding box center [165, 42] width 6 height 6
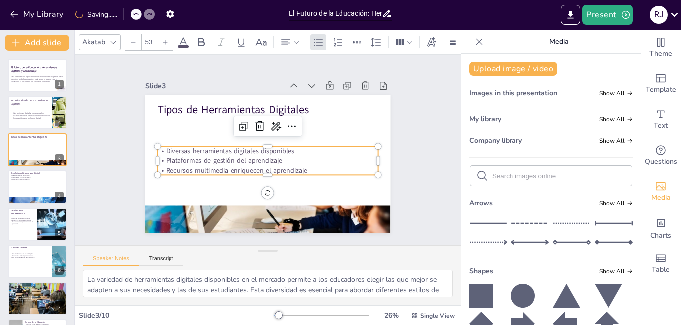
click at [163, 40] on icon at bounding box center [165, 42] width 6 height 6
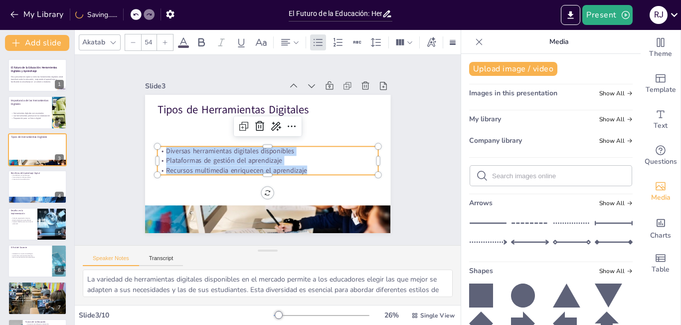
click at [163, 40] on icon at bounding box center [165, 42] width 6 height 6
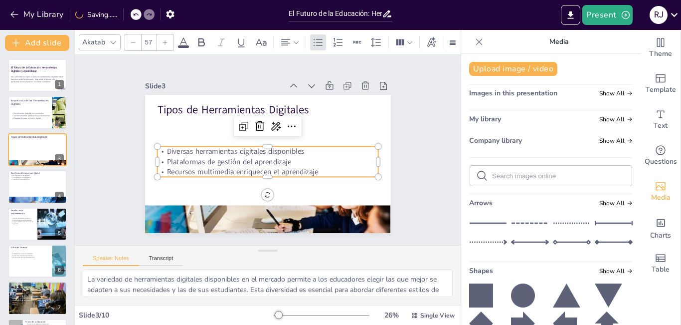
click at [163, 40] on icon at bounding box center [165, 42] width 6 height 6
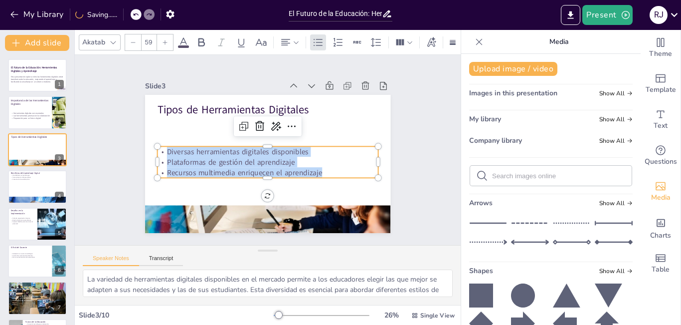
click at [163, 40] on icon at bounding box center [165, 42] width 6 height 6
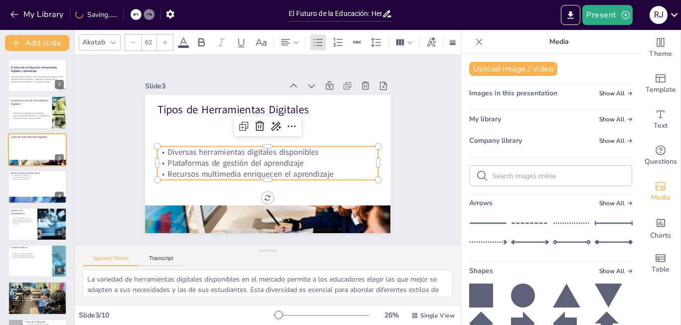
click at [135, 41] on div at bounding box center [133, 42] width 16 height 16
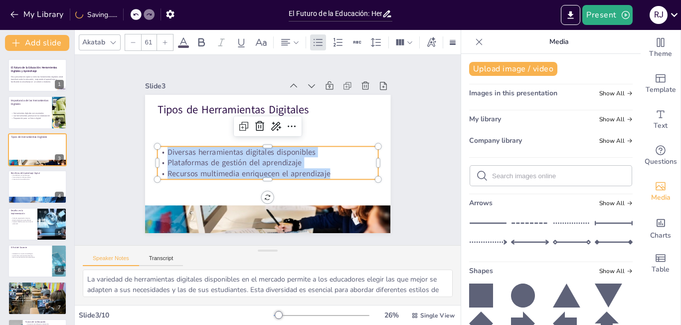
click at [135, 41] on div at bounding box center [133, 42] width 16 height 16
type input "60"
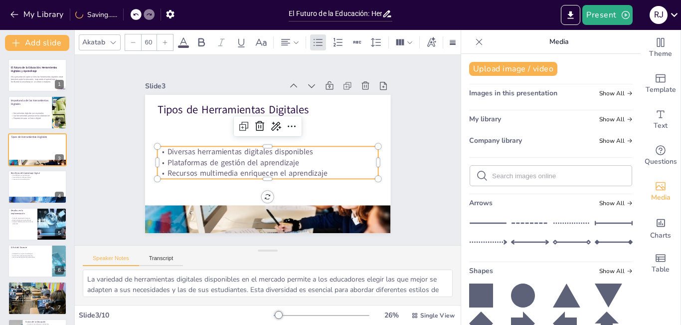
click at [395, 143] on div "Slide 1 El Futuro de la Educación: Herramientas Digitales y Aprendizaje Esta pr…" at bounding box center [267, 150] width 301 height 166
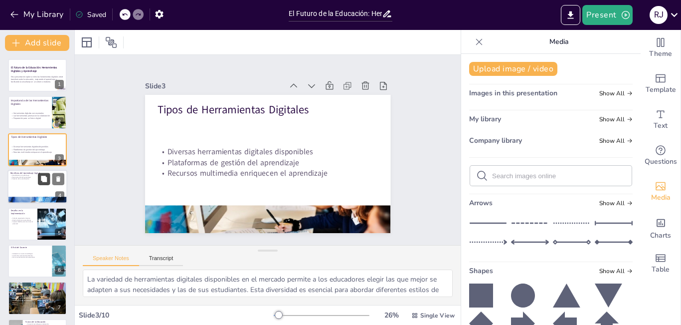
click at [48, 181] on button at bounding box center [44, 179] width 12 height 12
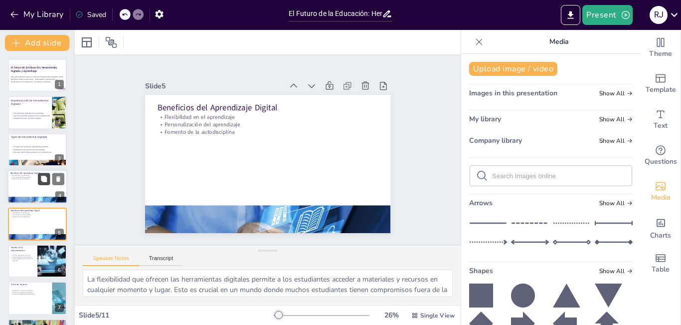
scroll to position [36, 0]
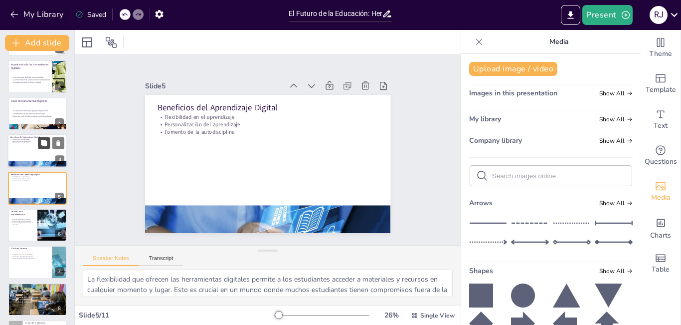
click at [39, 147] on button at bounding box center [44, 143] width 12 height 12
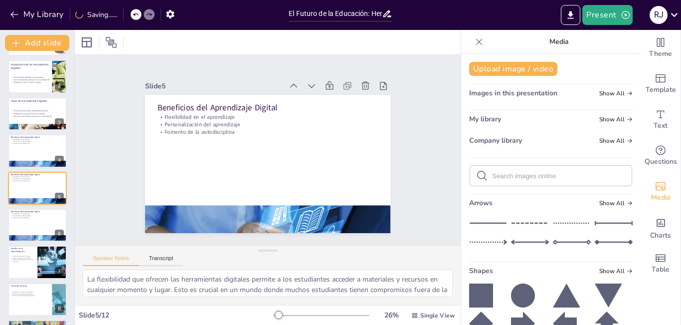
click at [146, 16] on icon at bounding box center [149, 14] width 6 height 6
click at [126, 17] on icon at bounding box center [125, 14] width 6 height 6
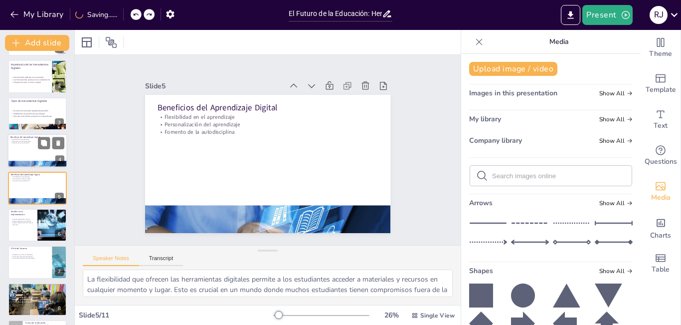
click at [27, 148] on div at bounding box center [37, 151] width 60 height 34
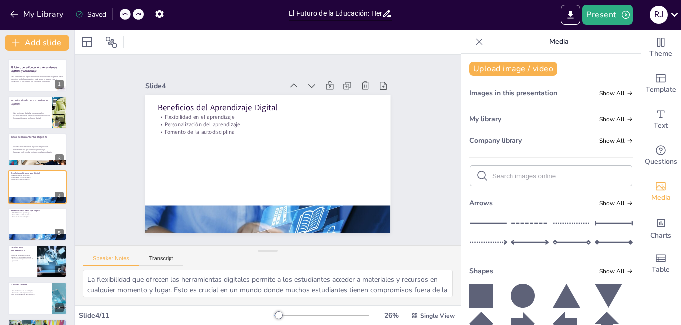
click at [125, 13] on icon at bounding box center [125, 14] width 6 height 6
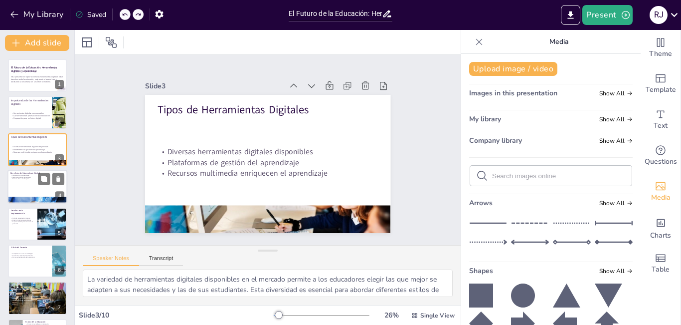
click at [24, 194] on div at bounding box center [37, 187] width 60 height 34
type textarea "La flexibilidad que ofrecen las herramientas digitales permite a los estudiante…"
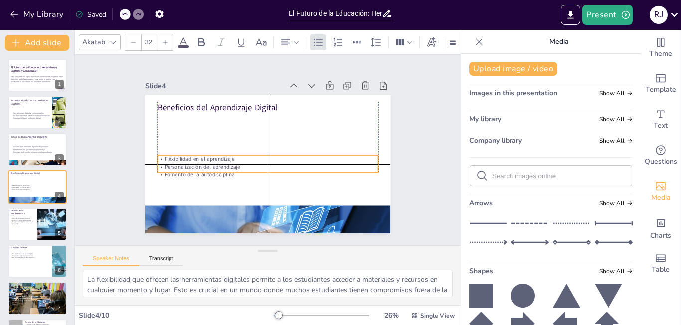
drag, startPoint x: 232, startPoint y: 127, endPoint x: 234, endPoint y: 169, distance: 41.4
click at [234, 171] on p "Fomento de la autodisciplina" at bounding box center [267, 174] width 221 height 7
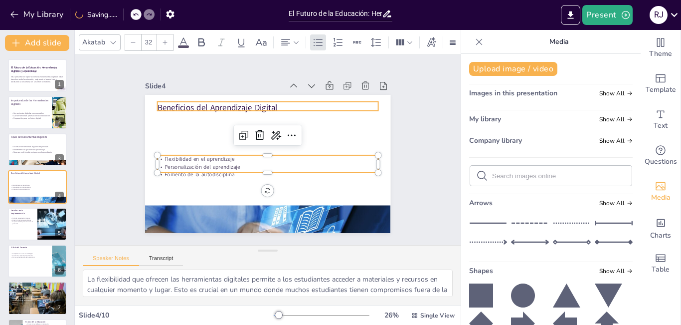
click at [236, 103] on p "Beneficios del Aprendizaje Digital" at bounding box center [281, 109] width 214 height 79
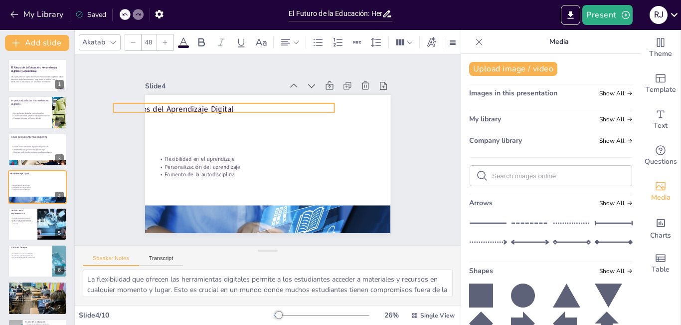
drag, startPoint x: 269, startPoint y: 103, endPoint x: 225, endPoint y: 104, distance: 43.9
click at [225, 104] on p "Beneficios del Aprendizaje Digital" at bounding box center [223, 108] width 221 height 11
click at [125, 13] on icon at bounding box center [125, 14] width 6 height 6
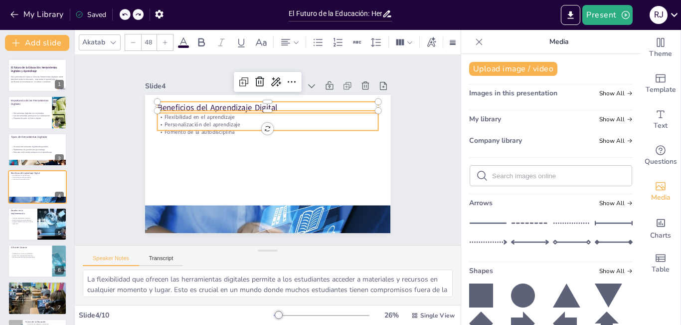
click at [208, 121] on p "Personalización del aprendizaje" at bounding box center [267, 124] width 221 height 7
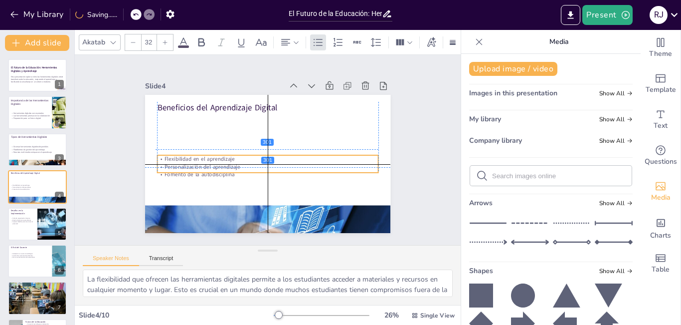
drag, startPoint x: 212, startPoint y: 139, endPoint x: 208, endPoint y: 167, distance: 28.1
click at [208, 167] on p "Fomento de la autodisciplina" at bounding box center [265, 174] width 220 height 31
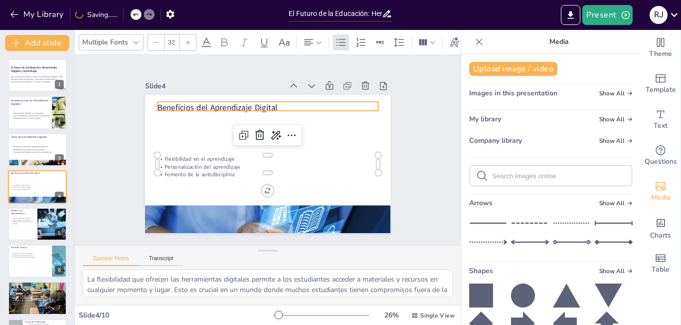
click at [211, 106] on p "Beneficios del Aprendizaje Digital" at bounding box center [267, 107] width 221 height 11
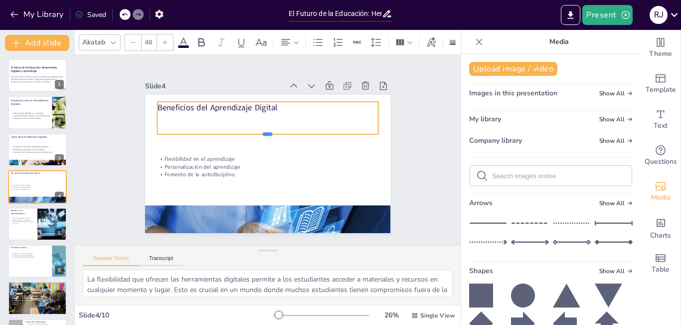
drag, startPoint x: 263, startPoint y: 115, endPoint x: 262, endPoint y: 137, distance: 22.5
click at [262, 137] on div at bounding box center [269, 138] width 220 height 31
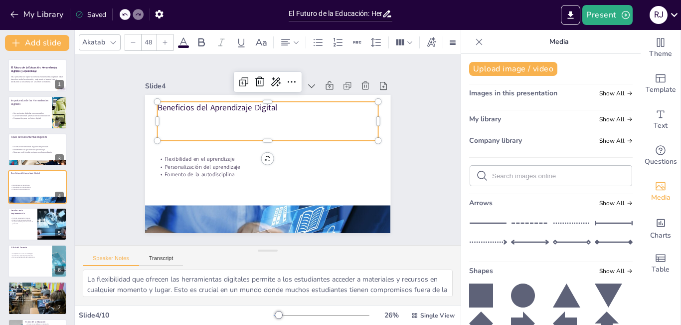
click at [273, 103] on p "Beneficios del Aprendizaje Digital" at bounding box center [267, 107] width 221 height 11
click at [271, 103] on p "Beneficios del Aprendizaje Digital" at bounding box center [267, 107] width 221 height 11
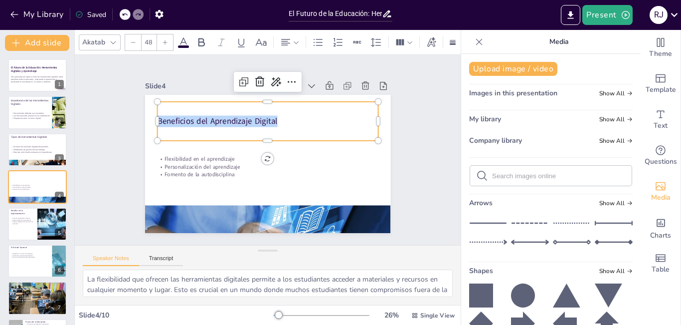
drag, startPoint x: 271, startPoint y: 118, endPoint x: 151, endPoint y: 118, distance: 120.2
click at [160, 118] on p "Beneficios del Aprendizaje Digital" at bounding box center [270, 121] width 221 height 34
click at [165, 40] on icon at bounding box center [165, 42] width 4 height 4
click at [166, 39] on icon at bounding box center [165, 42] width 6 height 6
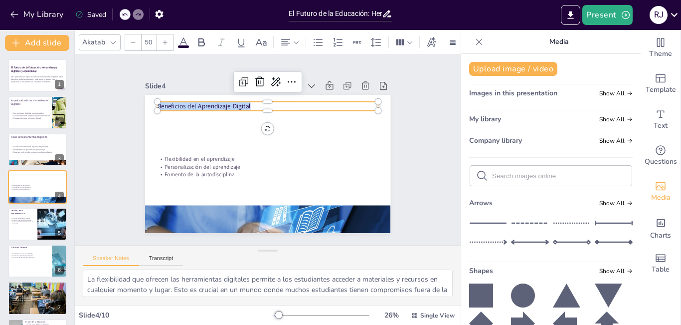
click at [166, 39] on icon at bounding box center [165, 42] width 6 height 6
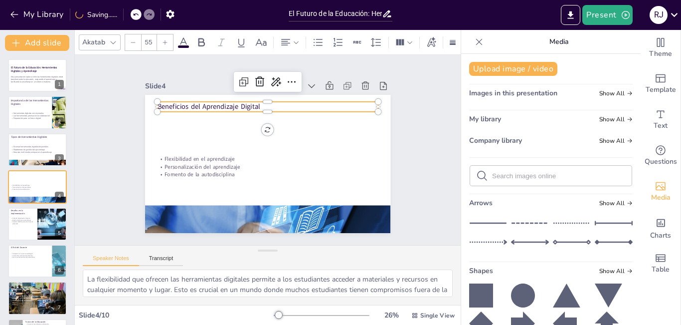
click at [166, 39] on icon at bounding box center [165, 42] width 6 height 6
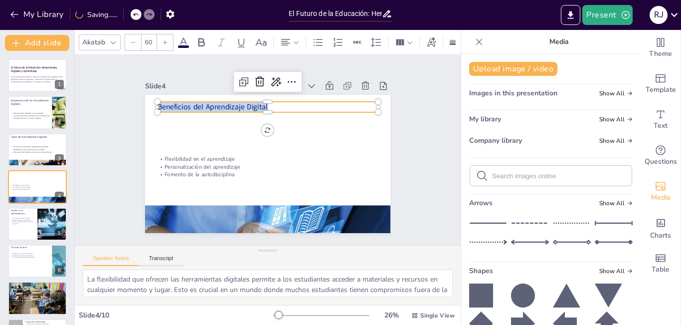
click at [166, 39] on icon at bounding box center [165, 42] width 6 height 6
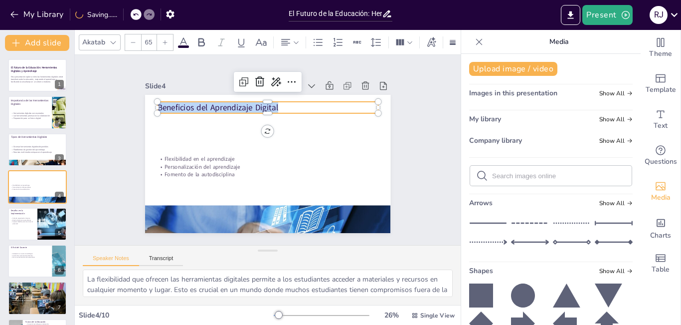
click at [166, 39] on icon at bounding box center [165, 42] width 6 height 6
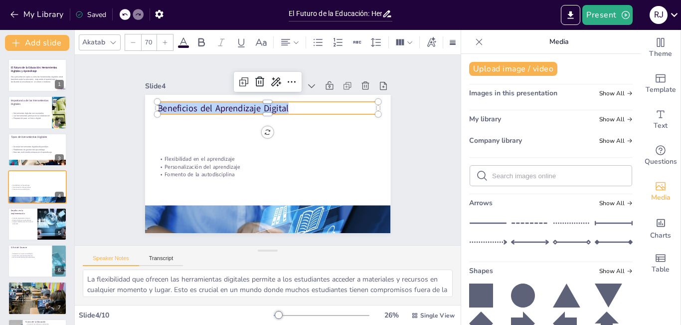
click at [166, 39] on icon at bounding box center [165, 42] width 6 height 6
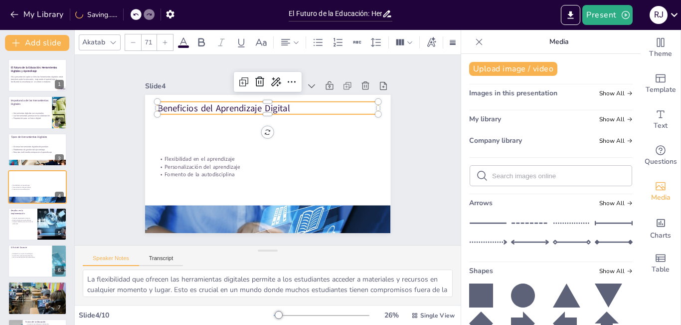
click at [166, 39] on icon at bounding box center [165, 42] width 6 height 6
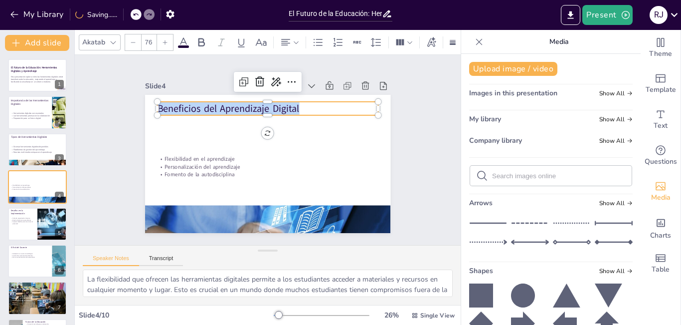
click at [166, 39] on icon at bounding box center [165, 42] width 6 height 6
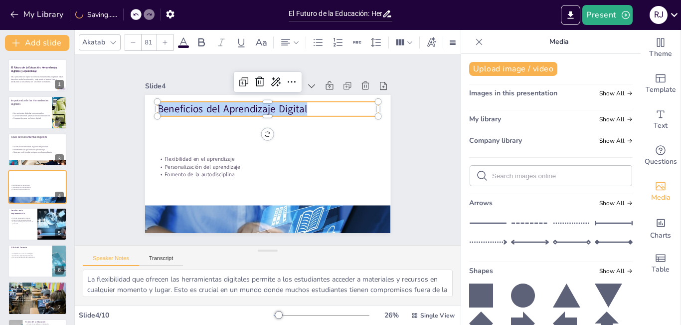
click at [166, 39] on icon at bounding box center [165, 42] width 6 height 6
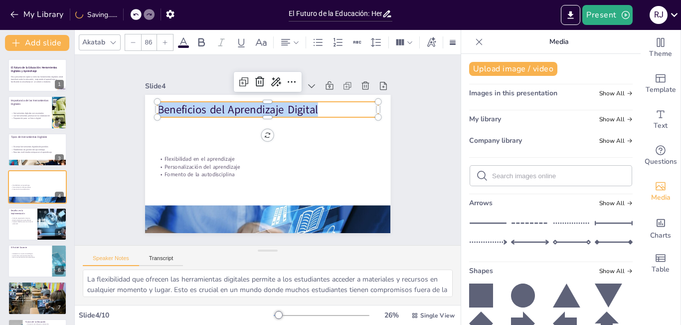
click at [130, 39] on icon at bounding box center [133, 42] width 6 height 6
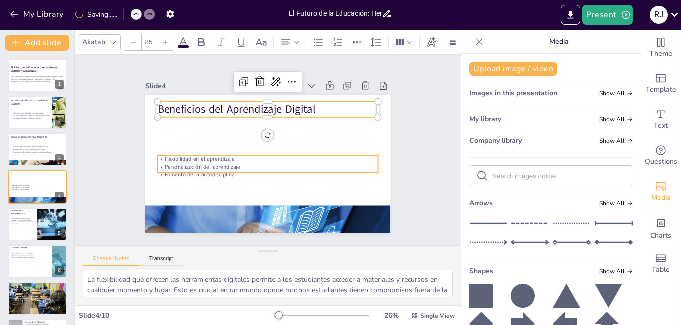
click at [220, 164] on p "Personalización del aprendizaje" at bounding box center [266, 166] width 220 height 31
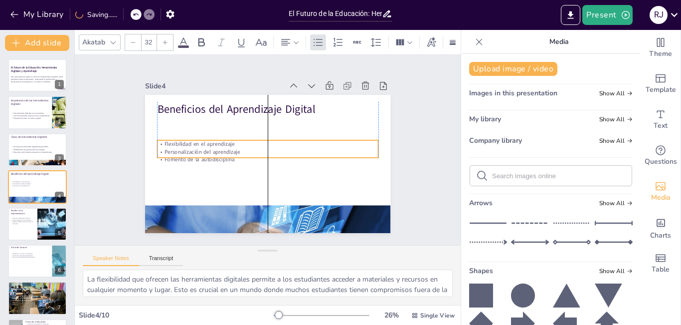
drag, startPoint x: 239, startPoint y: 152, endPoint x: 238, endPoint y: 137, distance: 15.5
click at [238, 137] on p "Flexibilidad en el aprendizaje" at bounding box center [268, 144] width 220 height 30
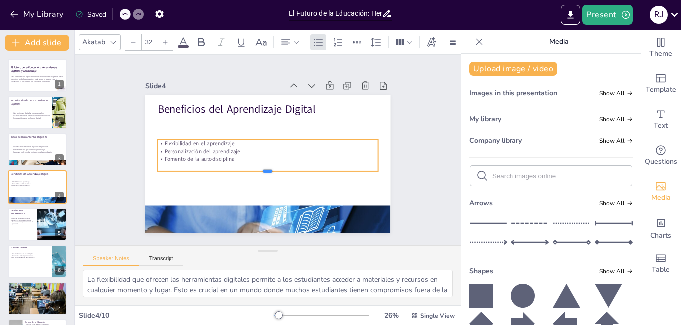
drag, startPoint x: 260, startPoint y: 155, endPoint x: 258, endPoint y: 169, distance: 14.0
click at [258, 169] on div at bounding box center [265, 175] width 220 height 31
click at [230, 158] on p "Fomento de la autodisciplina" at bounding box center [267, 158] width 220 height 31
click at [230, 158] on p "Fomento de la autodisciplina" at bounding box center [267, 158] width 221 height 7
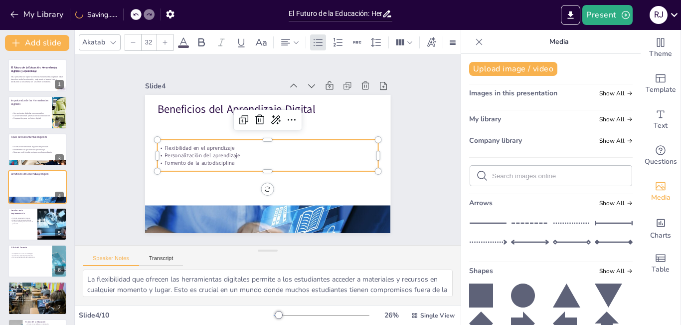
click at [230, 159] on p "Fomento de la autodisciplina" at bounding box center [267, 162] width 221 height 7
click at [229, 158] on p "Fomento de la autodisciplina" at bounding box center [261, 161] width 195 height 117
drag, startPoint x: 229, startPoint y: 158, endPoint x: 153, endPoint y: 144, distance: 77.6
click at [156, 144] on div "Flexibilidad en el aprendizaje Personalización del aprendizaje Fomento de la au…" at bounding box center [267, 155] width 222 height 46
click at [164, 40] on icon at bounding box center [165, 42] width 4 height 4
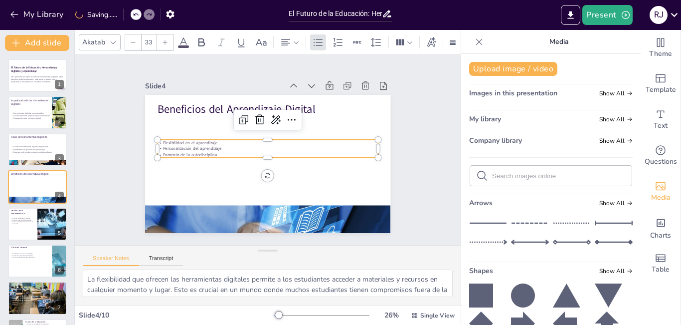
click at [164, 40] on icon at bounding box center [165, 42] width 4 height 4
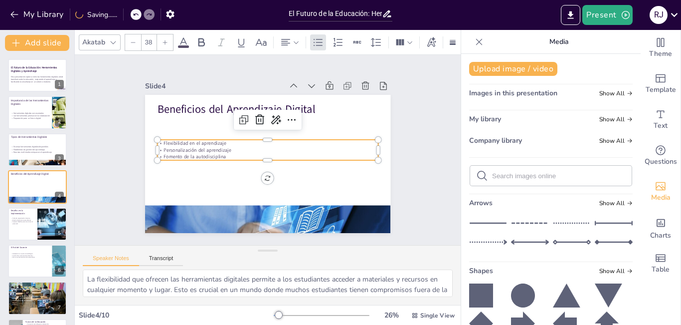
click at [164, 40] on icon at bounding box center [165, 42] width 4 height 4
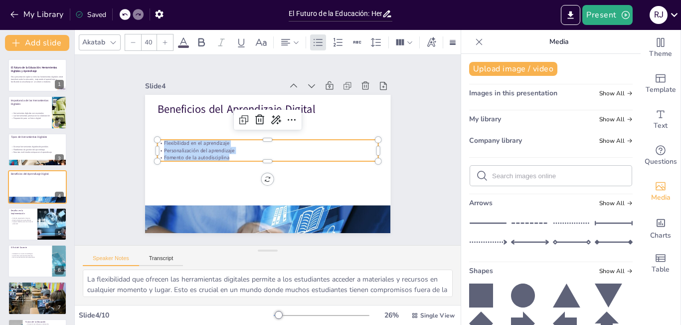
click at [164, 40] on icon at bounding box center [165, 42] width 4 height 4
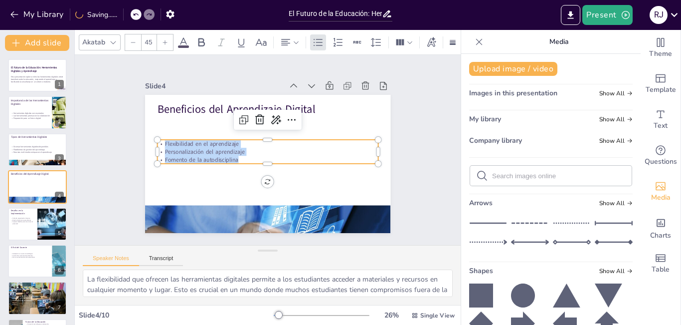
click at [164, 40] on icon at bounding box center [165, 42] width 4 height 4
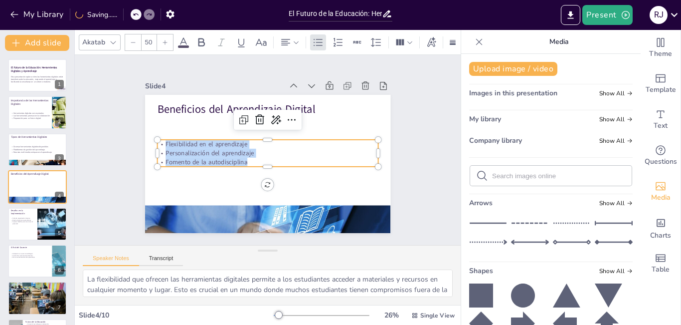
click at [164, 40] on icon at bounding box center [165, 42] width 4 height 4
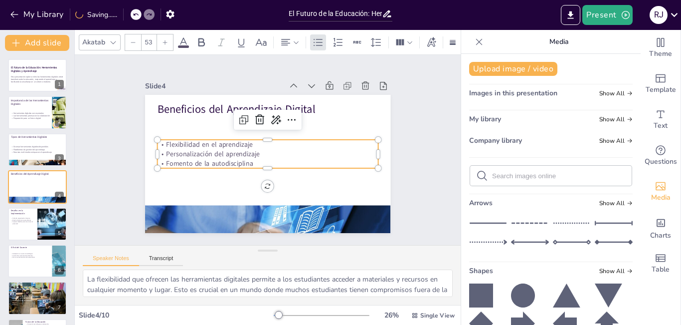
click at [164, 40] on icon at bounding box center [165, 42] width 4 height 4
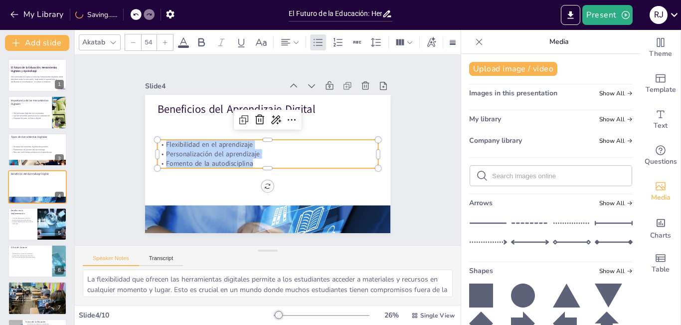
click at [164, 40] on icon at bounding box center [165, 42] width 4 height 4
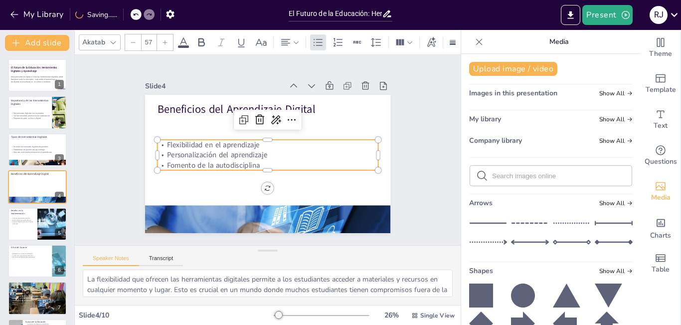
click at [164, 40] on icon at bounding box center [165, 42] width 4 height 4
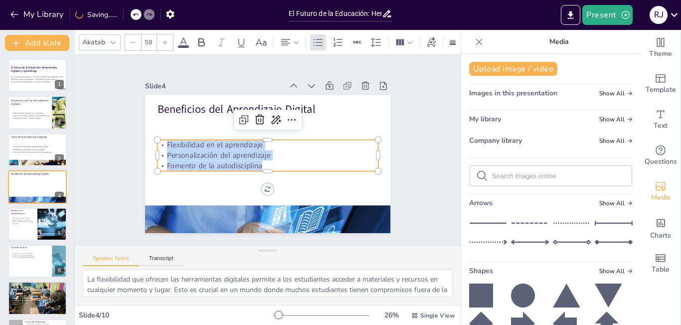
click at [164, 40] on icon at bounding box center [165, 42] width 4 height 4
click at [135, 39] on icon at bounding box center [133, 42] width 6 height 6
type input "60"
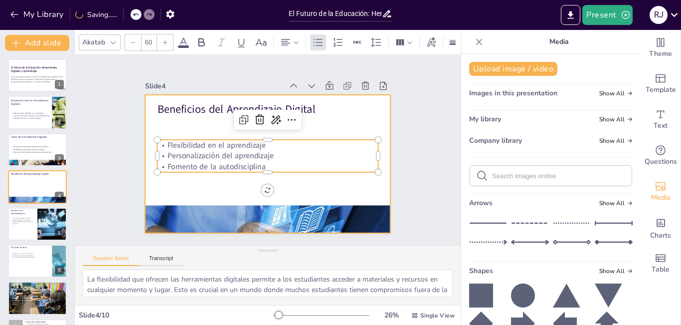
click at [184, 183] on div at bounding box center [266, 163] width 259 height 163
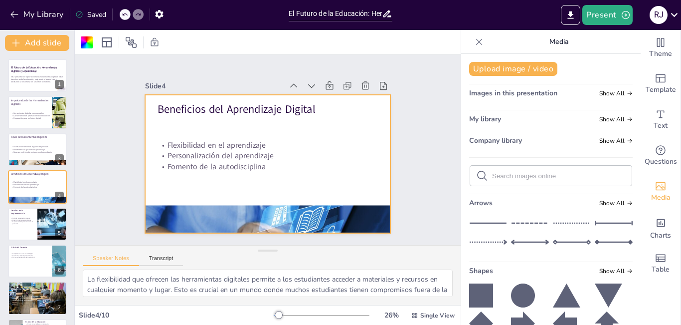
click at [407, 174] on div "Slide 1 El Futuro de la Educación: Herramientas Digitales y Aprendizaje Esta pr…" at bounding box center [268, 149] width 338 height 251
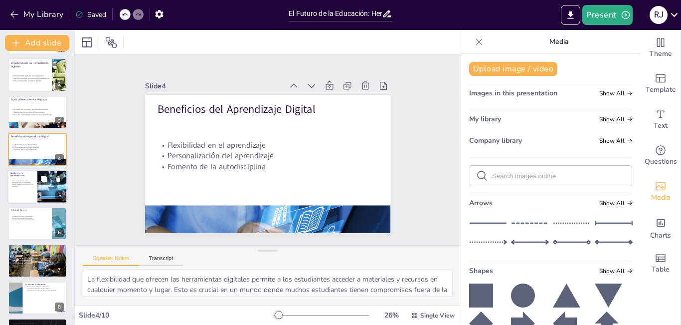
click at [21, 196] on div at bounding box center [37, 187] width 60 height 34
type textarea "La falta de capacitación docente es un obstáculo significativo en la implementa…"
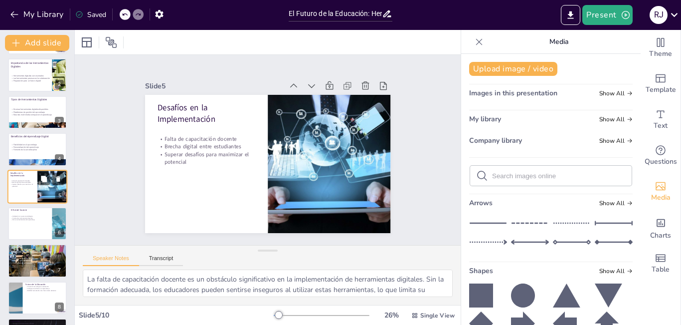
scroll to position [36, 0]
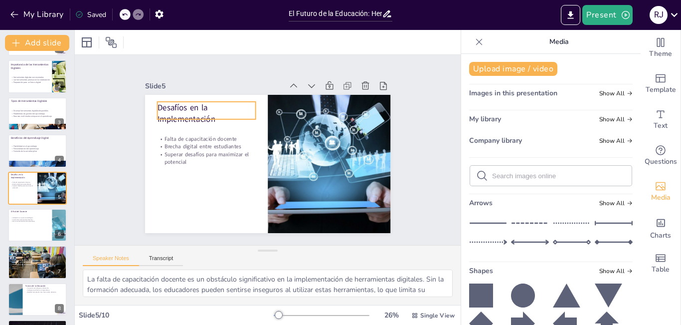
click at [203, 116] on div "Desafíos en la Implementación Falta de capacitación docente Brecha digital entr…" at bounding box center [266, 163] width 259 height 163
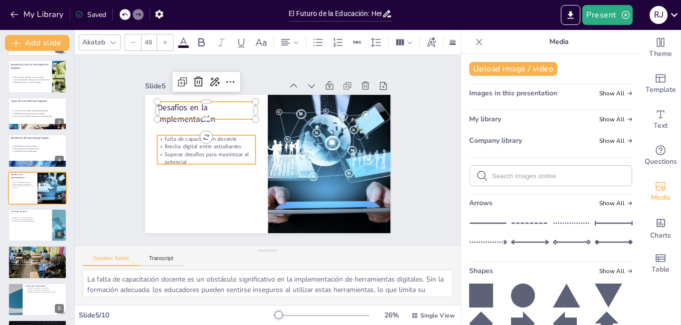
click at [188, 143] on p "Brecha digital entre estudiantes" at bounding box center [207, 140] width 98 height 18
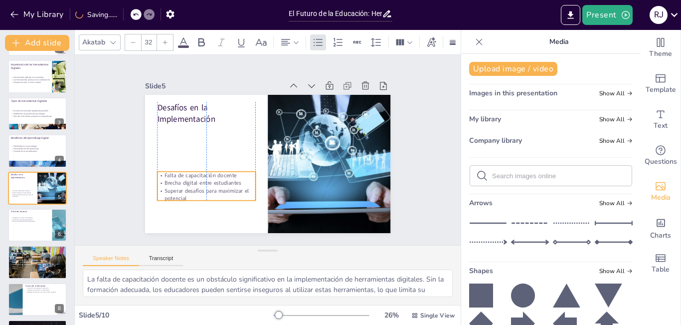
drag, startPoint x: 180, startPoint y: 132, endPoint x: 182, endPoint y: 168, distance: 36.5
click at [182, 168] on p "Falta de capacitación docente" at bounding box center [204, 169] width 98 height 18
click at [176, 118] on div "Desafíos en la Implementación Falta de capacitación docente Brecha digital entr…" at bounding box center [267, 164] width 245 height 138
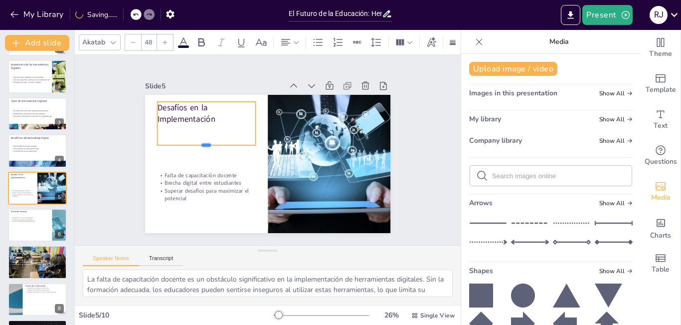
drag, startPoint x: 200, startPoint y: 117, endPoint x: 198, endPoint y: 143, distance: 26.0
click at [198, 145] on div at bounding box center [206, 149] width 98 height 8
click at [208, 117] on p "Desafíos en la Implementación" at bounding box center [215, 101] width 101 height 43
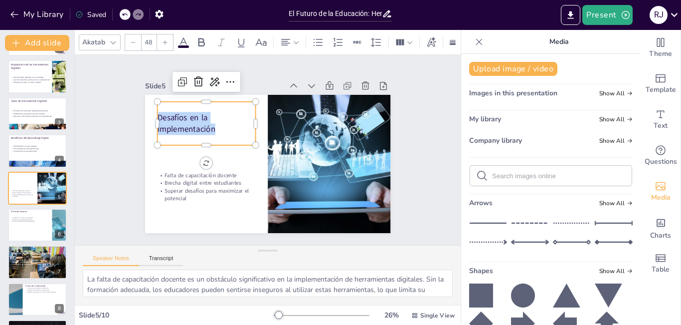
drag, startPoint x: 210, startPoint y: 124, endPoint x: 151, endPoint y: 112, distance: 61.0
click at [163, 112] on p "Desafíos en la Implementación" at bounding box center [213, 111] width 101 height 43
click at [162, 39] on icon at bounding box center [165, 42] width 6 height 6
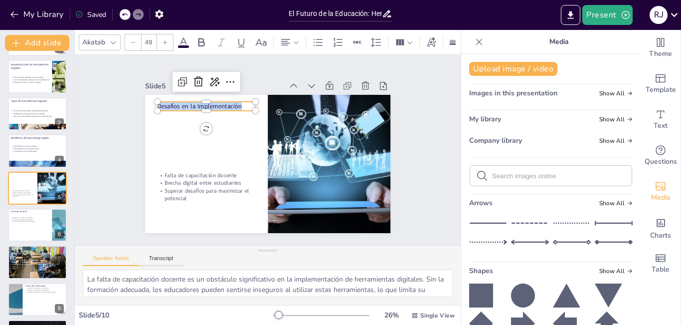
click at [162, 39] on icon at bounding box center [165, 42] width 6 height 6
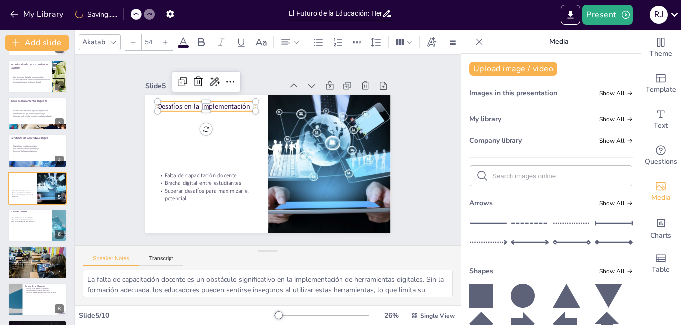
click at [162, 39] on icon at bounding box center [165, 42] width 6 height 6
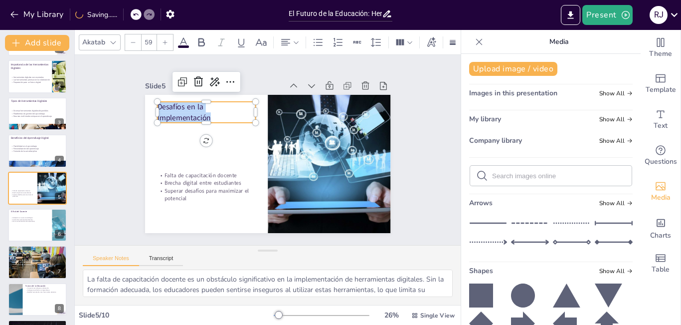
click at [162, 39] on icon at bounding box center [165, 42] width 6 height 6
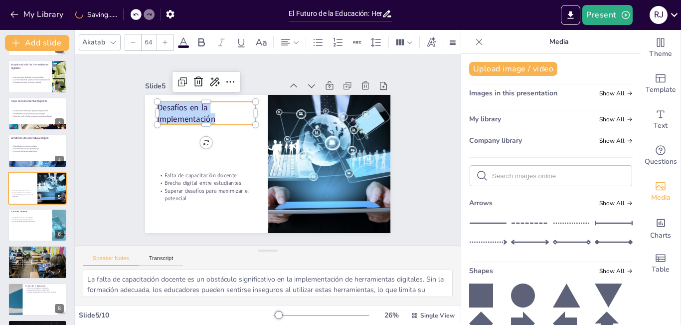
click at [162, 39] on icon at bounding box center [165, 42] width 6 height 6
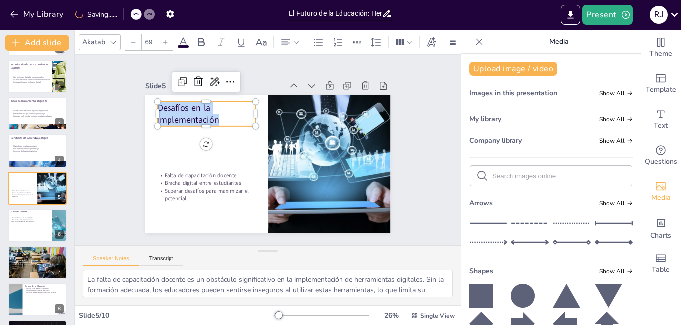
click at [162, 39] on icon at bounding box center [165, 42] width 6 height 6
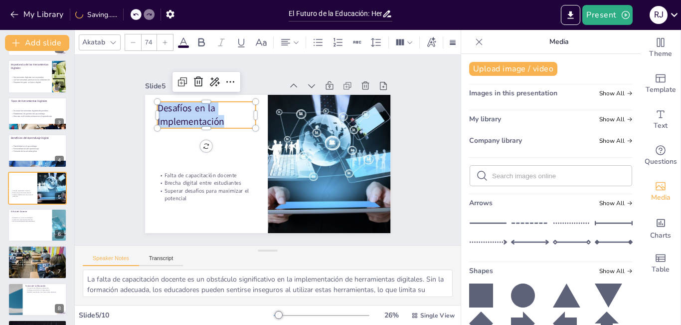
click at [162, 39] on icon at bounding box center [165, 42] width 6 height 6
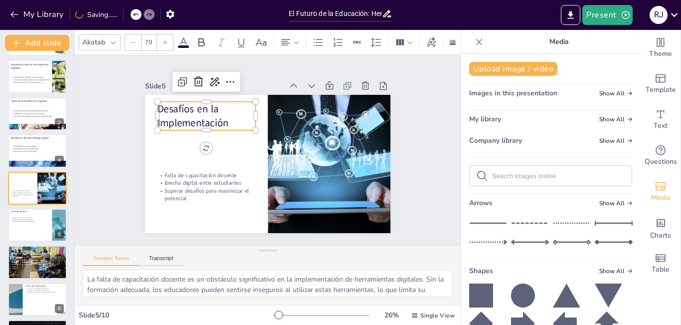
click at [162, 39] on icon at bounding box center [165, 42] width 6 height 6
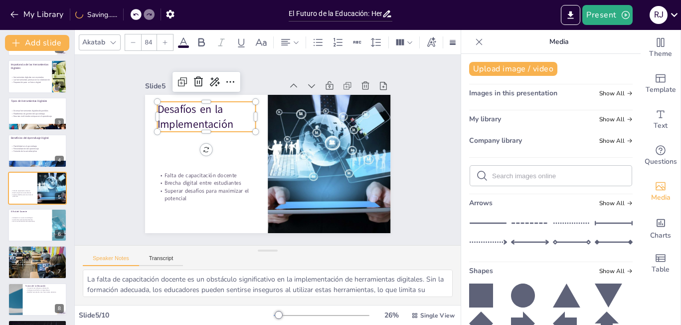
click at [162, 39] on icon at bounding box center [165, 42] width 6 height 6
click at [177, 173] on p "Falta de capacitación docente" at bounding box center [204, 169] width 99 height 18
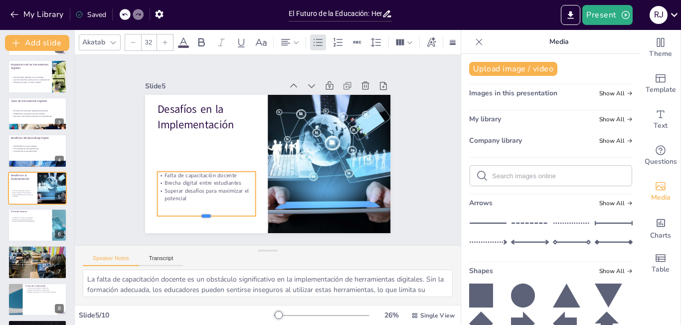
drag, startPoint x: 198, startPoint y: 197, endPoint x: 191, endPoint y: 215, distance: 19.1
click at [195, 202] on div at bounding box center [177, 170] width 84 height 64
click at [179, 195] on p "Superar desafíos para maximizar el potencial" at bounding box center [196, 173] width 98 height 45
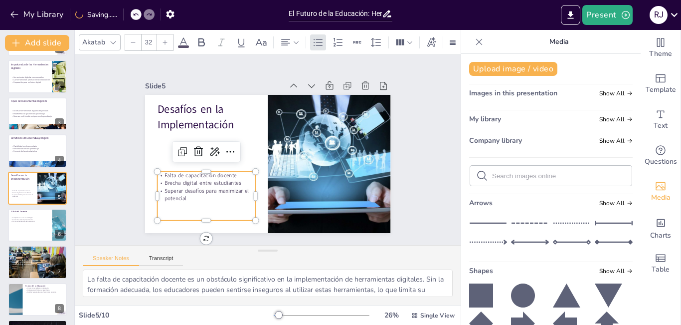
click at [179, 195] on p "Superar desafíos para maximizar el potencial" at bounding box center [196, 173] width 98 height 45
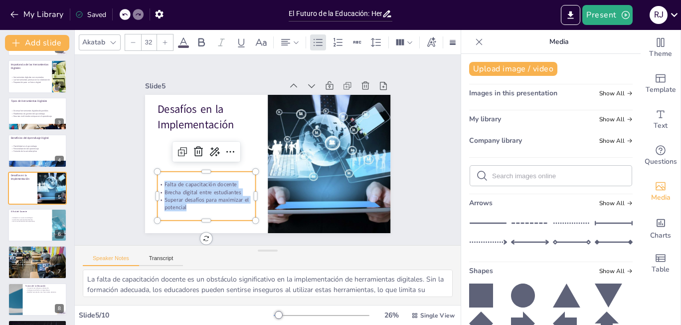
drag, startPoint x: 182, startPoint y: 203, endPoint x: 152, endPoint y: 182, distance: 37.2
click at [152, 182] on div "Falta de capacitación docente Brecha digital entre estudiantes Superar desafíos…" at bounding box center [198, 182] width 102 height 50
click at [166, 39] on icon at bounding box center [165, 42] width 6 height 6
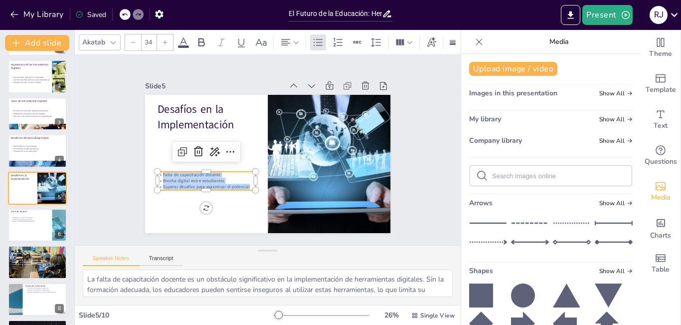
click at [166, 39] on icon at bounding box center [165, 42] width 6 height 6
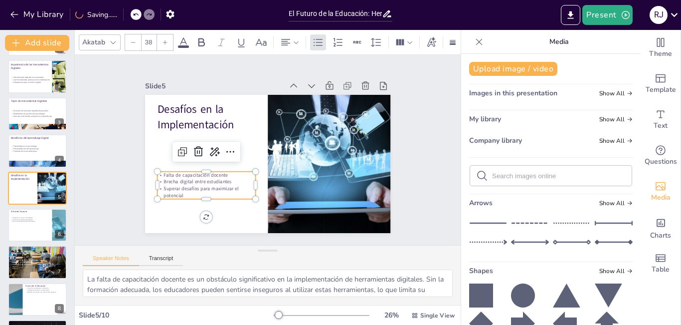
click at [166, 39] on icon at bounding box center [165, 42] width 6 height 6
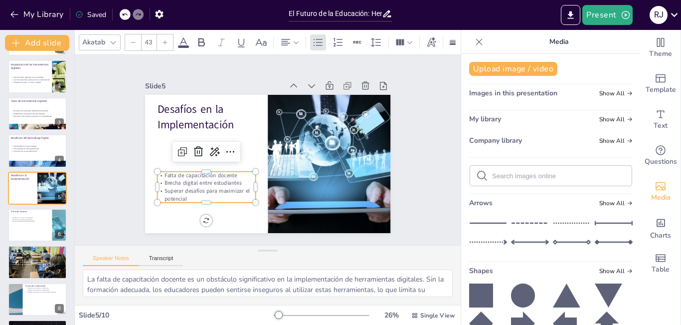
click at [166, 39] on icon at bounding box center [165, 42] width 6 height 6
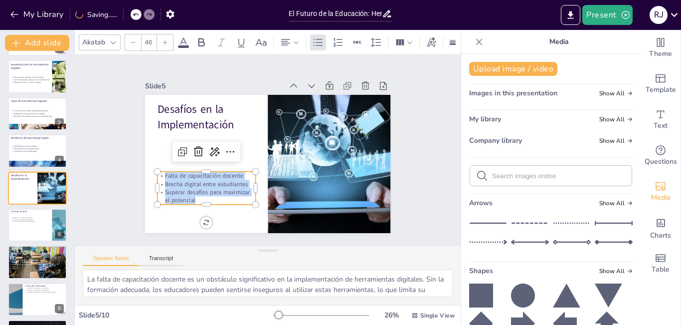
click at [166, 39] on icon at bounding box center [165, 42] width 6 height 6
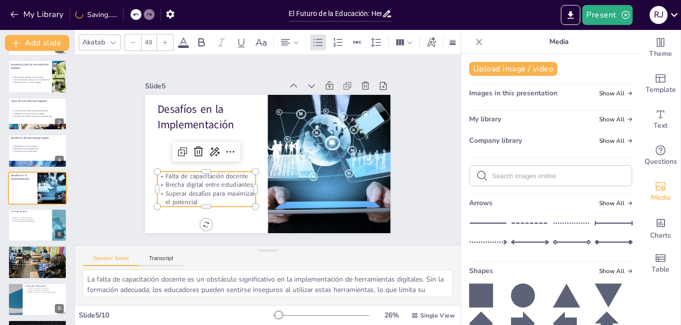
click at [166, 39] on icon at bounding box center [165, 42] width 6 height 6
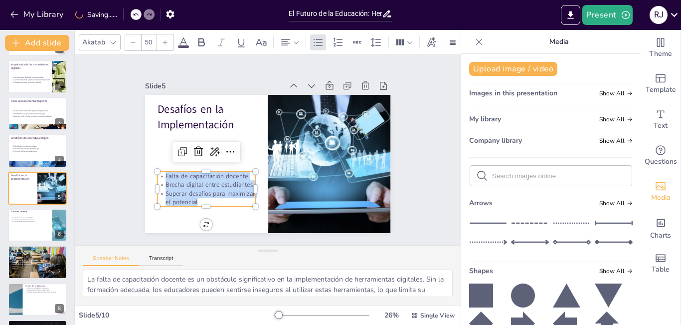
click at [166, 39] on icon at bounding box center [165, 42] width 6 height 6
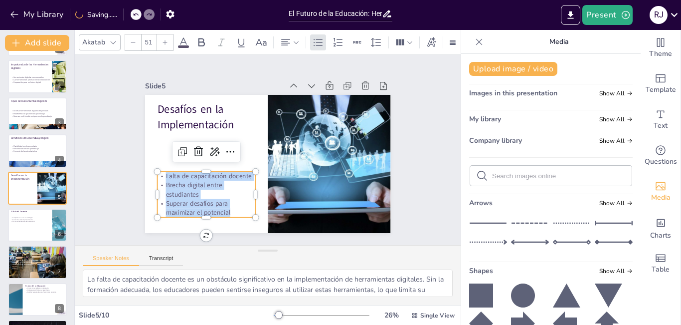
click at [166, 39] on icon at bounding box center [165, 42] width 6 height 6
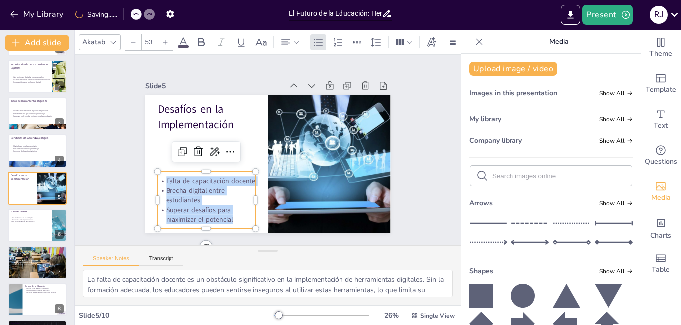
click at [166, 39] on icon at bounding box center [165, 42] width 6 height 6
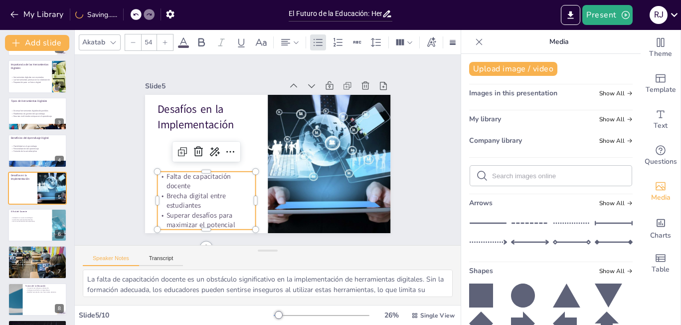
click at [166, 39] on icon at bounding box center [165, 42] width 6 height 6
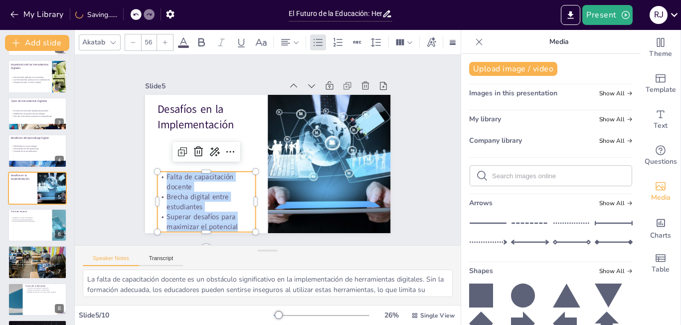
click at [166, 39] on icon at bounding box center [165, 42] width 6 height 6
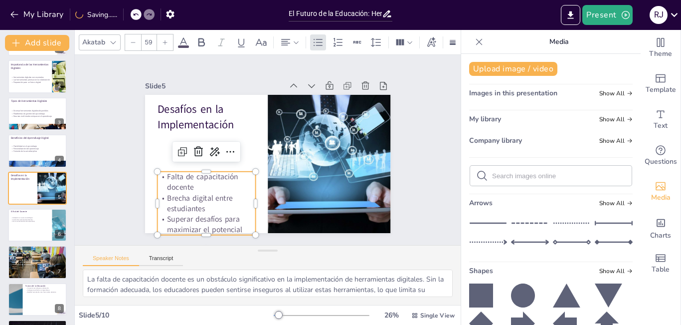
click at [166, 39] on icon at bounding box center [165, 42] width 6 height 6
click at [137, 40] on div at bounding box center [133, 42] width 16 height 16
type input "60"
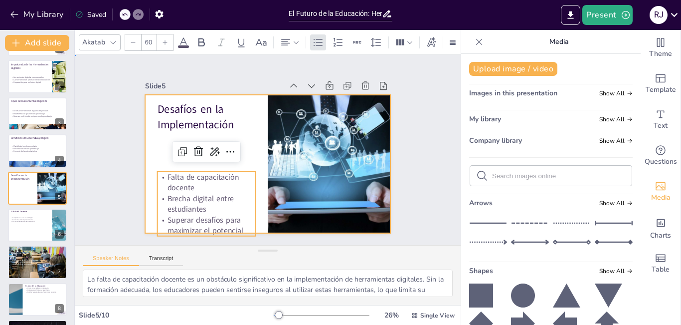
click at [155, 148] on div at bounding box center [263, 162] width 276 height 207
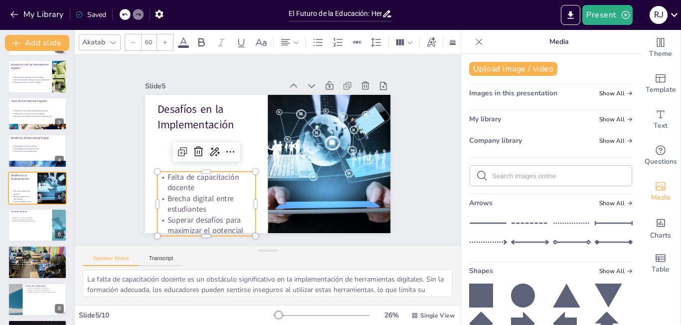
click at [170, 174] on span "Falta de capacitación docente" at bounding box center [200, 173] width 74 height 24
click at [167, 168] on div at bounding box center [206, 168] width 98 height 8
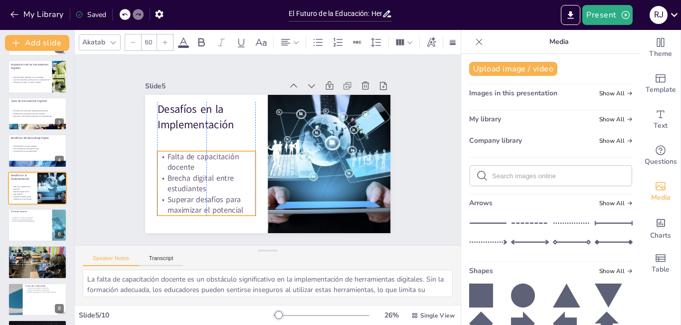
drag, startPoint x: 199, startPoint y: 177, endPoint x: 195, endPoint y: 157, distance: 20.8
click at [195, 157] on span "Falta de capacitación docente" at bounding box center [203, 153] width 74 height 24
click at [399, 161] on div "Slide 1 El Futuro de la Educación: Herramientas Digitales y Aprendizaje Esta pr…" at bounding box center [267, 149] width 317 height 196
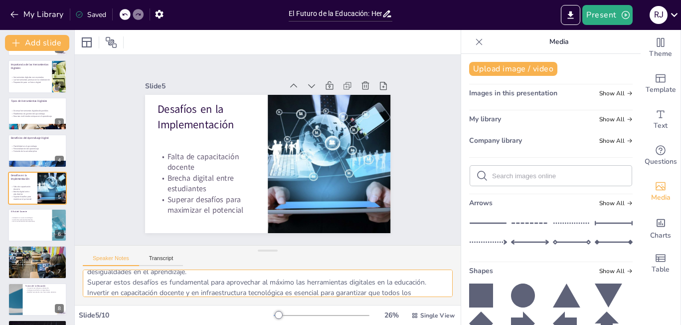
scroll to position [76, 0]
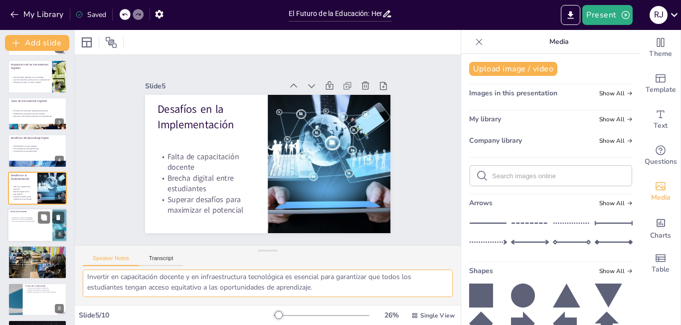
click at [37, 230] on div at bounding box center [37, 225] width 60 height 34
type textarea "La adaptación a nuevas metodologías es vital para los docentes en la era digita…"
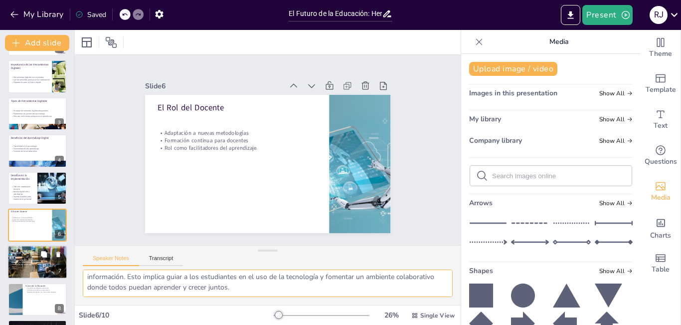
scroll to position [73, 0]
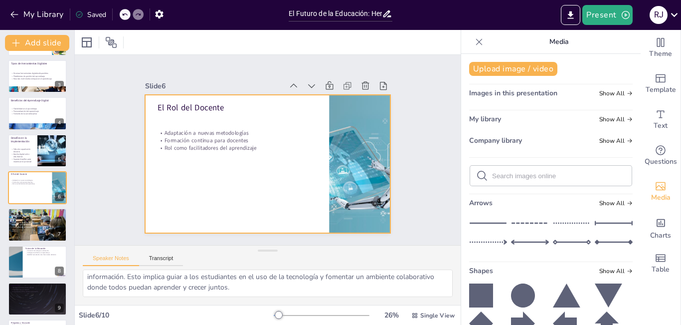
click at [191, 140] on p "Formación continua para docentes" at bounding box center [239, 137] width 160 height 24
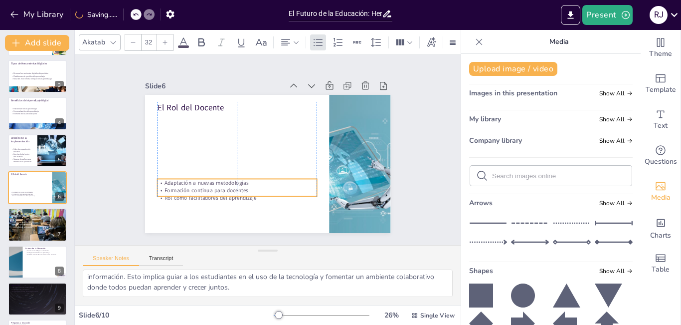
click at [192, 178] on p "Adaptación a nuevas metodologías" at bounding box center [234, 179] width 160 height 24
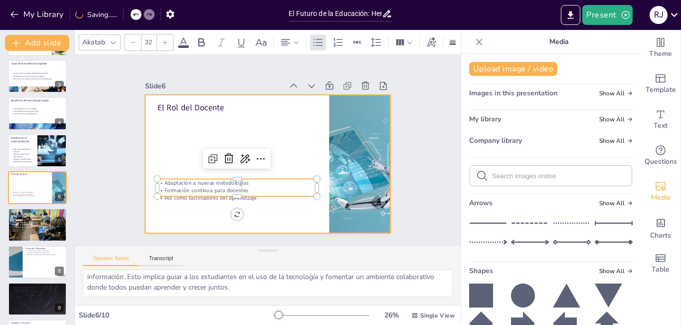
click at [195, 106] on p "El Rol del Docente" at bounding box center [237, 107] width 160 height 11
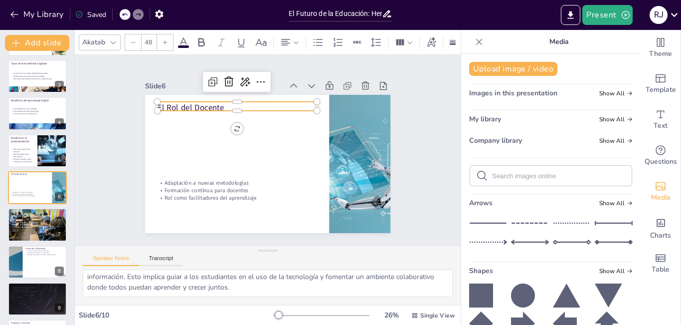
click at [216, 104] on p "El Rol del Docente" at bounding box center [237, 107] width 160 height 11
click at [214, 104] on p "El Rol del Docente" at bounding box center [251, 100] width 155 height 60
click at [214, 104] on p "El Rol del Docente" at bounding box center [237, 107] width 160 height 11
drag, startPoint x: 218, startPoint y: 103, endPoint x: 150, endPoint y: 103, distance: 67.8
click at [150, 103] on div "Adaptación a nuevas metodologías Formación continua para docentes Rol como faci…" at bounding box center [266, 163] width 259 height 163
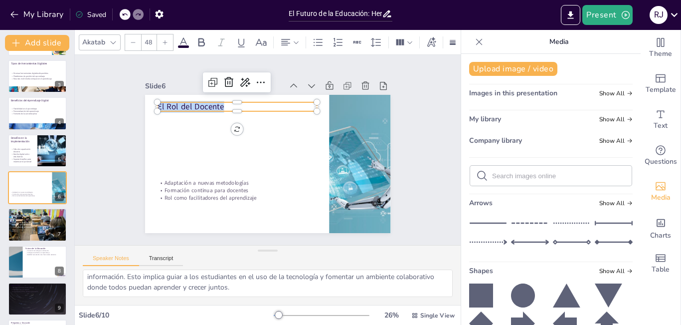
click at [166, 42] on div at bounding box center [165, 42] width 16 height 16
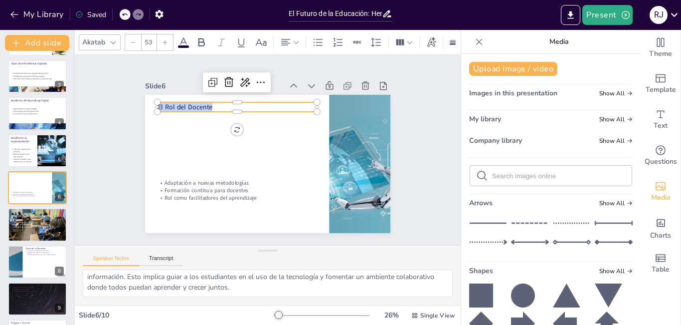
click at [166, 42] on div at bounding box center [165, 42] width 16 height 16
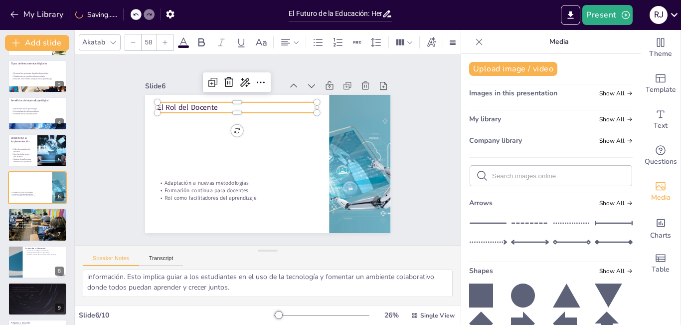
click at [166, 42] on div at bounding box center [165, 42] width 16 height 16
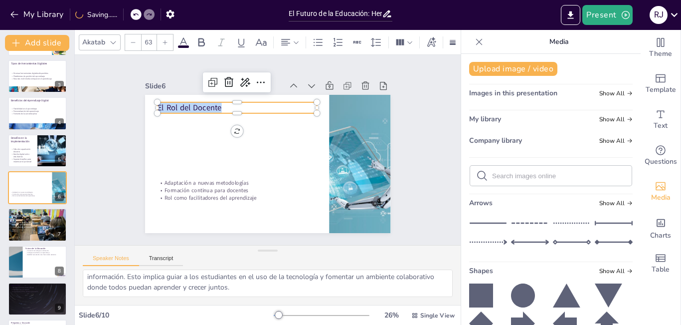
click at [166, 42] on div at bounding box center [165, 42] width 16 height 16
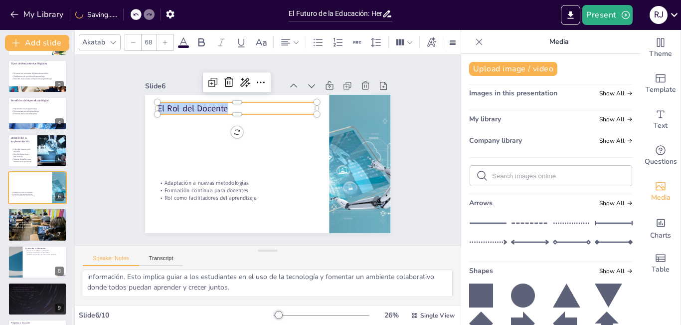
click at [166, 42] on div at bounding box center [165, 42] width 16 height 16
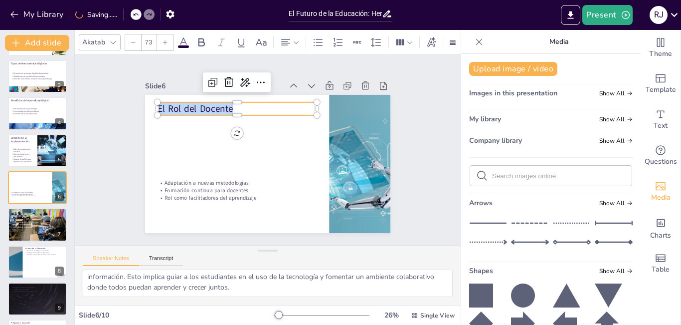
click at [166, 42] on div at bounding box center [165, 42] width 16 height 16
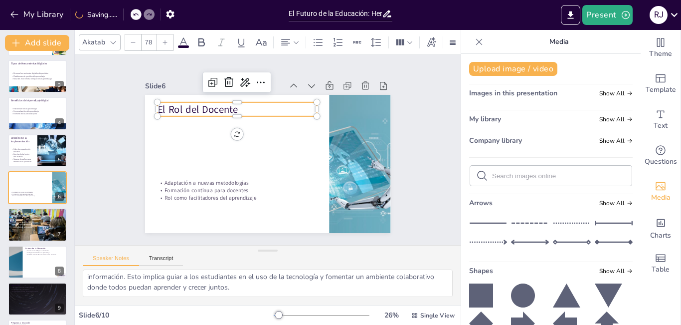
click at [166, 42] on div at bounding box center [165, 42] width 16 height 16
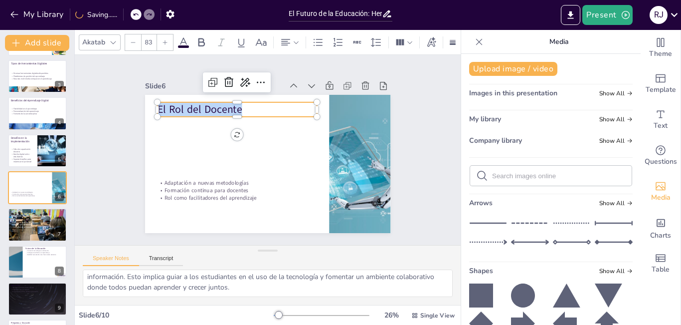
click at [166, 42] on div at bounding box center [165, 42] width 16 height 16
click at [160, 41] on div at bounding box center [165, 42] width 16 height 16
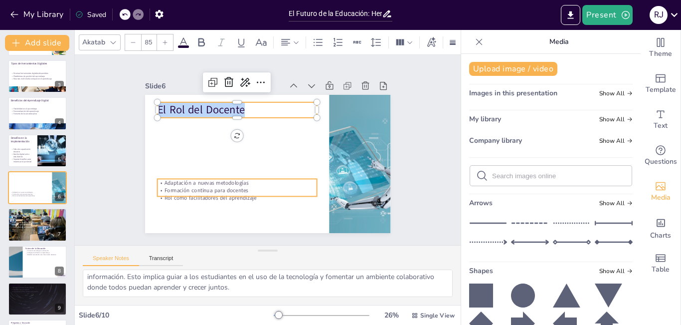
click at [181, 190] on p "Rol como facilitadores del aprendizaje" at bounding box center [217, 176] width 142 height 86
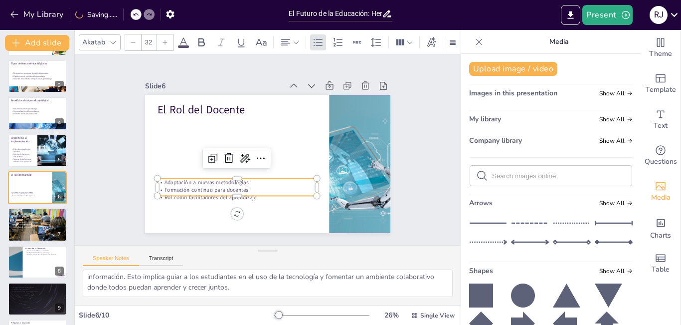
click at [223, 182] on p "Formación continua para docentes" at bounding box center [233, 186] width 160 height 24
click at [222, 169] on p "Formación continua para docentes" at bounding box center [254, 102] width 100 height 134
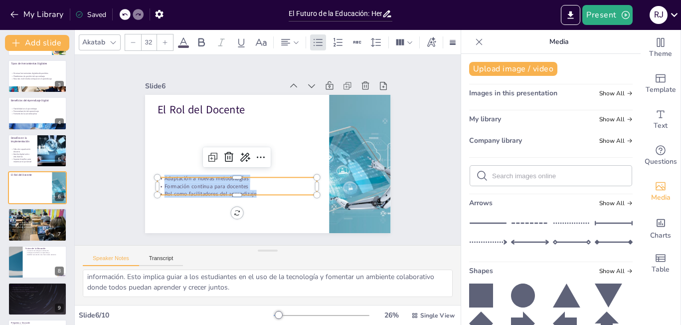
drag, startPoint x: 256, startPoint y: 189, endPoint x: 161, endPoint y: 176, distance: 95.8
click at [157, 177] on div "Adaptación a nuevas metodologías Formación continua para docentes Rol como faci…" at bounding box center [237, 186] width 160 height 23
click at [165, 40] on icon at bounding box center [165, 42] width 4 height 4
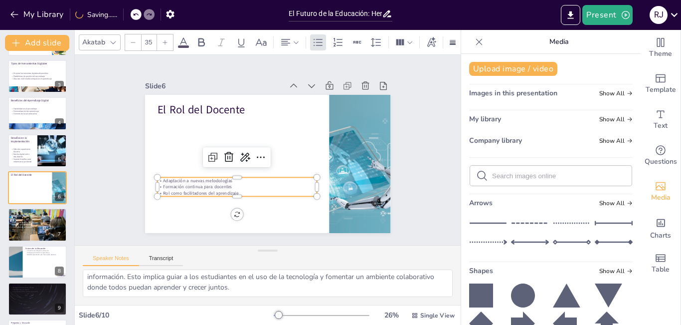
click at [165, 40] on icon at bounding box center [165, 42] width 4 height 4
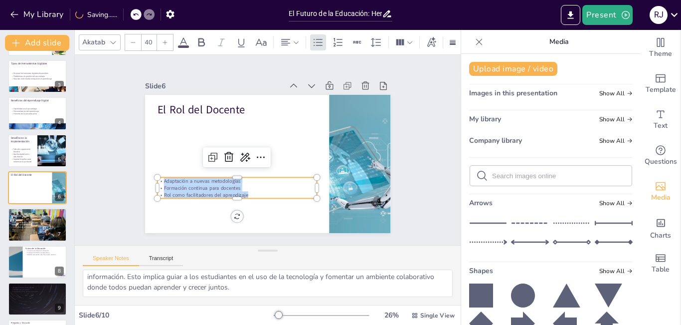
click at [165, 40] on icon at bounding box center [165, 42] width 4 height 4
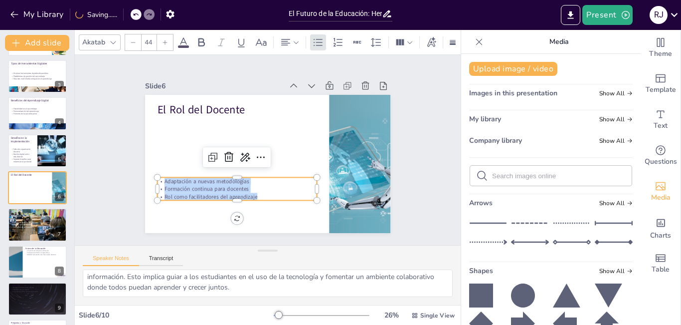
click at [165, 40] on icon at bounding box center [165, 42] width 4 height 4
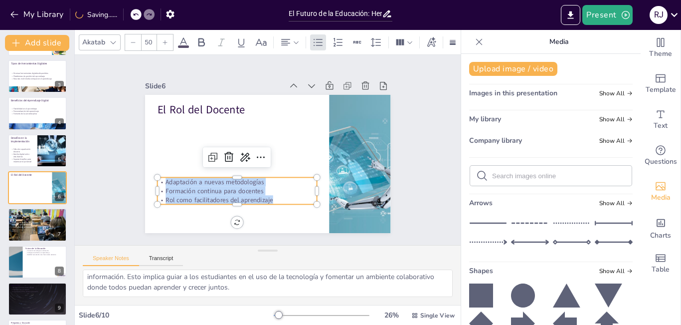
click at [165, 40] on icon at bounding box center [165, 42] width 4 height 4
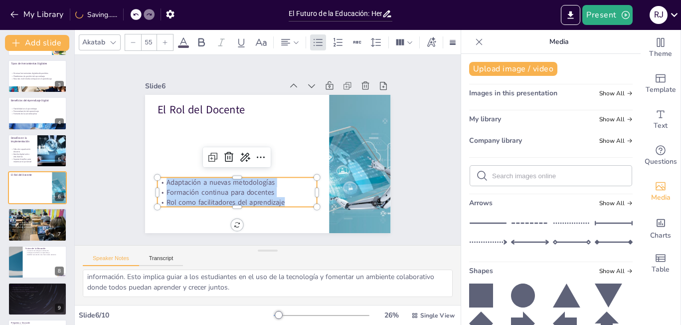
click at [165, 40] on icon at bounding box center [165, 42] width 4 height 4
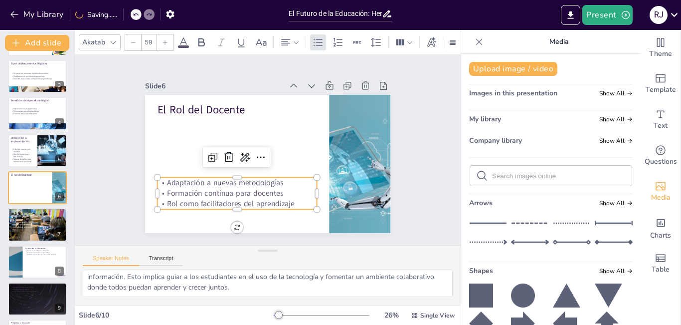
click at [165, 40] on icon at bounding box center [165, 42] width 4 height 4
type input "60"
click at [404, 167] on div "Slide 1 El Futuro de la Educación: Herramientas Digitales y Aprendizaje Esta pr…" at bounding box center [267, 150] width 301 height 166
click at [246, 198] on span "Rol como facilitadores del aprendizaje" at bounding box center [227, 200] width 130 height 24
click at [246, 199] on span "Rol como facilitadores del aprendizaje" at bounding box center [231, 204] width 129 height 10
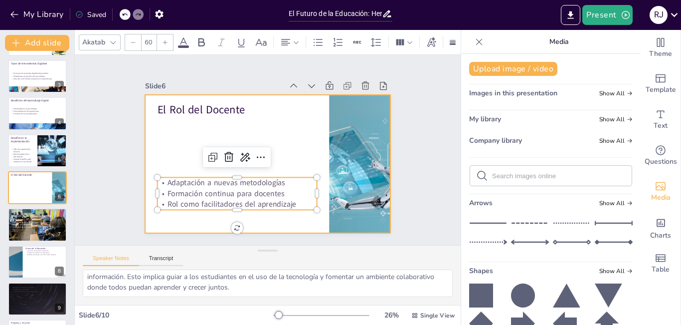
click at [255, 216] on div at bounding box center [263, 162] width 276 height 207
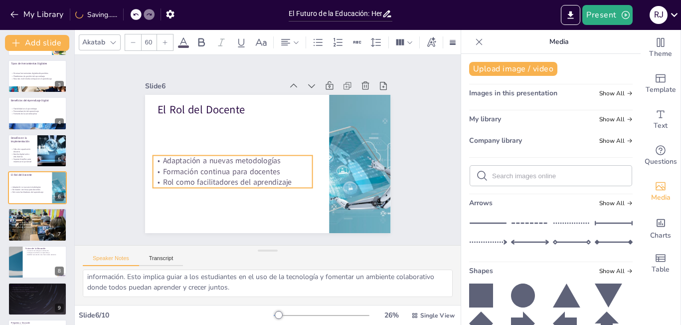
drag, startPoint x: 253, startPoint y: 194, endPoint x: 248, endPoint y: 172, distance: 22.4
click at [248, 172] on span "Formación continua para docentes" at bounding box center [221, 171] width 117 height 10
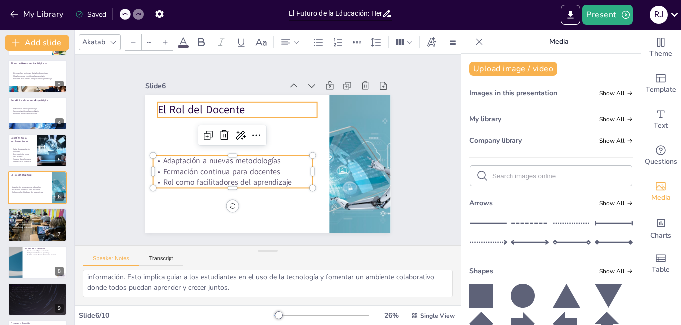
type input "85"
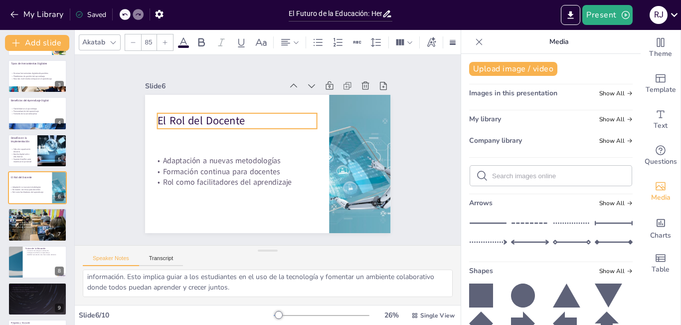
drag, startPoint x: 231, startPoint y: 111, endPoint x: 233, endPoint y: 134, distance: 23.5
click at [232, 122] on span "El Rol del Docente" at bounding box center [204, 114] width 89 height 24
click at [411, 203] on div "Slide 1 El Futuro de la Educación: Herramientas Digitales y Aprendizaje Esta pr…" at bounding box center [268, 149] width 404 height 229
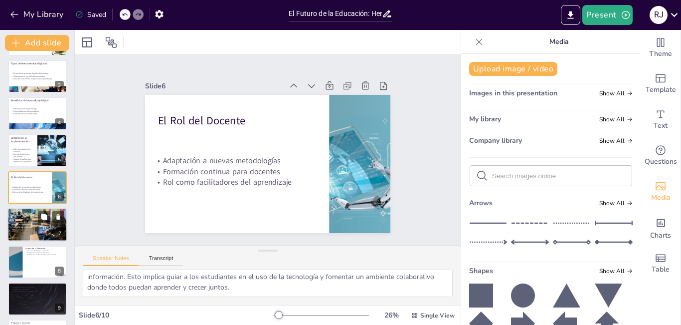
click at [51, 227] on p "Motivación de los estudiantes" at bounding box center [37, 227] width 54 height 2
type textarea "Conocer ejemplos de herramientas digitales populares es importante para los edu…"
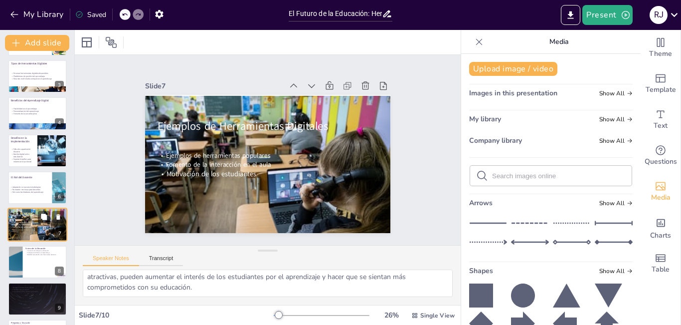
scroll to position [109, 0]
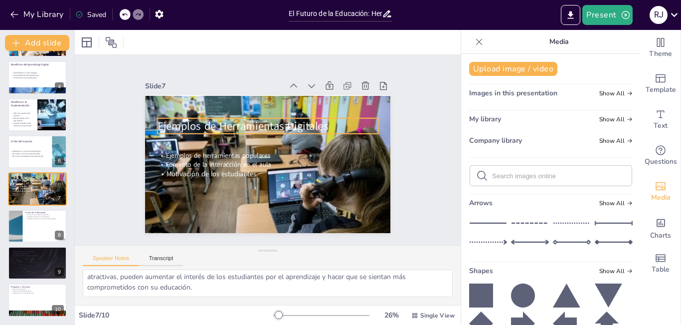
click at [319, 120] on span "Ejemplos de Herramientas Digitales" at bounding box center [242, 125] width 171 height 15
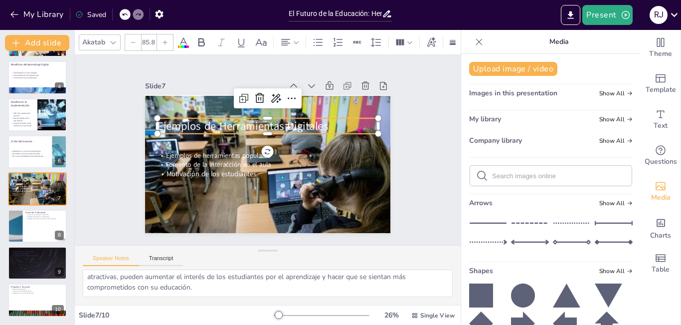
click at [322, 122] on p "Ejemplos de Herramientas Digitales" at bounding box center [267, 125] width 221 height 15
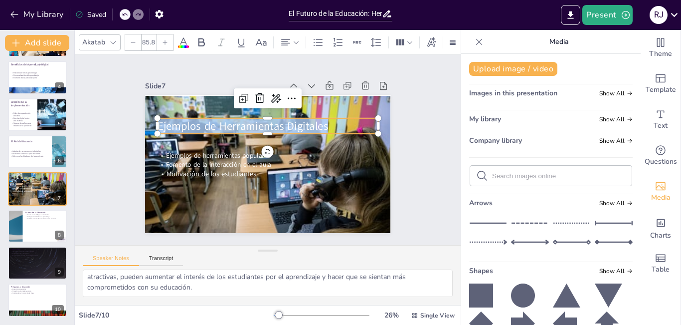
drag, startPoint x: 322, startPoint y: 122, endPoint x: 152, endPoint y: 124, distance: 170.0
click at [157, 124] on p "Ejemplos de Herramientas Digitales" at bounding box center [267, 125] width 221 height 15
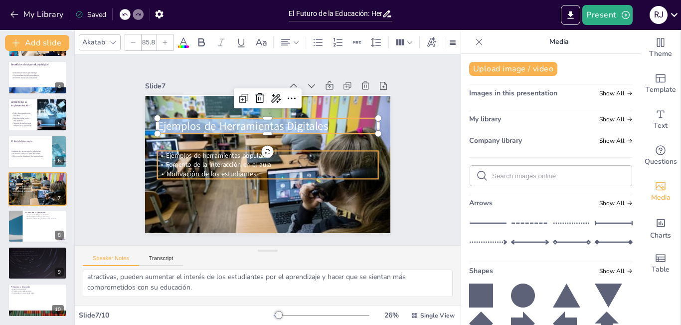
click at [189, 160] on span "Fomento de la interacción en el aula" at bounding box center [218, 164] width 105 height 9
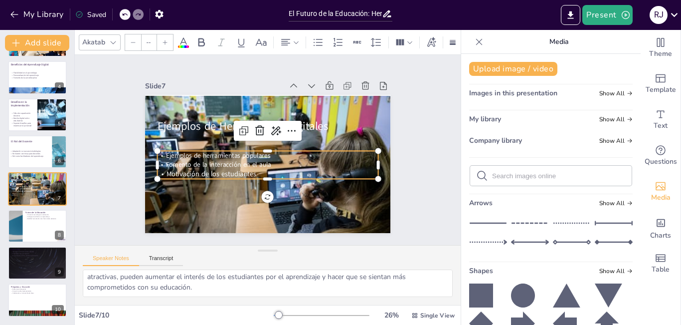
click at [260, 169] on p "Motivación de los estudiantes" at bounding box center [265, 174] width 221 height 33
click at [260, 169] on p "Motivación de los estudiantes" at bounding box center [265, 174] width 221 height 32
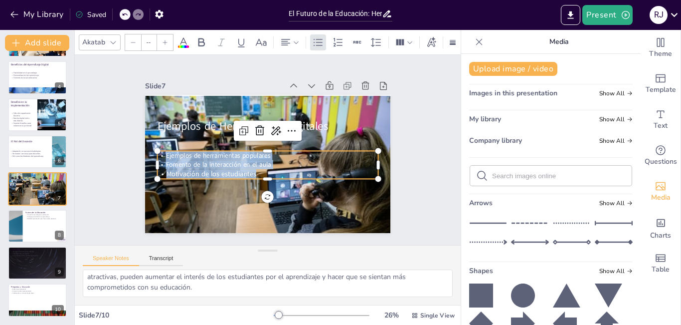
drag, startPoint x: 251, startPoint y: 171, endPoint x: 151, endPoint y: 150, distance: 102.0
click at [151, 150] on div "Ejemplos de Herramientas Digitales Ejemplos de herramientas populares Fomento d…" at bounding box center [266, 163] width 259 height 163
click at [168, 34] on div at bounding box center [165, 42] width 16 height 16
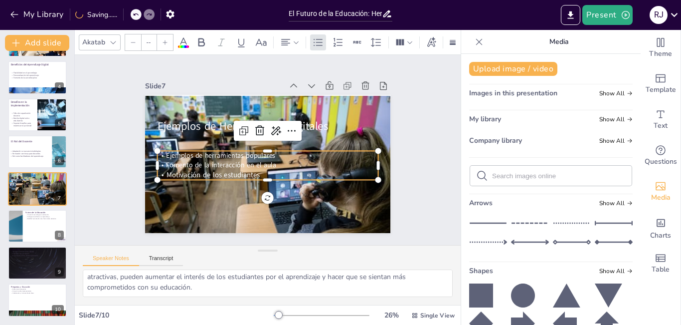
click at [167, 39] on icon at bounding box center [165, 42] width 6 height 6
click at [166, 39] on icon at bounding box center [165, 42] width 6 height 6
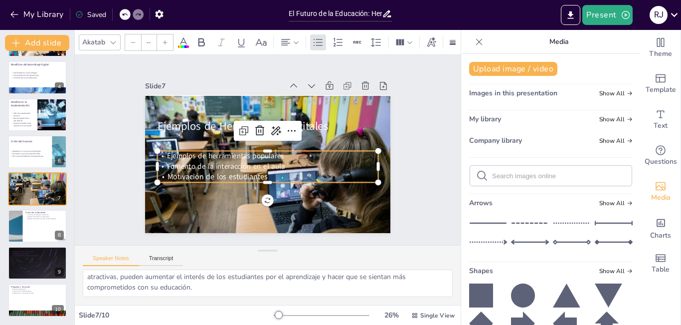
click at [166, 39] on icon at bounding box center [165, 42] width 6 height 6
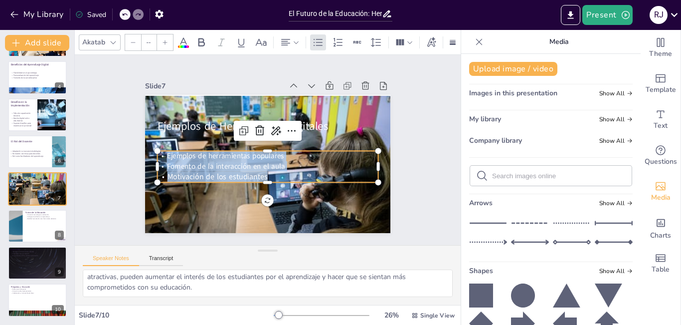
click at [166, 39] on icon at bounding box center [165, 42] width 6 height 6
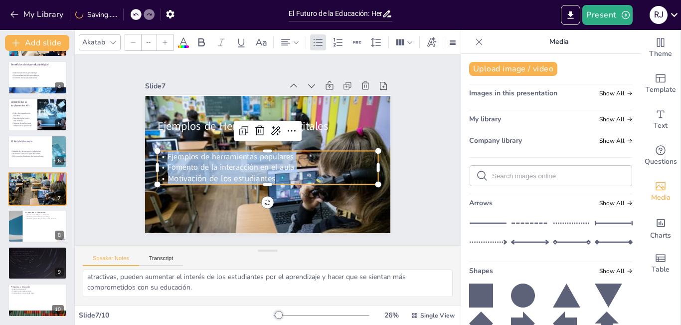
click at [166, 39] on icon at bounding box center [165, 42] width 6 height 6
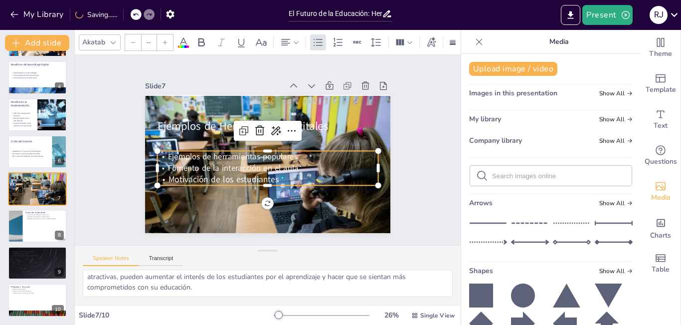
click at [166, 39] on icon at bounding box center [165, 42] width 6 height 6
click at [132, 39] on icon at bounding box center [133, 42] width 6 height 6
click at [135, 39] on icon at bounding box center [133, 42] width 6 height 6
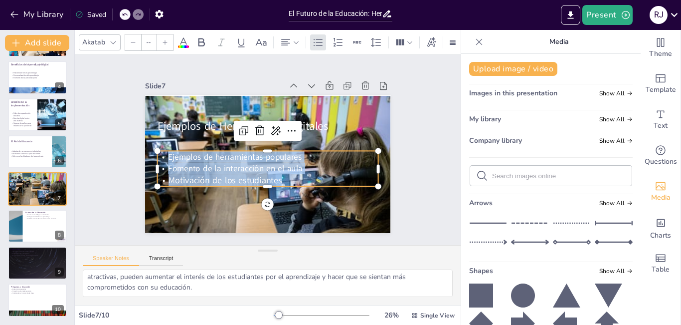
click at [136, 39] on icon at bounding box center [133, 42] width 6 height 6
click at [136, 39] on div at bounding box center [133, 42] width 16 height 16
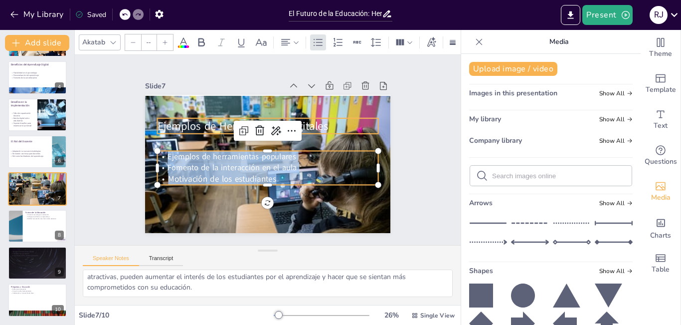
click at [171, 116] on span "Ejemplos de Herramientas Digitales" at bounding box center [246, 123] width 172 height 33
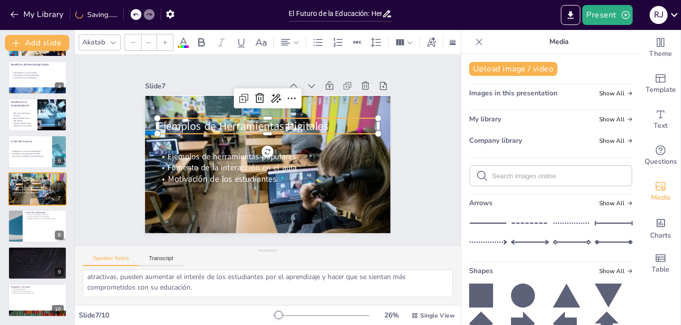
type input "85.8"
click at [319, 121] on span "Ejemplos de Herramientas Digitales" at bounding box center [246, 123] width 172 height 33
click at [319, 121] on span "Ejemplos de Herramientas Digitales" at bounding box center [242, 125] width 171 height 15
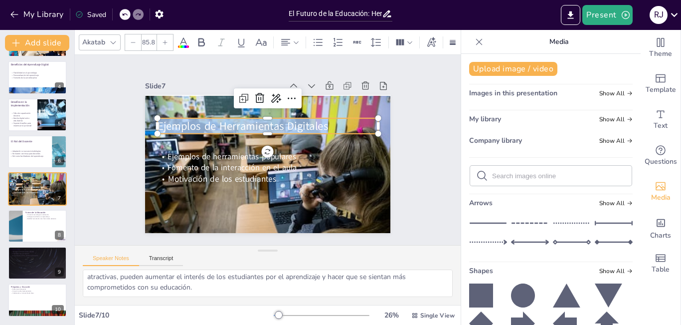
drag, startPoint x: 322, startPoint y: 121, endPoint x: 151, endPoint y: 121, distance: 170.5
click at [160, 121] on p "Ejemplos de Herramientas Digitales" at bounding box center [270, 126] width 221 height 38
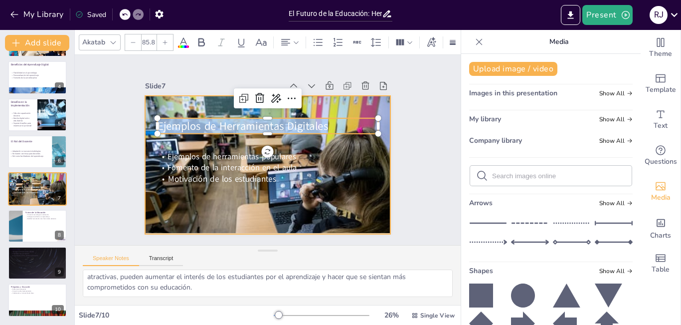
click at [201, 196] on div at bounding box center [266, 164] width 259 height 163
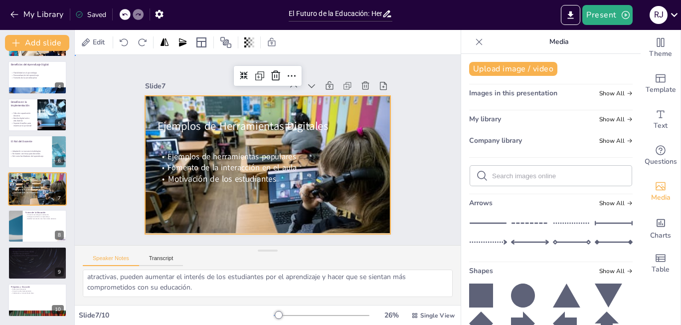
click at [403, 183] on div "Slide 1 El Futuro de la Educación: Herramientas Digitales y Aprendizaje Esta pr…" at bounding box center [267, 150] width 301 height 166
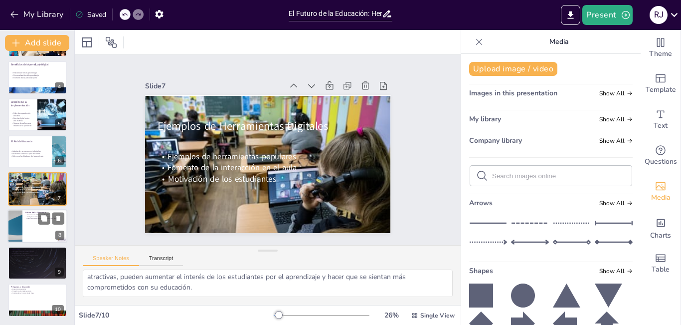
click at [33, 234] on div at bounding box center [37, 226] width 60 height 34
type textarea "La innovación tecnológica es un motor clave en el futuro de la educación. A med…"
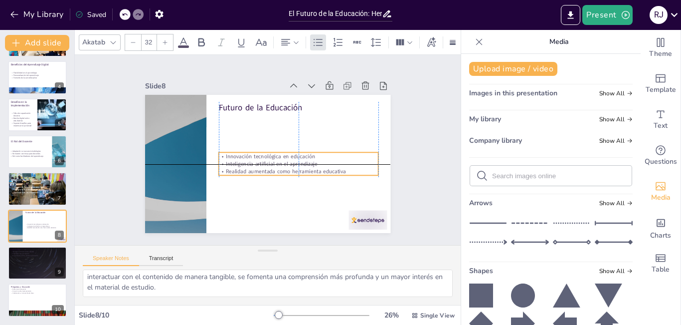
drag, startPoint x: 260, startPoint y: 125, endPoint x: 262, endPoint y: 166, distance: 40.9
click at [262, 166] on p "Realidad aumentada como herramienta educativa" at bounding box center [296, 174] width 160 height 24
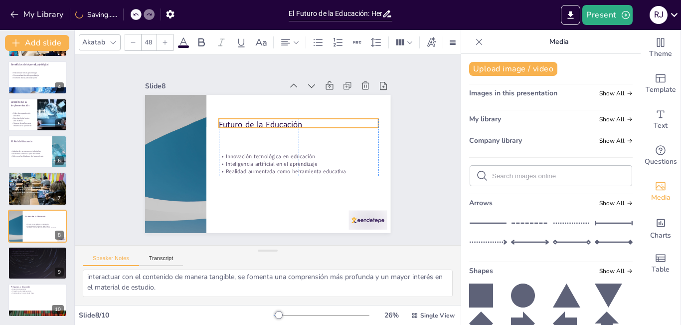
drag, startPoint x: 265, startPoint y: 103, endPoint x: 265, endPoint y: 120, distance: 17.5
click at [265, 120] on p "Futuro de la Educación" at bounding box center [299, 124] width 160 height 11
click at [293, 119] on p "Futuro de la Educación" at bounding box center [299, 124] width 160 height 11
click at [293, 119] on p "Futuro de la Educación" at bounding box center [301, 128] width 160 height 28
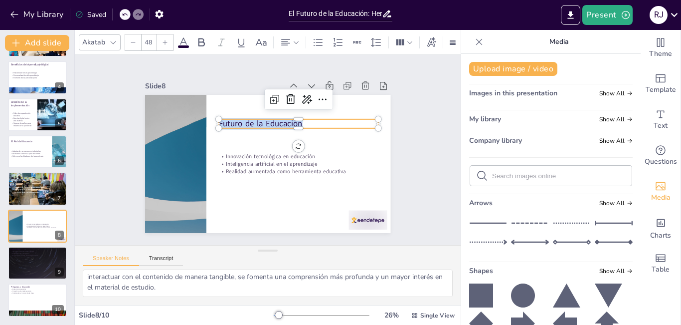
drag, startPoint x: 297, startPoint y: 119, endPoint x: 211, endPoint y: 122, distance: 85.8
click at [211, 122] on div "Innovación tecnológica en educación Inteligencia artificial en el aprendizaje R…" at bounding box center [265, 163] width 269 height 186
click at [163, 39] on icon at bounding box center [165, 42] width 6 height 6
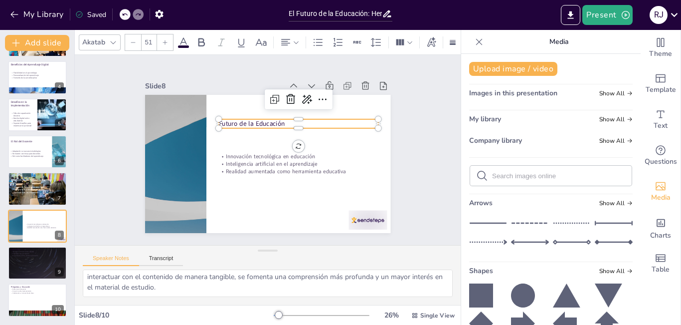
click at [163, 39] on icon at bounding box center [165, 42] width 6 height 6
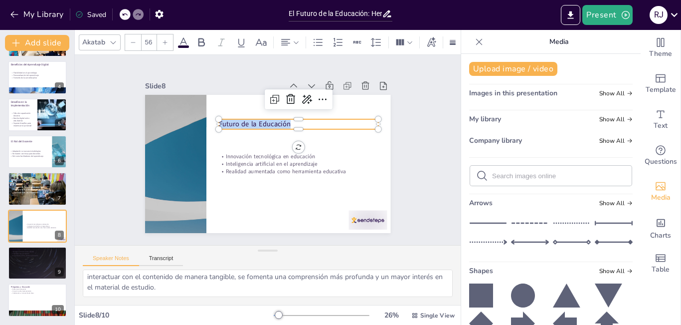
click at [163, 39] on icon at bounding box center [165, 42] width 6 height 6
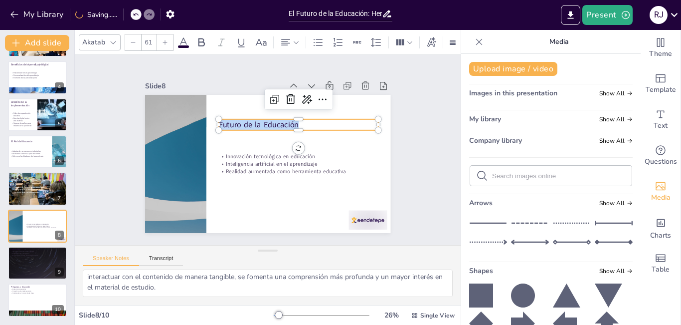
click at [163, 39] on icon at bounding box center [165, 42] width 6 height 6
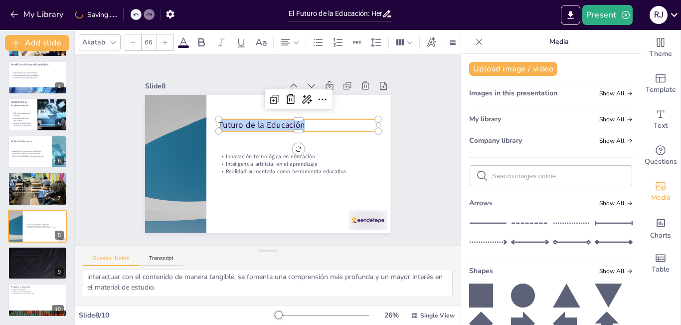
click at [163, 39] on icon at bounding box center [165, 42] width 6 height 6
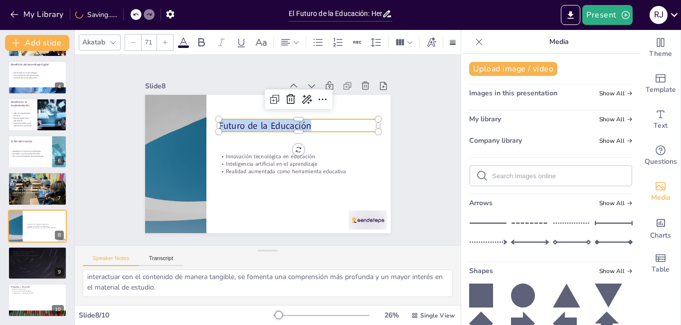
click at [163, 39] on icon at bounding box center [165, 42] width 6 height 6
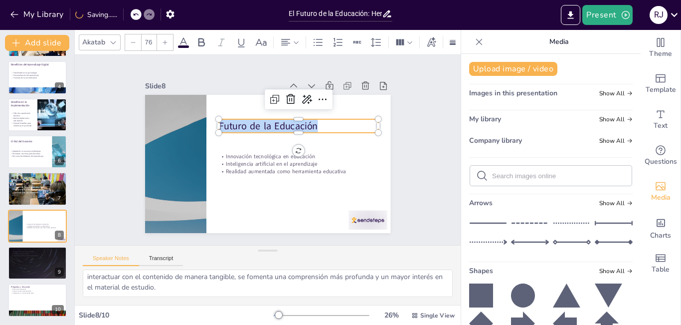
click at [163, 39] on icon at bounding box center [165, 42] width 6 height 6
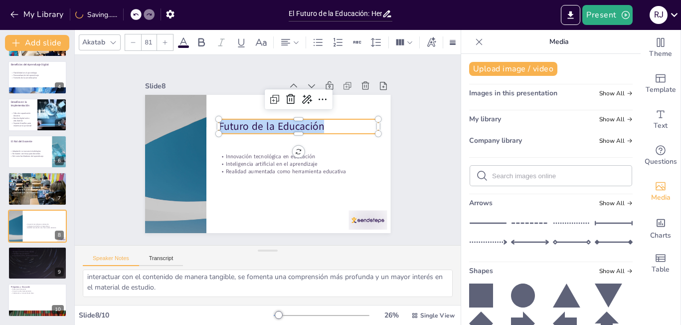
click at [163, 39] on icon at bounding box center [165, 42] width 6 height 6
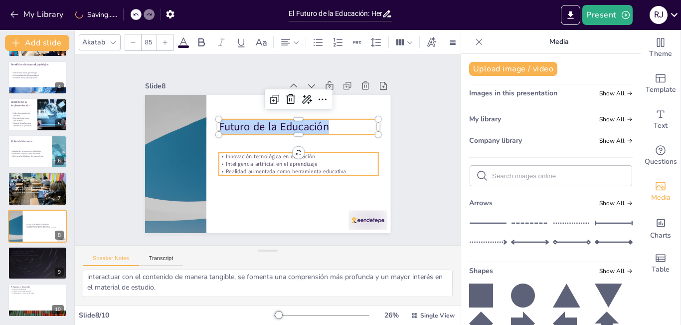
click at [248, 165] on p "Realidad aumentada como herramienta educativa" at bounding box center [296, 174] width 160 height 24
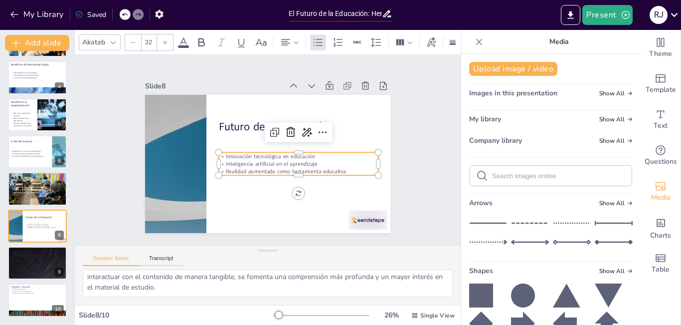
click at [339, 166] on p "Realidad aumentada como herramienta educativa" at bounding box center [296, 174] width 160 height 24
drag, startPoint x: 340, startPoint y: 166, endPoint x: 212, endPoint y: 155, distance: 128.2
click at [216, 155] on div "Innovación tecnológica en educación Inteligencia artificial en el aprendizaje R…" at bounding box center [296, 166] width 161 height 39
click at [166, 42] on div at bounding box center [165, 42] width 16 height 16
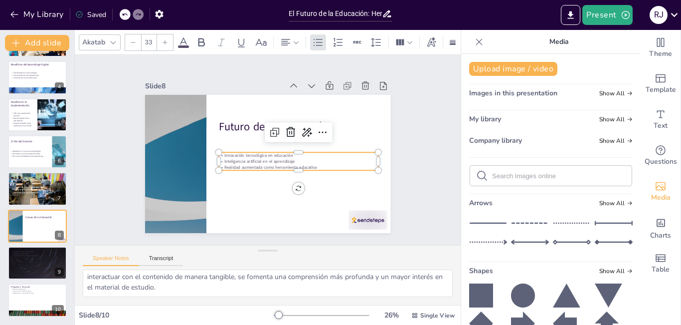
click at [166, 42] on div at bounding box center [165, 42] width 16 height 16
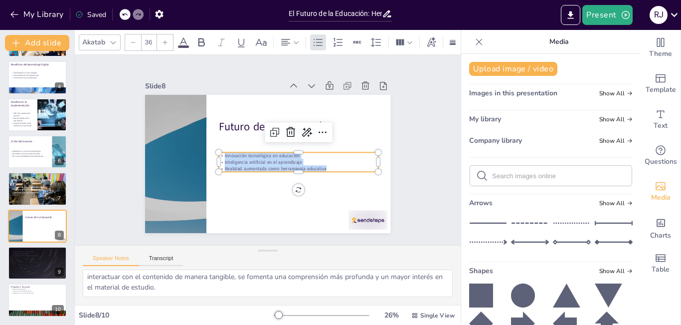
click at [166, 42] on div at bounding box center [165, 42] width 16 height 16
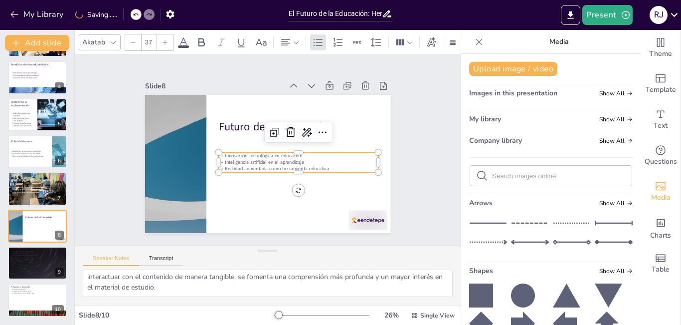
click at [166, 42] on div at bounding box center [165, 42] width 16 height 16
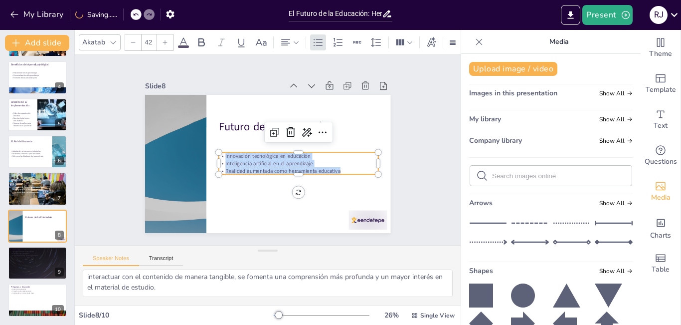
click at [166, 42] on div at bounding box center [165, 42] width 16 height 16
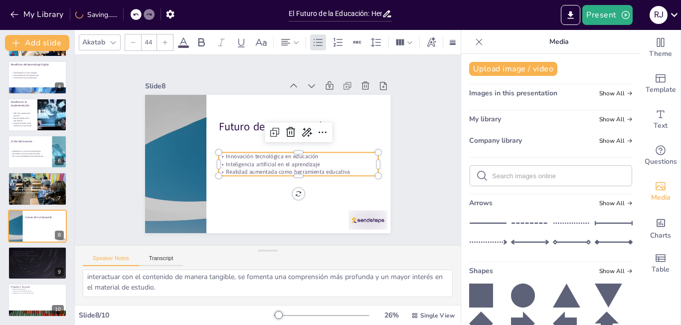
click at [166, 42] on div at bounding box center [165, 42] width 16 height 16
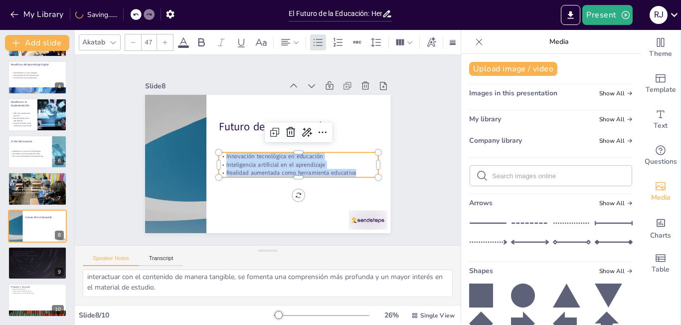
click at [166, 42] on div at bounding box center [165, 42] width 16 height 16
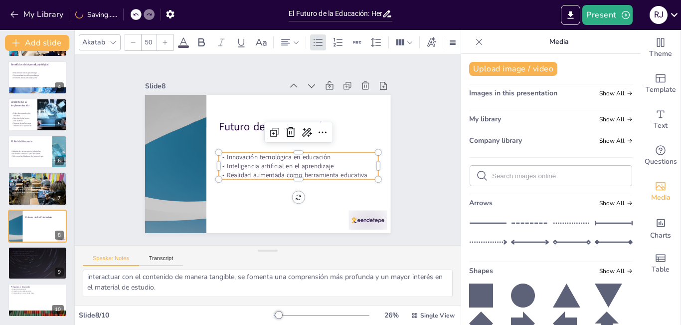
click at [166, 42] on div at bounding box center [165, 42] width 16 height 16
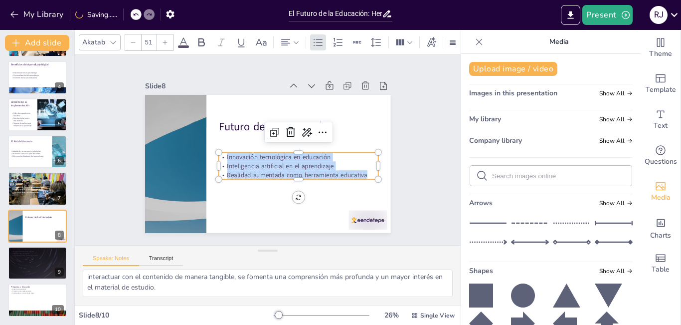
click at [166, 42] on div at bounding box center [165, 42] width 16 height 16
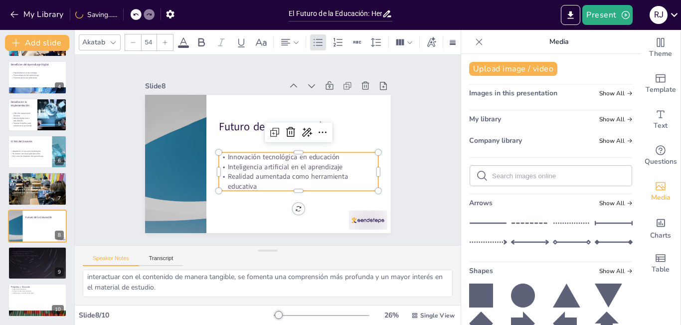
click at [166, 42] on div at bounding box center [165, 42] width 16 height 16
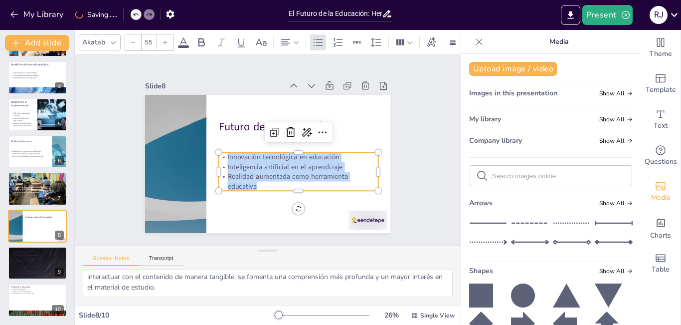
click at [166, 42] on div at bounding box center [165, 42] width 16 height 16
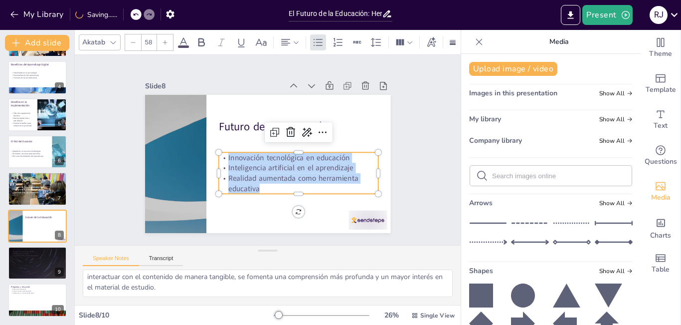
click at [166, 42] on div at bounding box center [165, 42] width 16 height 16
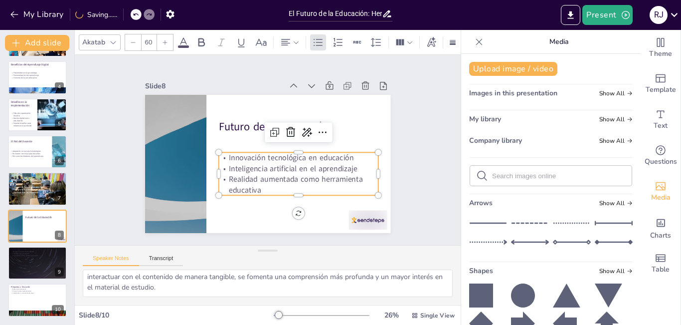
click at [166, 42] on div at bounding box center [165, 42] width 16 height 16
click at [132, 39] on icon at bounding box center [133, 42] width 6 height 6
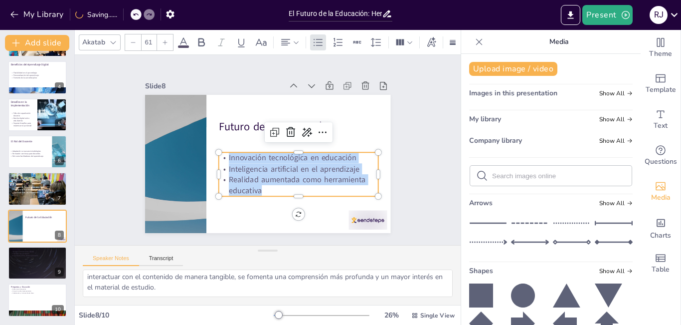
click at [132, 39] on icon at bounding box center [133, 42] width 6 height 6
type input "60"
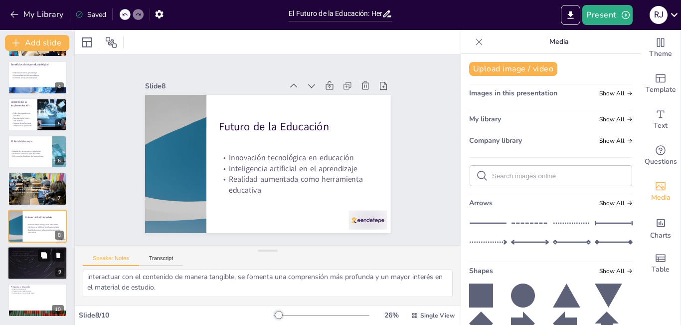
click at [17, 259] on div at bounding box center [37, 263] width 60 height 34
type textarea "La integración de herramientas digitales en el aula es esencial para la educaci…"
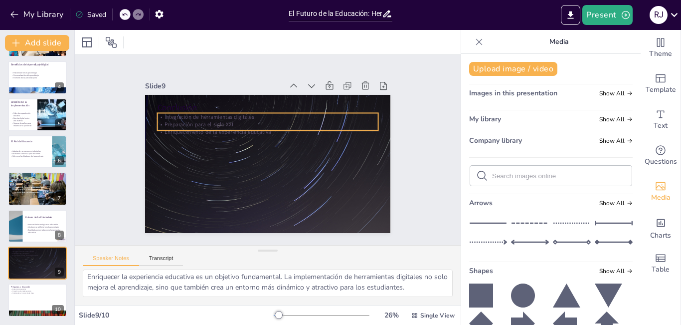
click at [260, 128] on div "Conclusión Integración de herramientas digitales Preparación para el siglo XXI …" at bounding box center [253, 149] width 138 height 245
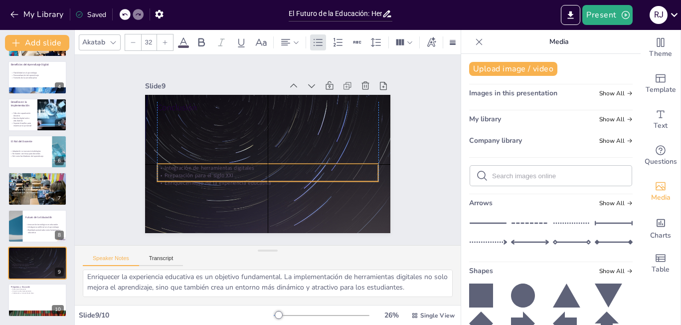
drag, startPoint x: 244, startPoint y: 111, endPoint x: 243, endPoint y: 161, distance: 49.9
click at [243, 161] on p "Integración de herramientas digitales" at bounding box center [266, 167] width 220 height 30
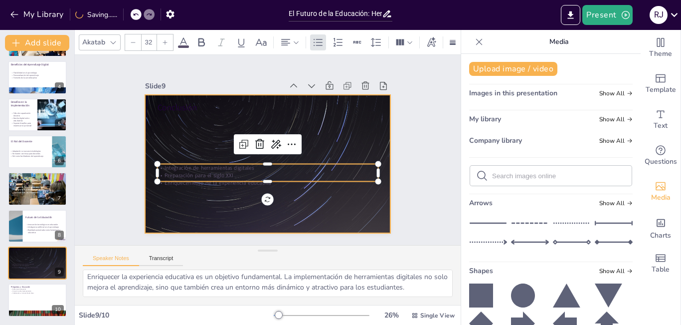
click at [203, 109] on p "Conclusión" at bounding box center [267, 107] width 221 height 11
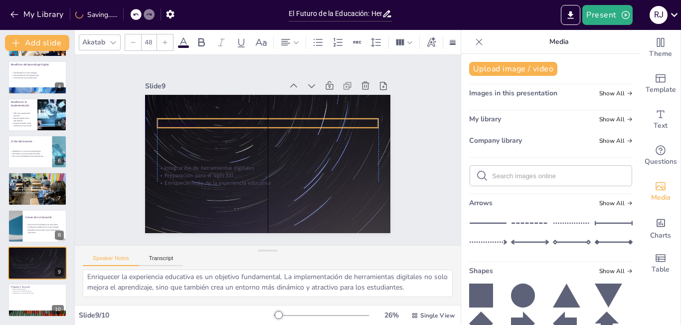
drag, startPoint x: 208, startPoint y: 98, endPoint x: 211, endPoint y: 115, distance: 17.1
click at [211, 119] on p "Conclusión" at bounding box center [267, 124] width 221 height 11
click at [223, 119] on p "Conclusión" at bounding box center [267, 124] width 221 height 11
click at [223, 119] on p "Conclusión" at bounding box center [270, 124] width 221 height 34
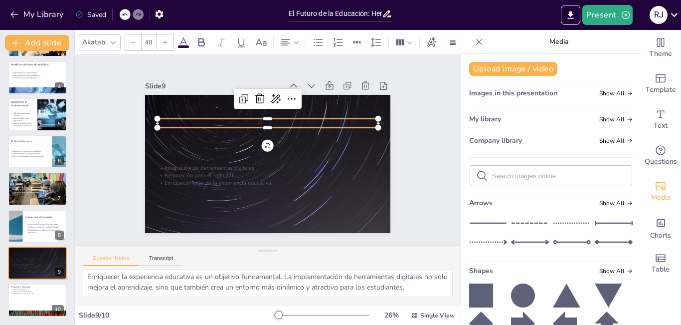
click at [270, 119] on p "Conclusión" at bounding box center [270, 123] width 221 height 34
click at [270, 119] on p "Conclusión" at bounding box center [273, 123] width 218 height 57
click at [167, 39] on icon at bounding box center [165, 42] width 6 height 6
click at [166, 39] on icon at bounding box center [165, 42] width 6 height 6
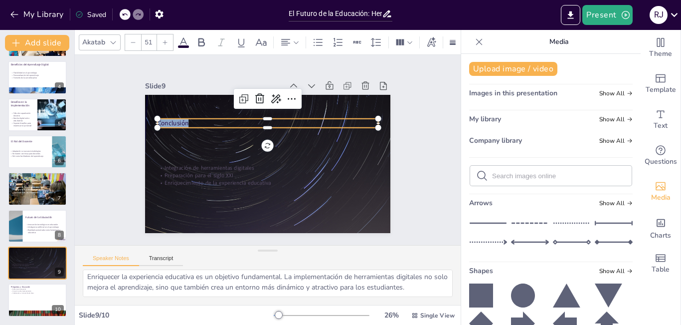
click at [166, 39] on icon at bounding box center [165, 42] width 6 height 6
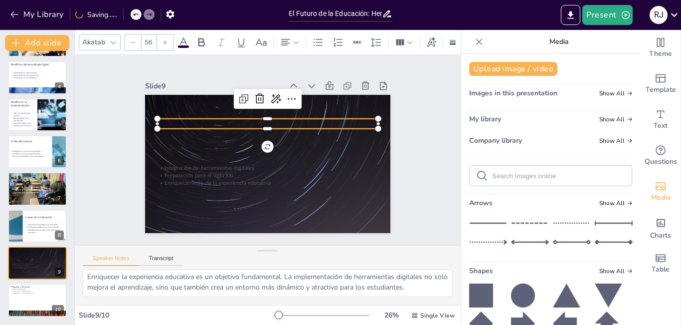
click at [166, 39] on icon at bounding box center [165, 42] width 6 height 6
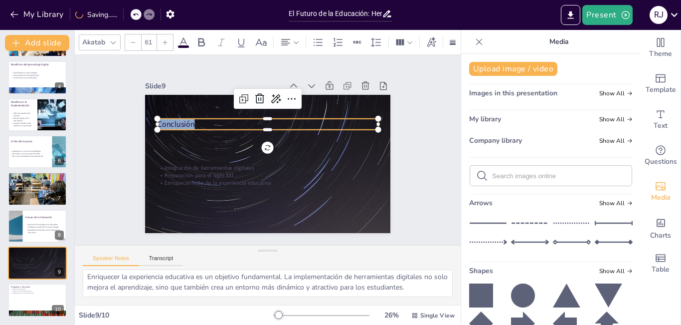
click at [166, 39] on icon at bounding box center [165, 42] width 6 height 6
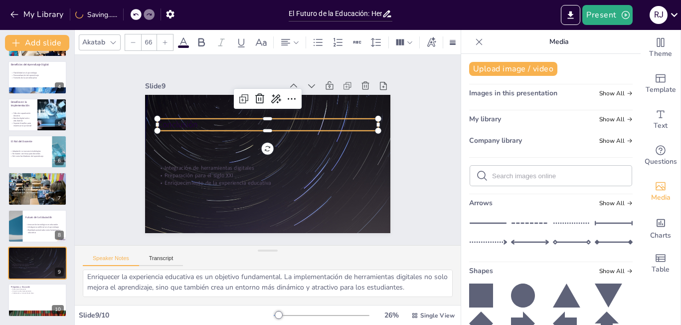
click at [166, 39] on icon at bounding box center [165, 42] width 6 height 6
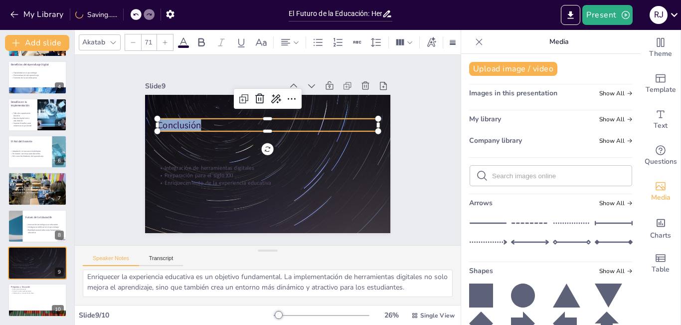
click at [166, 39] on icon at bounding box center [165, 42] width 6 height 6
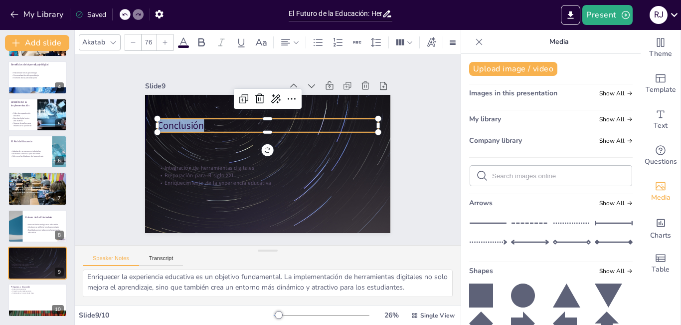
click at [166, 39] on icon at bounding box center [165, 42] width 6 height 6
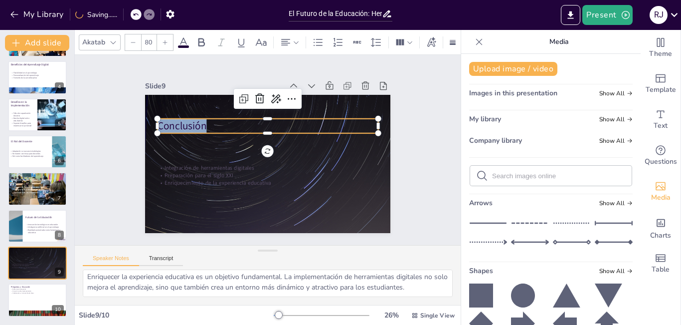
click at [166, 39] on icon at bounding box center [165, 42] width 6 height 6
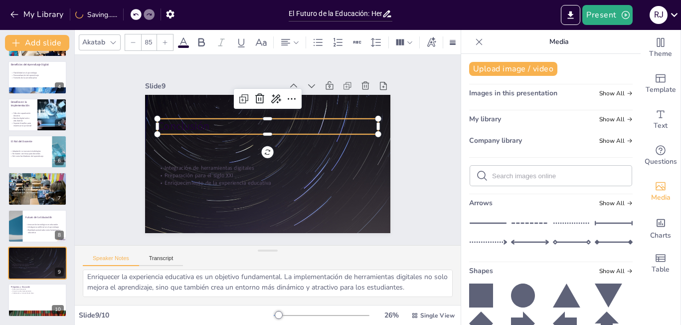
click at [181, 38] on icon at bounding box center [184, 42] width 12 height 12
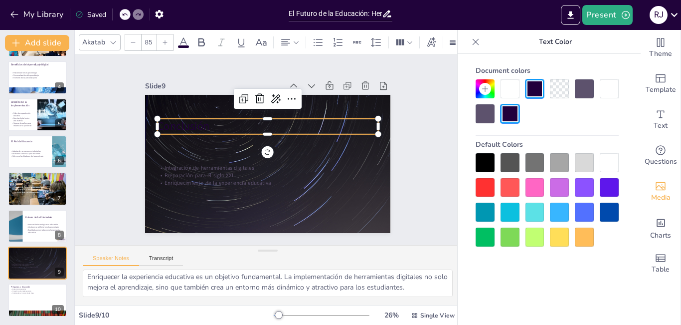
click at [612, 161] on div at bounding box center [609, 162] width 19 height 19
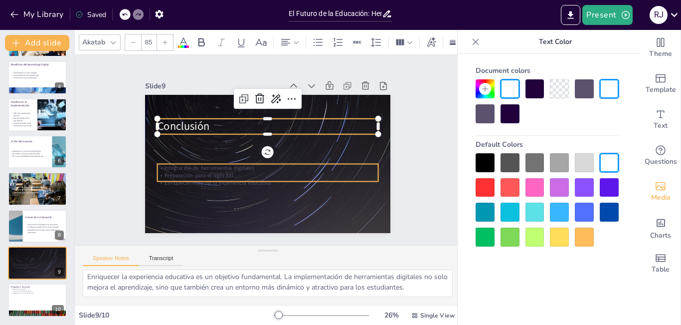
click at [238, 179] on div "Integración de herramientas digitales Preparación para el siglo XXI Enriquecimi…" at bounding box center [267, 164] width 245 height 138
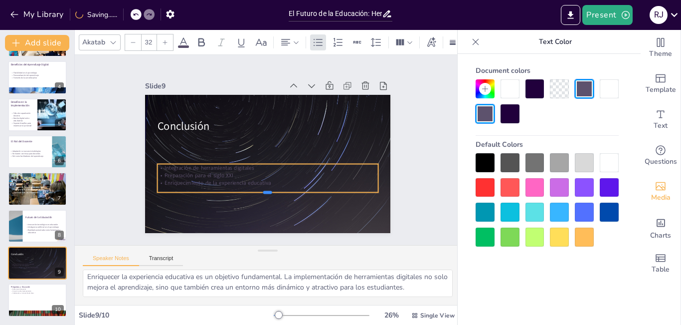
drag, startPoint x: 259, startPoint y: 178, endPoint x: 259, endPoint y: 195, distance: 17.5
click at [259, 194] on div at bounding box center [267, 196] width 221 height 8
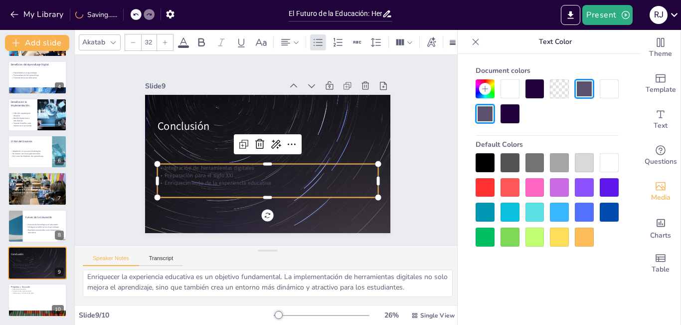
click at [265, 180] on p "Enriquecimiento de la experiencia educativa" at bounding box center [267, 182] width 221 height 7
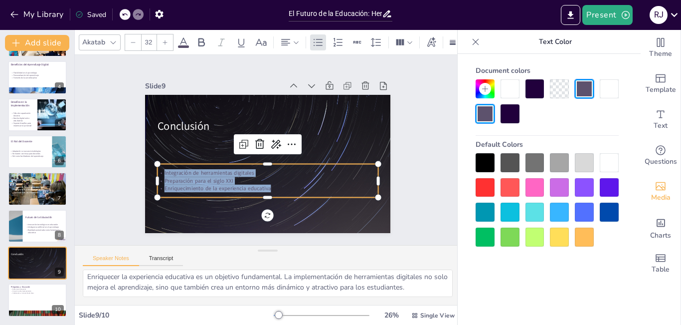
drag, startPoint x: 269, startPoint y: 184, endPoint x: 154, endPoint y: 172, distance: 115.9
click at [154, 172] on div "Integración de herramientas digitales Preparación para el siglo XXI Enriquecimi…" at bounding box center [261, 180] width 221 height 68
click at [165, 40] on icon at bounding box center [165, 42] width 4 height 4
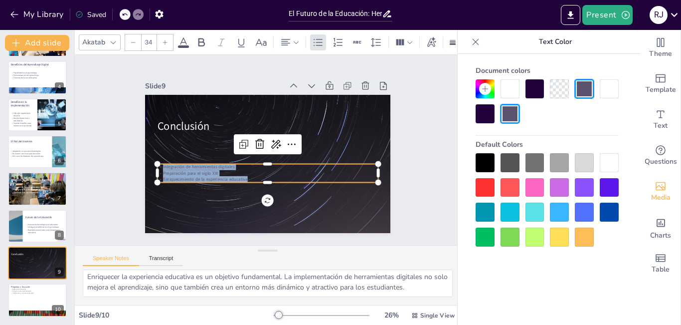
click at [165, 40] on icon at bounding box center [165, 42] width 4 height 4
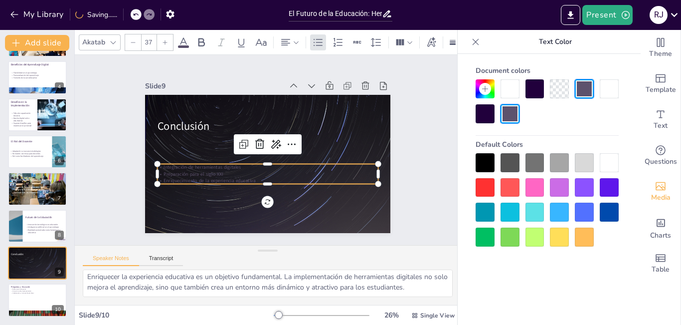
click at [165, 40] on icon at bounding box center [165, 42] width 4 height 4
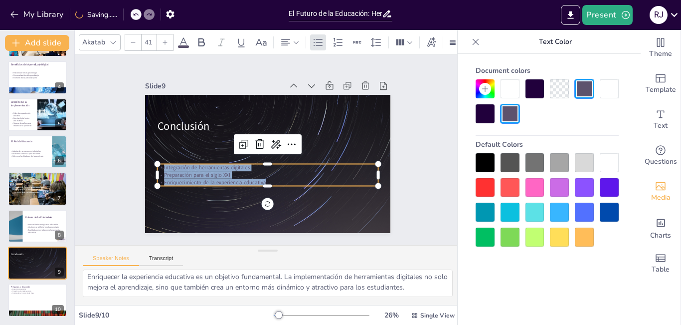
click at [165, 40] on icon at bounding box center [165, 42] width 4 height 4
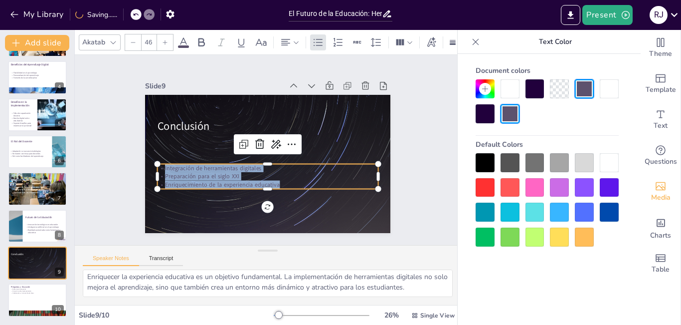
click at [165, 40] on icon at bounding box center [165, 42] width 4 height 4
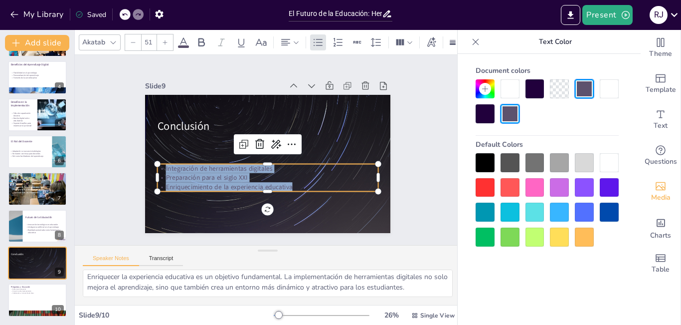
click at [165, 40] on icon at bounding box center [165, 42] width 4 height 4
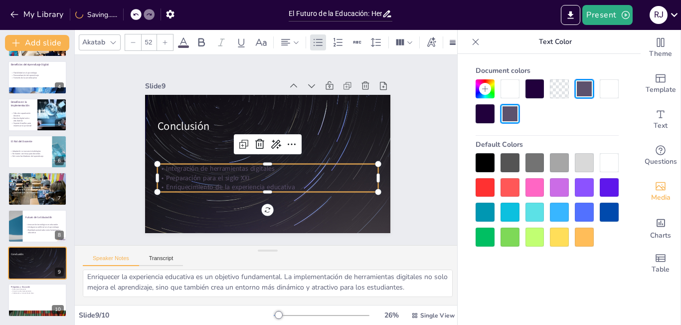
click at [165, 40] on icon at bounding box center [165, 42] width 4 height 4
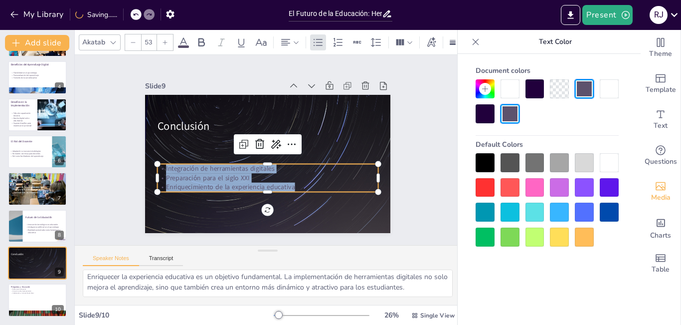
click at [165, 40] on icon at bounding box center [165, 42] width 4 height 4
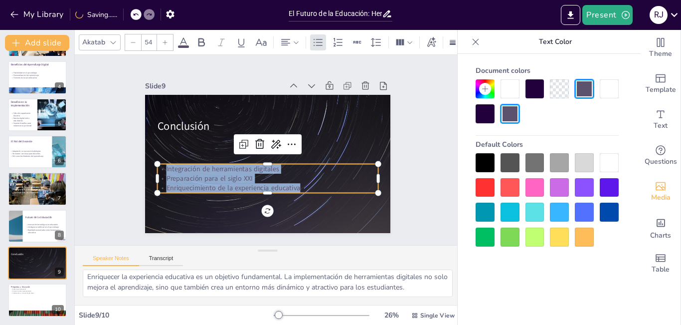
click at [165, 40] on icon at bounding box center [165, 42] width 4 height 4
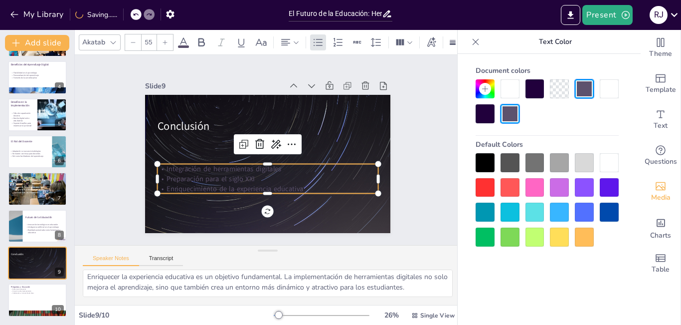
click at [165, 40] on icon at bounding box center [165, 42] width 4 height 4
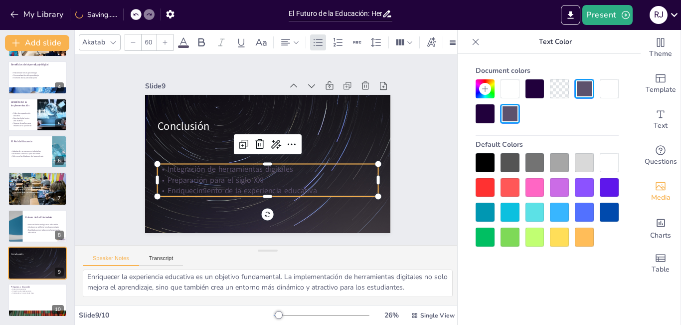
click at [165, 40] on icon at bounding box center [165, 42] width 4 height 4
type input "61"
click at [184, 39] on icon at bounding box center [184, 42] width 12 height 12
click at [606, 163] on div at bounding box center [609, 162] width 19 height 19
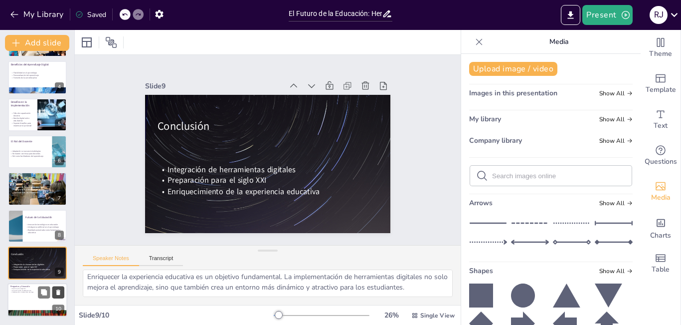
click at [52, 292] on button at bounding box center [58, 292] width 12 height 12
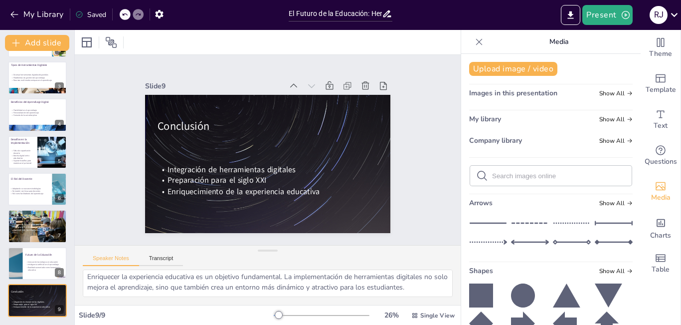
scroll to position [72, 0]
click at [146, 13] on icon at bounding box center [149, 14] width 6 height 6
click at [125, 13] on icon at bounding box center [125, 14] width 6 height 6
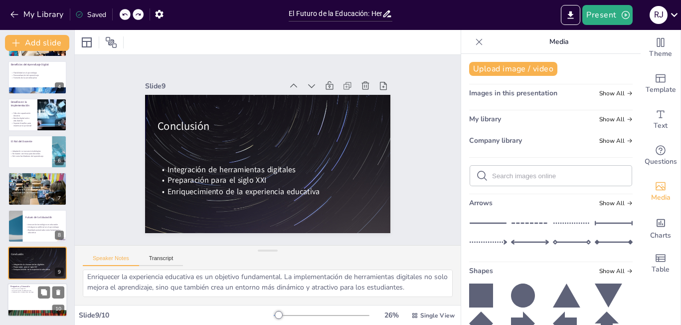
click at [24, 302] on div at bounding box center [37, 300] width 60 height 34
type textarea "El espacio para preguntas es una parte vital de la presentación. Permite a los …"
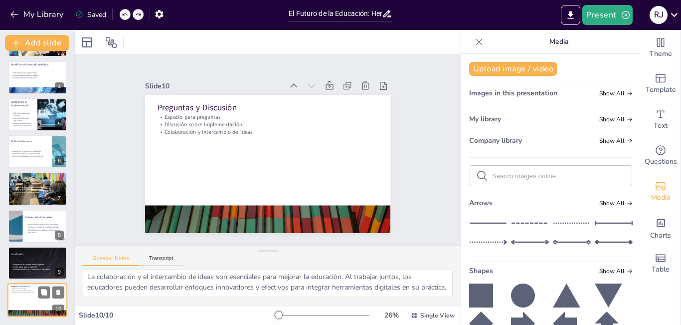
scroll to position [65, 0]
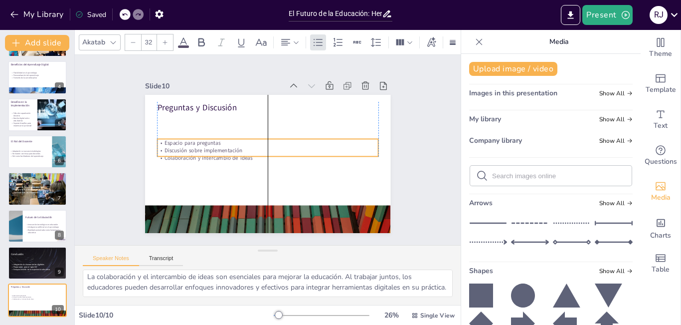
drag, startPoint x: 223, startPoint y: 125, endPoint x: 225, endPoint y: 151, distance: 26.0
click at [225, 151] on p "Colaboración y intercambio de ideas" at bounding box center [267, 158] width 220 height 31
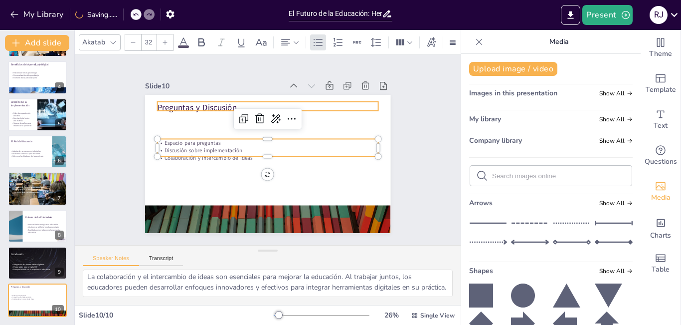
click at [213, 104] on p "Preguntas y Discusión" at bounding box center [272, 107] width 221 height 34
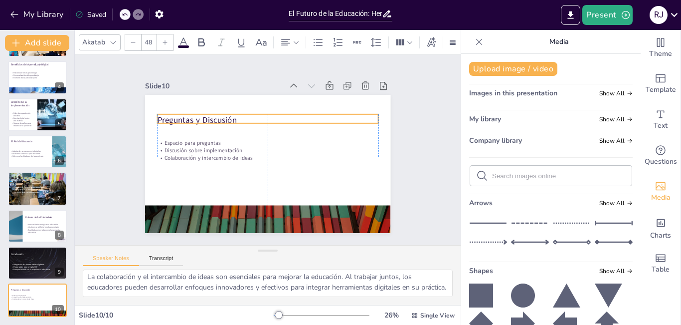
drag, startPoint x: 213, startPoint y: 98, endPoint x: 214, endPoint y: 111, distance: 12.5
click at [214, 114] on p "Preguntas y Discusión" at bounding box center [267, 119] width 221 height 11
click at [228, 117] on p "Preguntas y Discusión" at bounding box center [267, 119] width 221 height 11
drag, startPoint x: 227, startPoint y: 114, endPoint x: 147, endPoint y: 114, distance: 80.8
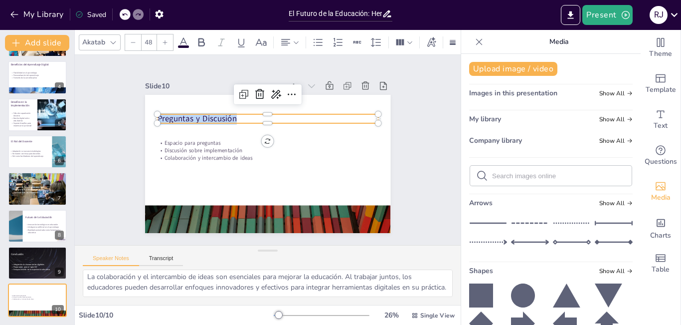
click at [147, 114] on div "Espacio para preguntas Discusión sobre implementación Colaboración y intercambi…" at bounding box center [266, 163] width 259 height 163
click at [164, 34] on div at bounding box center [165, 42] width 16 height 16
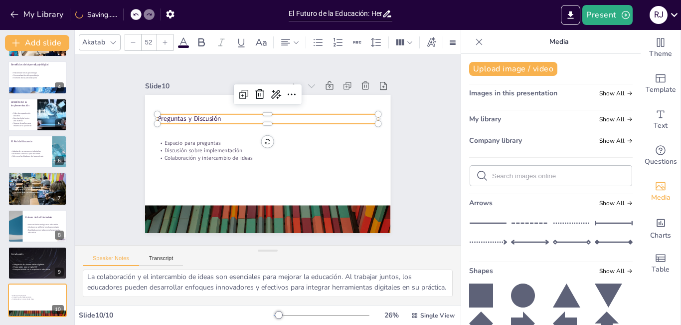
click at [164, 34] on div at bounding box center [165, 42] width 16 height 16
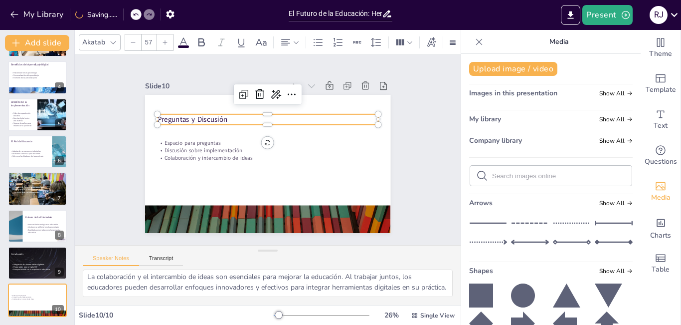
click at [164, 34] on div at bounding box center [165, 42] width 16 height 16
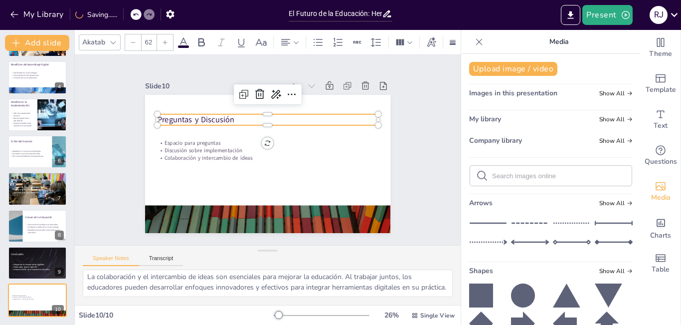
click at [164, 34] on div at bounding box center [165, 42] width 16 height 16
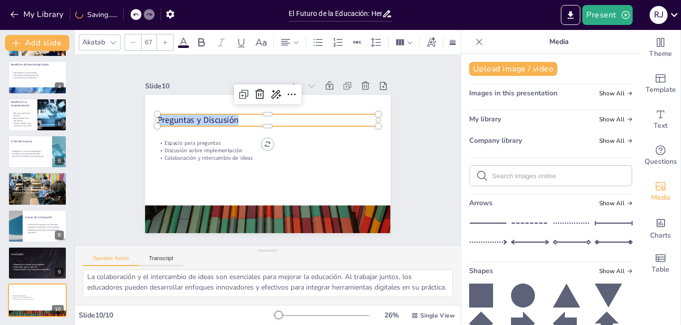
click at [164, 34] on div at bounding box center [165, 42] width 16 height 16
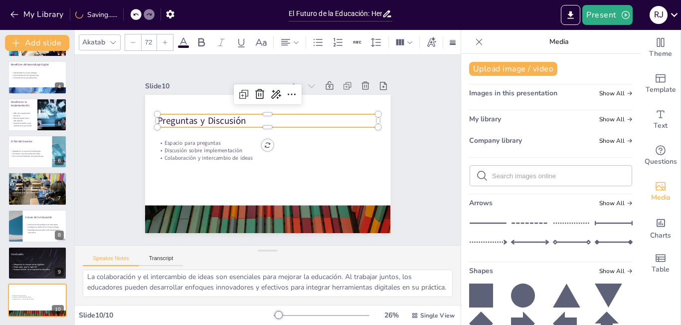
click at [164, 34] on div at bounding box center [165, 42] width 16 height 16
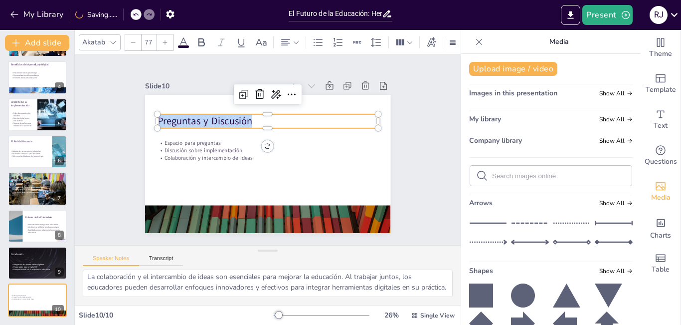
click
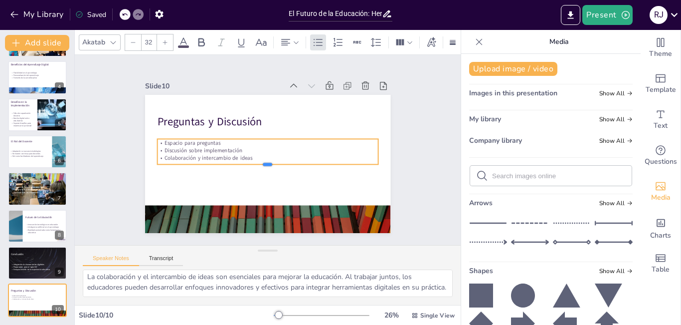
drag, startPoint x: 259, startPoint y: 153, endPoint x: 252, endPoint y: 163, distance: 11.8
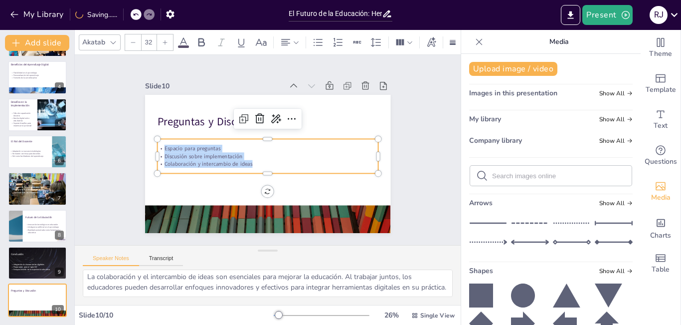
drag, startPoint x: 247, startPoint y: 158, endPoint x: 150, endPoint y: 145, distance: 98.5
type input "61"
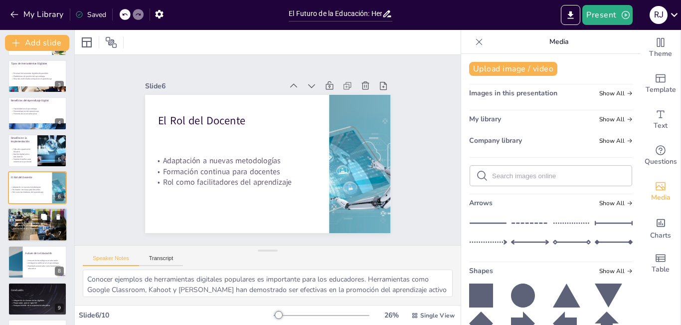
scroll to position [109, 0]
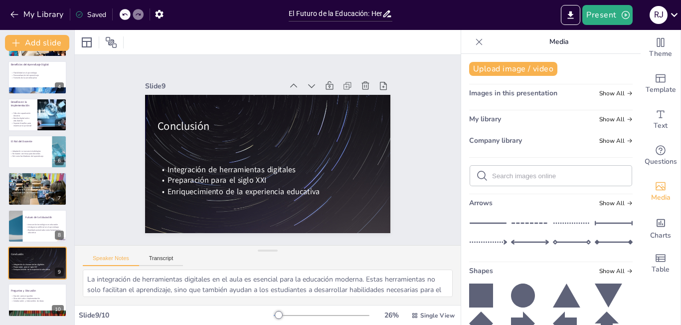
type textarea "El espacio para preguntas es una parte vital de la presentación. Permite a los …"
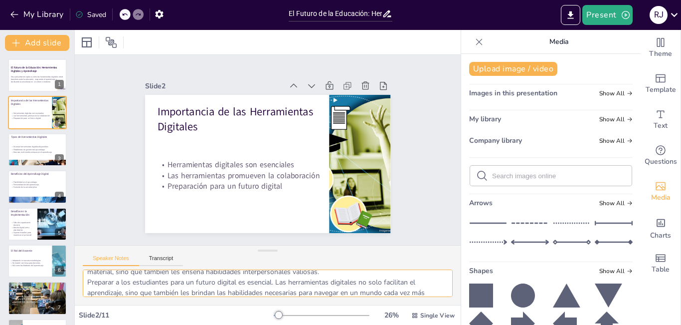
scroll to position [76, 0]
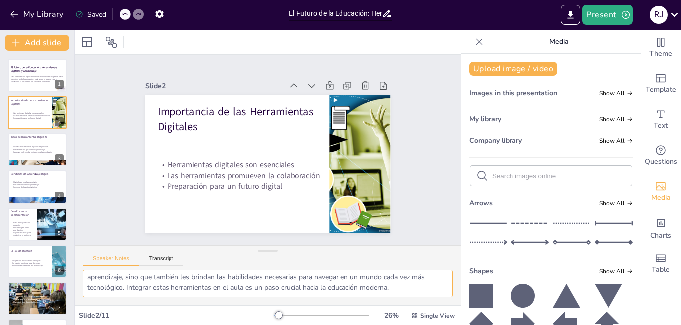
drag, startPoint x: 88, startPoint y: 275, endPoint x: 432, endPoint y: 294, distance: 345.0
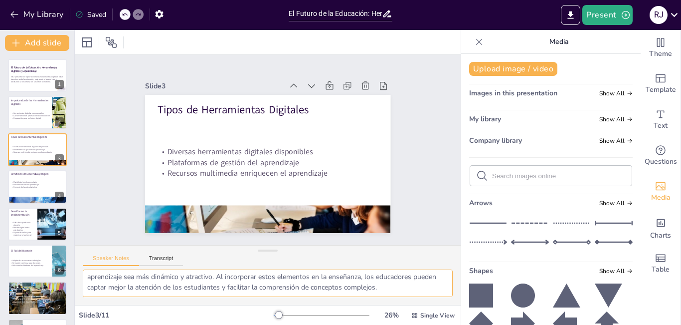
drag, startPoint x: 101, startPoint y: 279, endPoint x: 442, endPoint y: 296, distance: 342.0
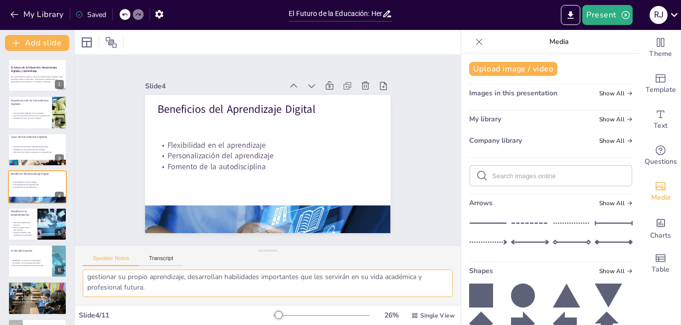
drag, startPoint x: 86, startPoint y: 279, endPoint x: 411, endPoint y: 298, distance: 325.6
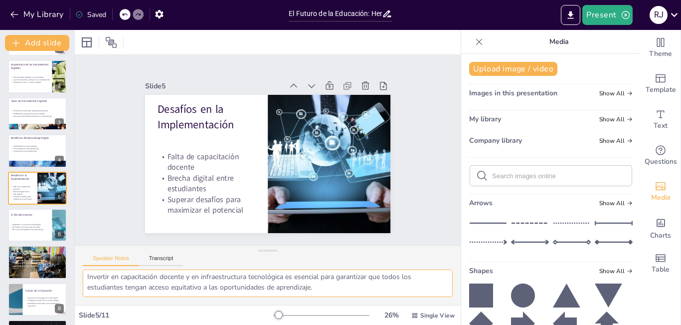
drag, startPoint x: 87, startPoint y: 280, endPoint x: 383, endPoint y: 295, distance: 296.6
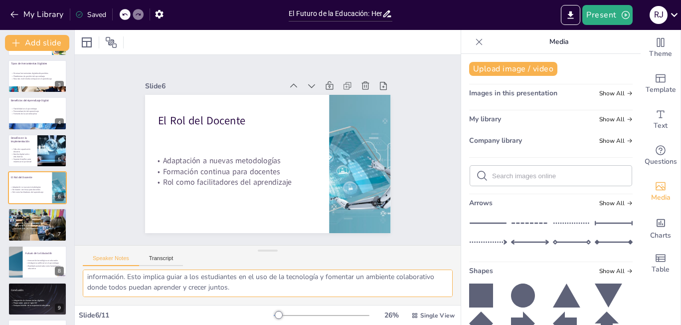
drag, startPoint x: 85, startPoint y: 279, endPoint x: 439, endPoint y: 293, distance: 354.3
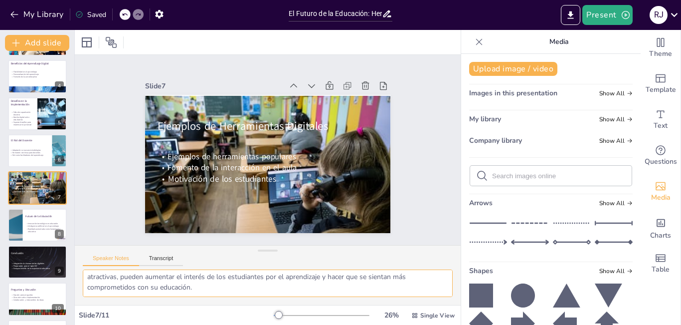
drag, startPoint x: 86, startPoint y: 278, endPoint x: 367, endPoint y: 312, distance: 283.3
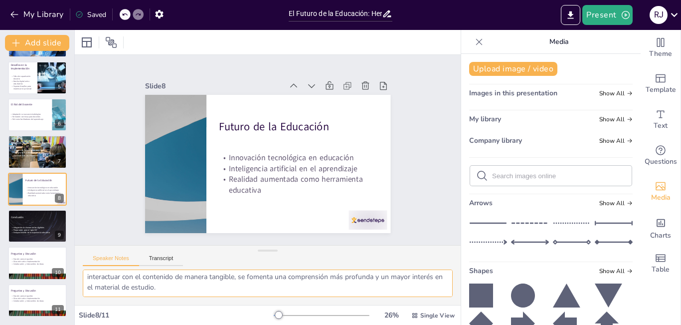
drag, startPoint x: 87, startPoint y: 276, endPoint x: 433, endPoint y: 305, distance: 347.8
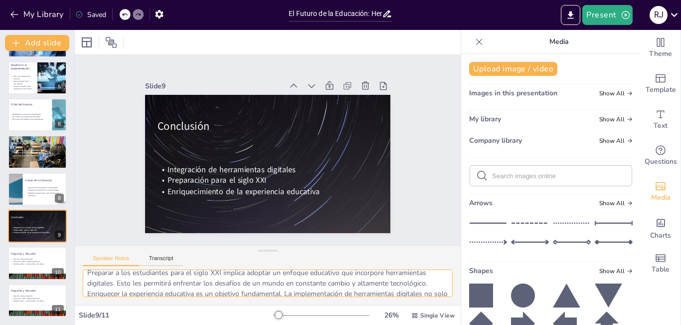
scroll to position [55, 0]
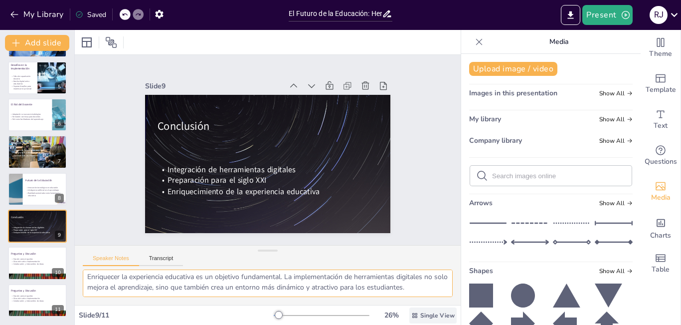
drag, startPoint x: 87, startPoint y: 279, endPoint x: 444, endPoint y: 315, distance: 359.3
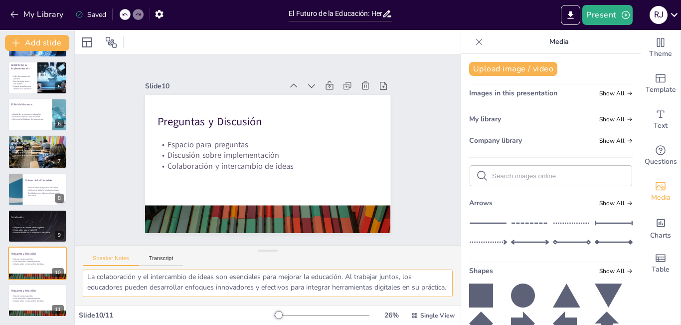
scroll to position [65, 0]
drag, startPoint x: 87, startPoint y: 278, endPoint x: 450, endPoint y: 299, distance: 363.1
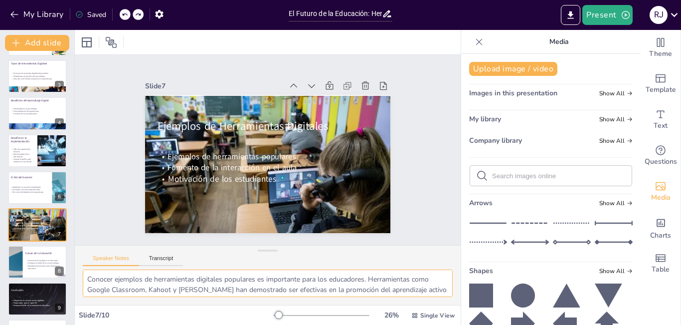
scroll to position [109, 0]
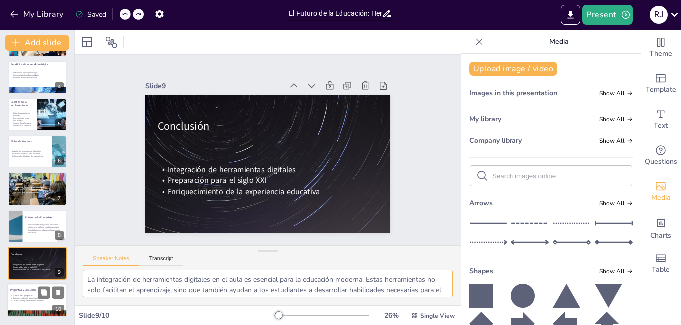
type textarea "El espacio para preguntas es una parte vital de la presentación. Permite a los …"
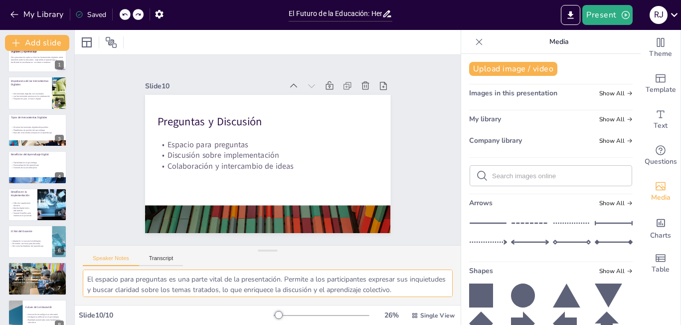
scroll to position [0, 0]
